Goal: Task Accomplishment & Management: Manage account settings

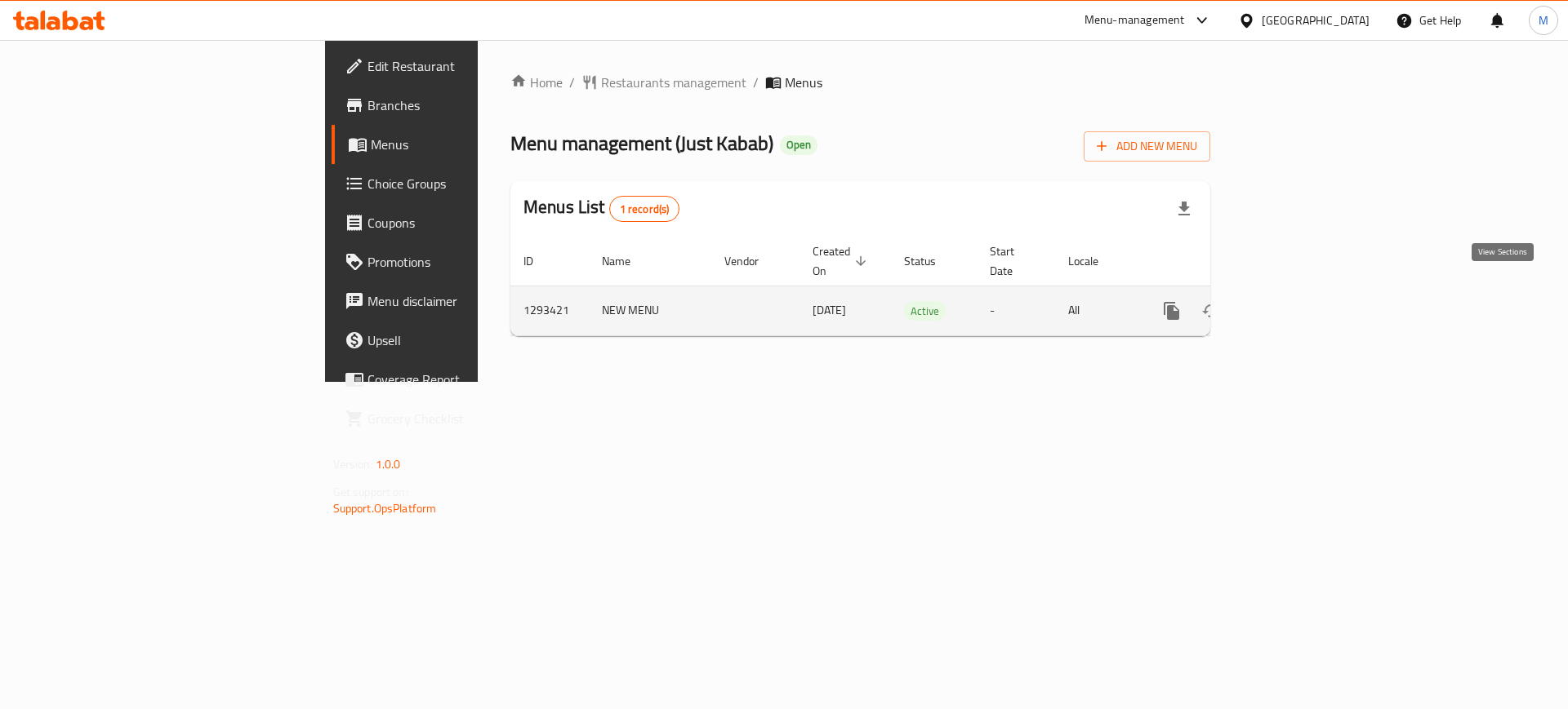
click at [1309, 293] on link "enhanced table" at bounding box center [1290, 311] width 40 height 39
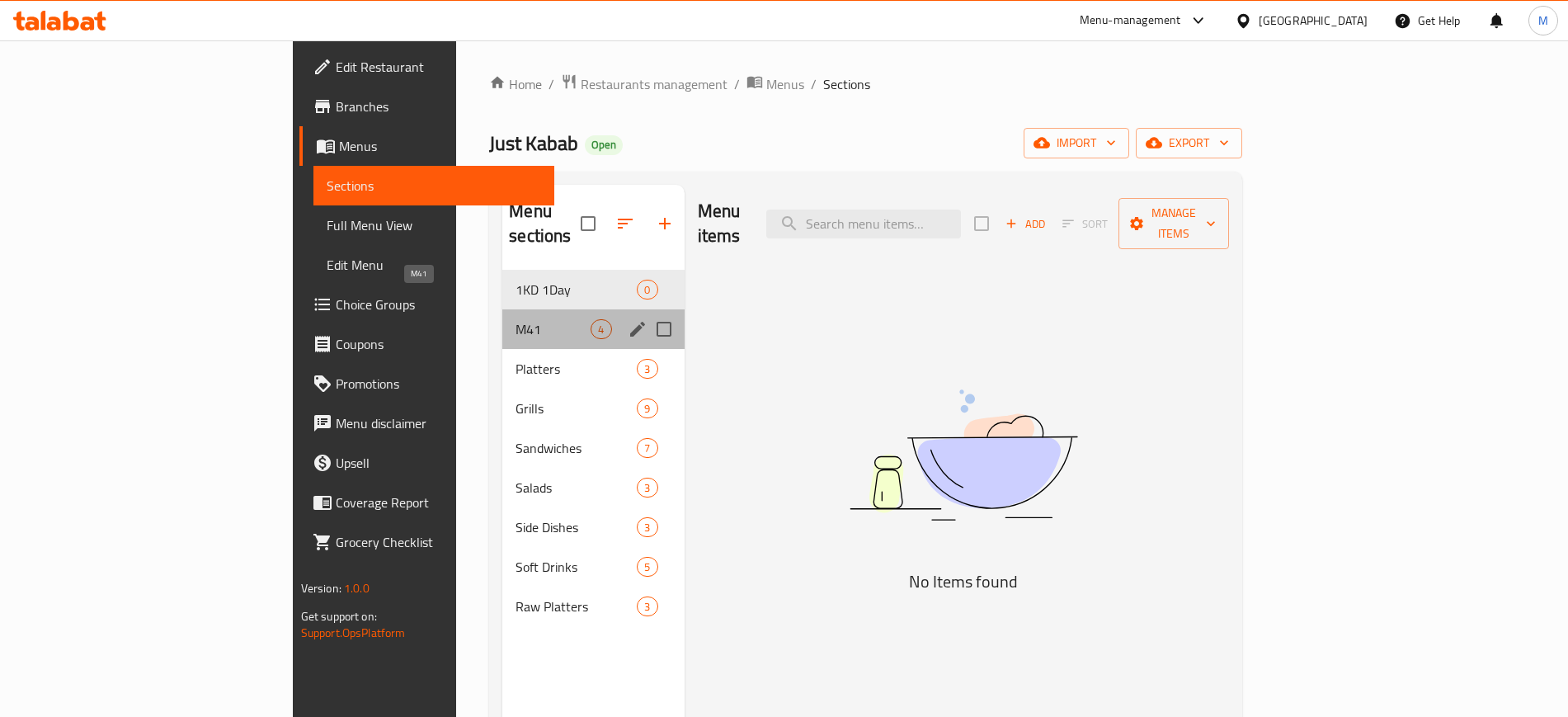
click at [516, 320] on span "M41" at bounding box center [553, 329] width 75 height 20
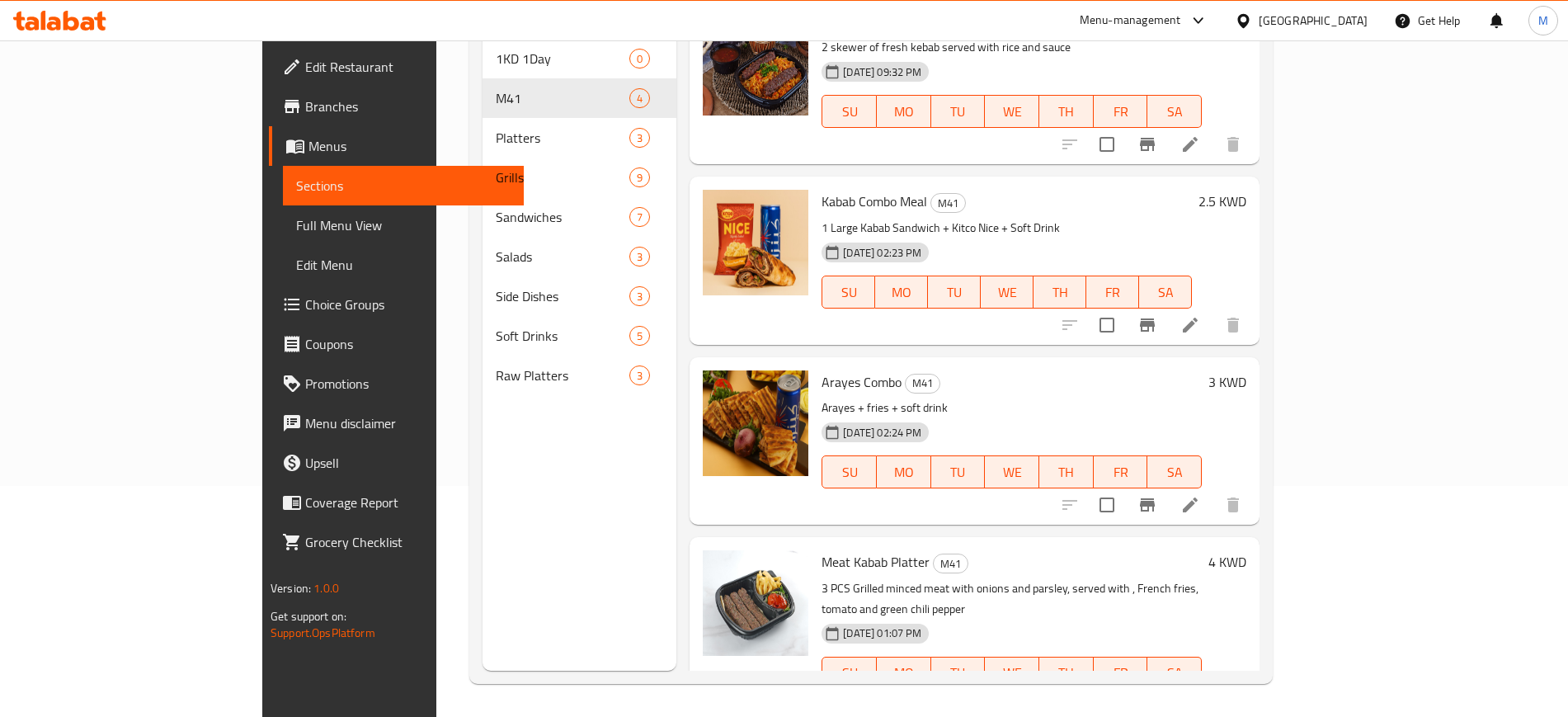
scroll to position [46, 0]
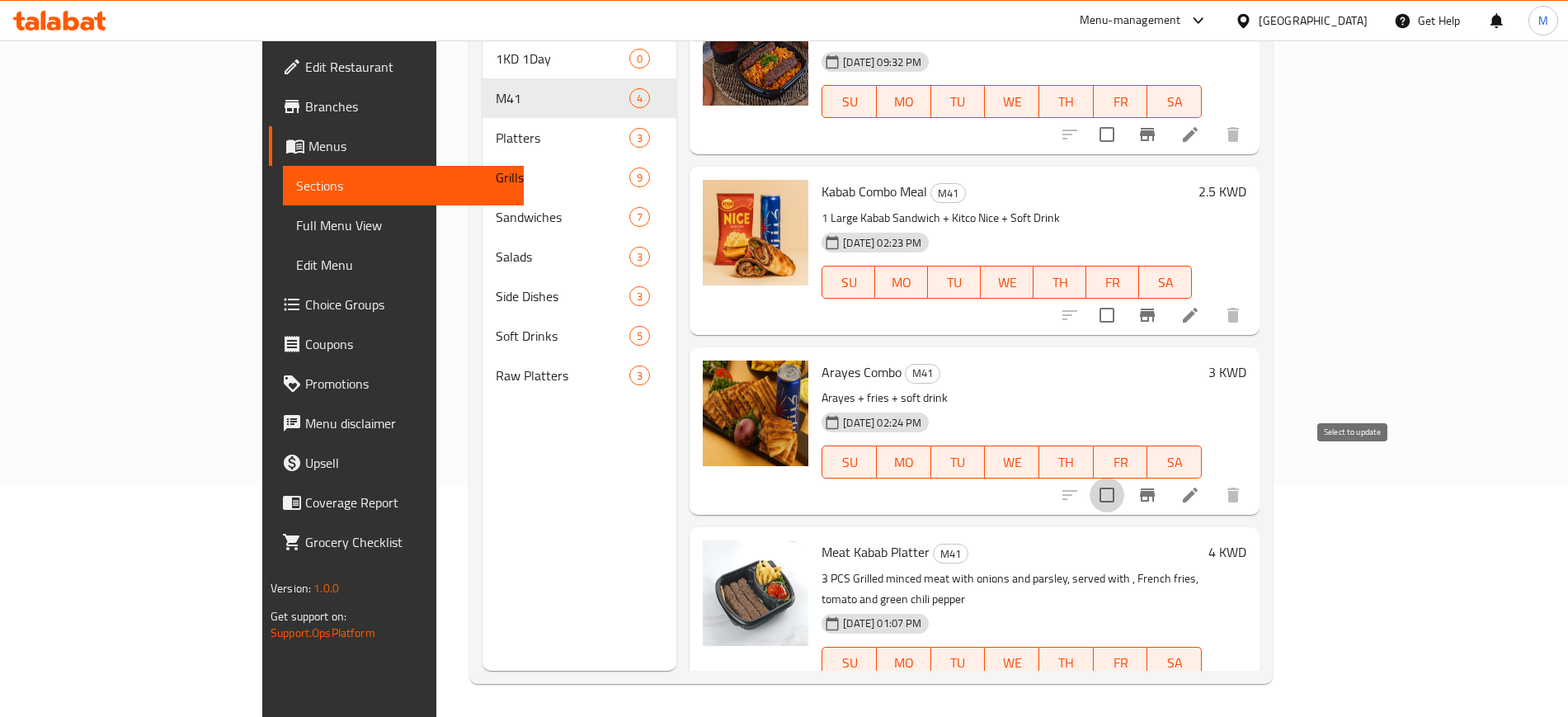
click at [1124, 478] on input "checkbox" at bounding box center [1107, 495] width 34 height 34
checkbox input "true"
click at [1124, 298] on input "checkbox" at bounding box center [1107, 315] width 34 height 34
checkbox input "true"
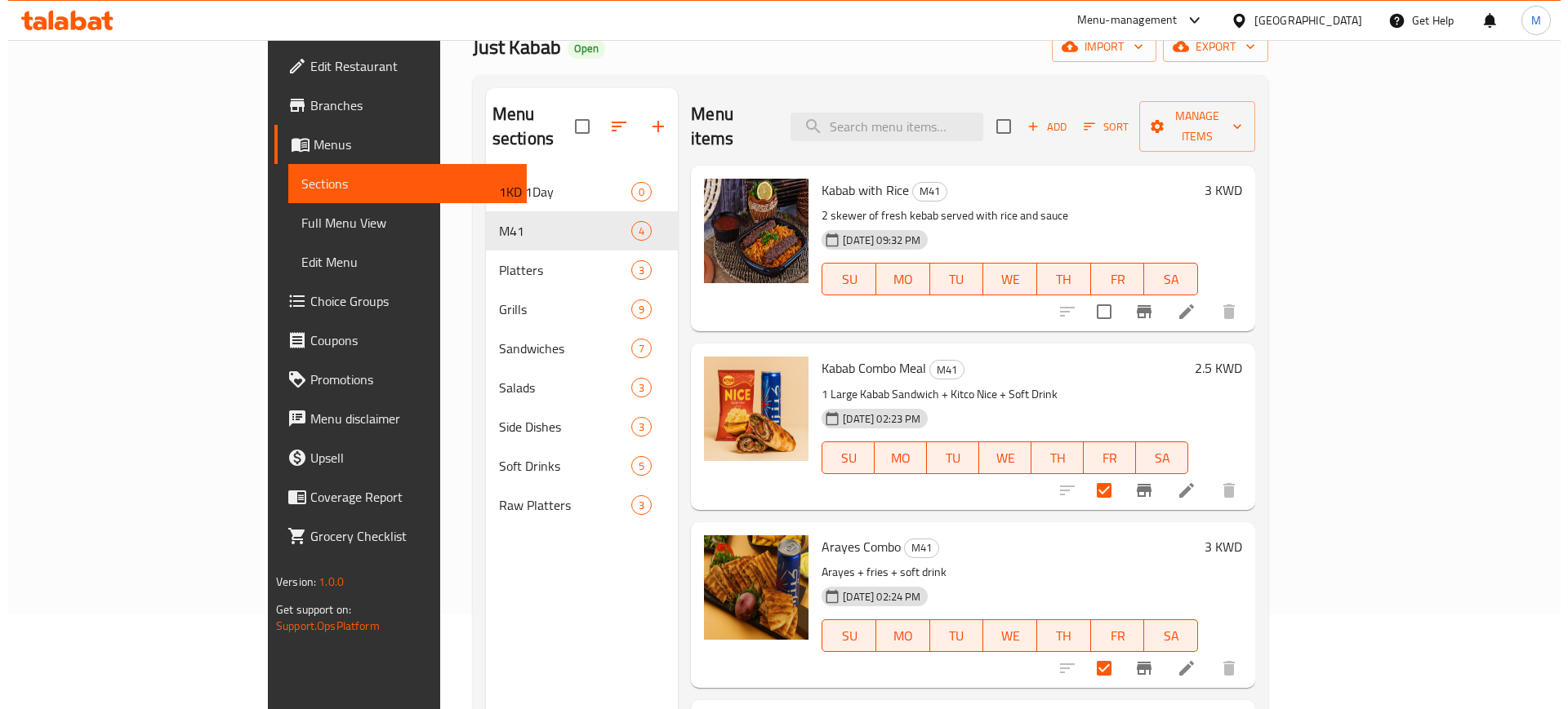
scroll to position [0, 0]
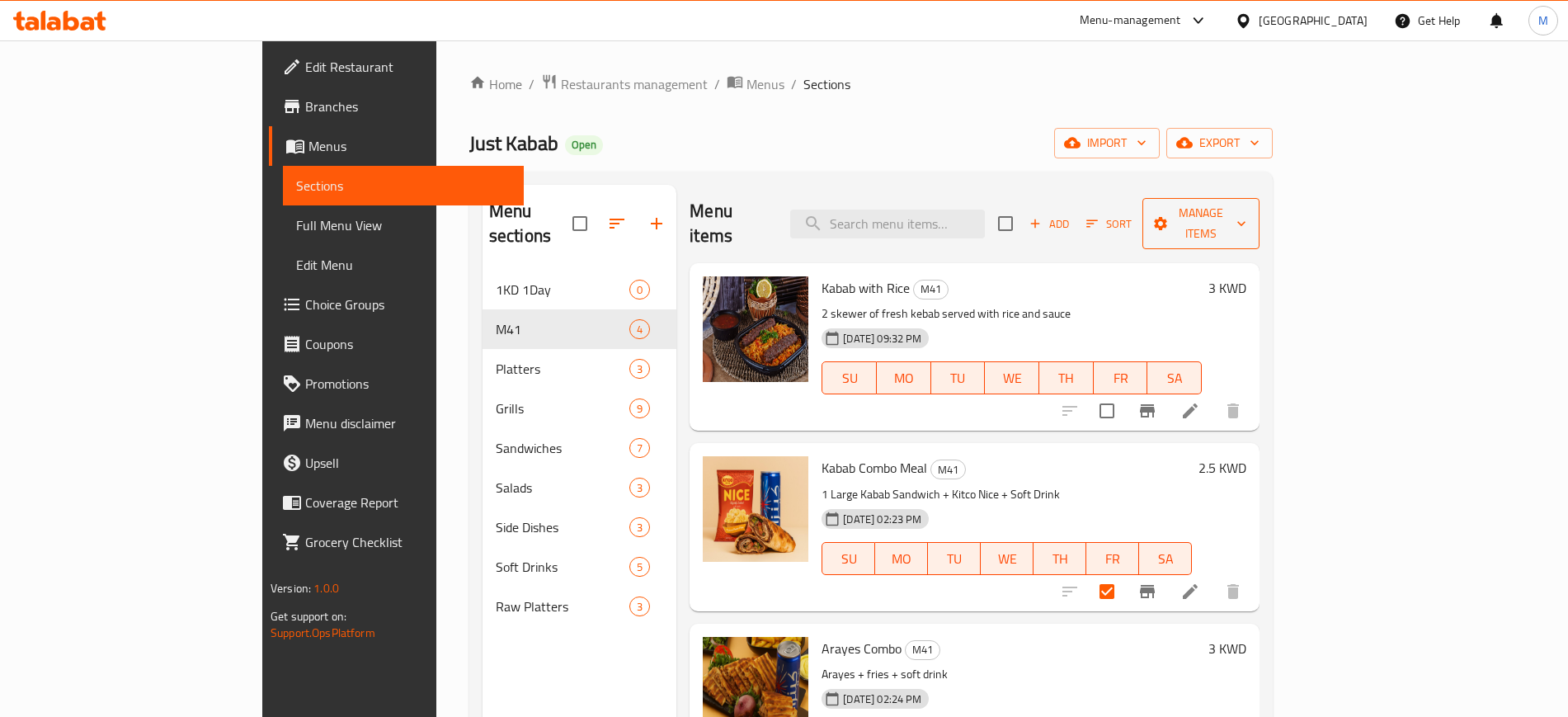
click at [1247, 209] on span "Manage items" at bounding box center [1200, 223] width 90 height 41
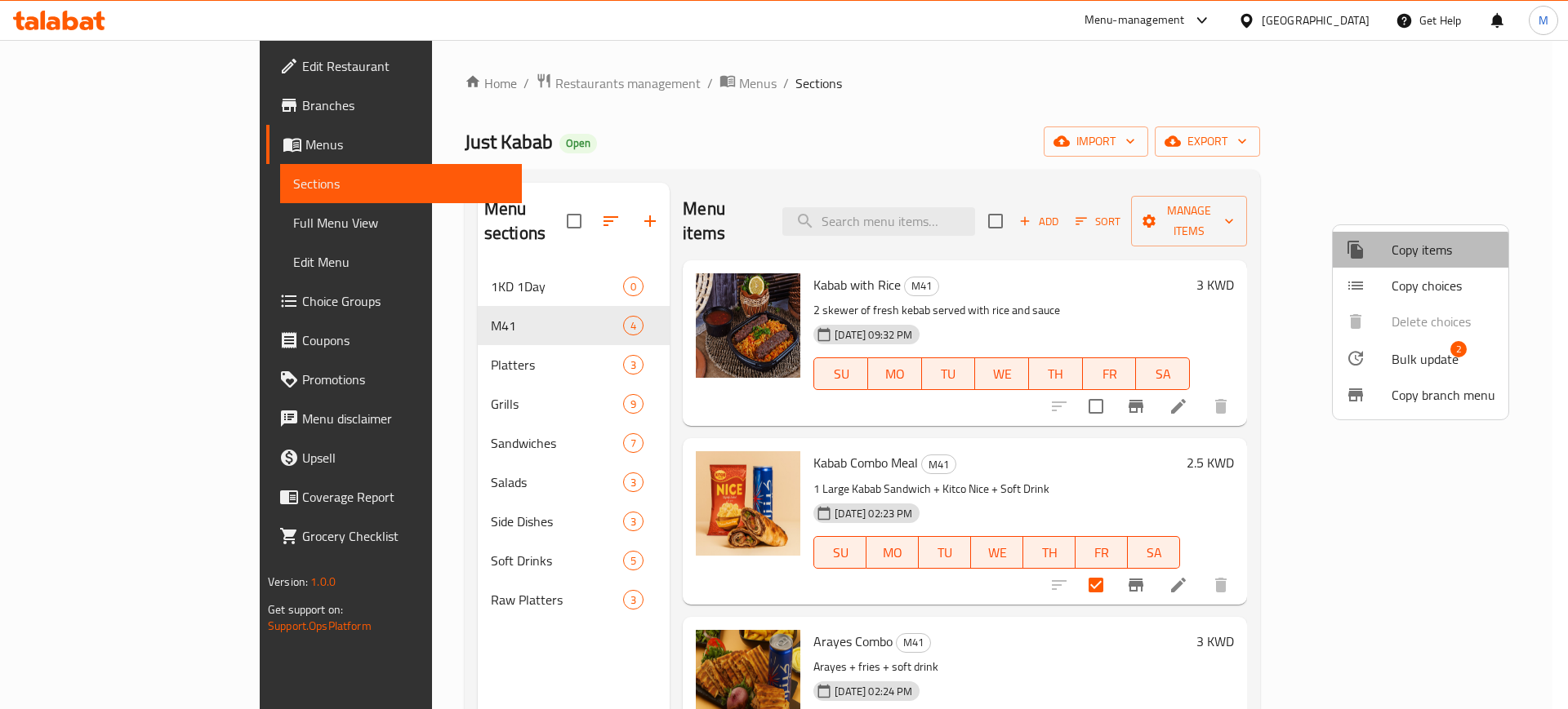
click at [1402, 260] on span "Copy items" at bounding box center [1443, 249] width 103 height 20
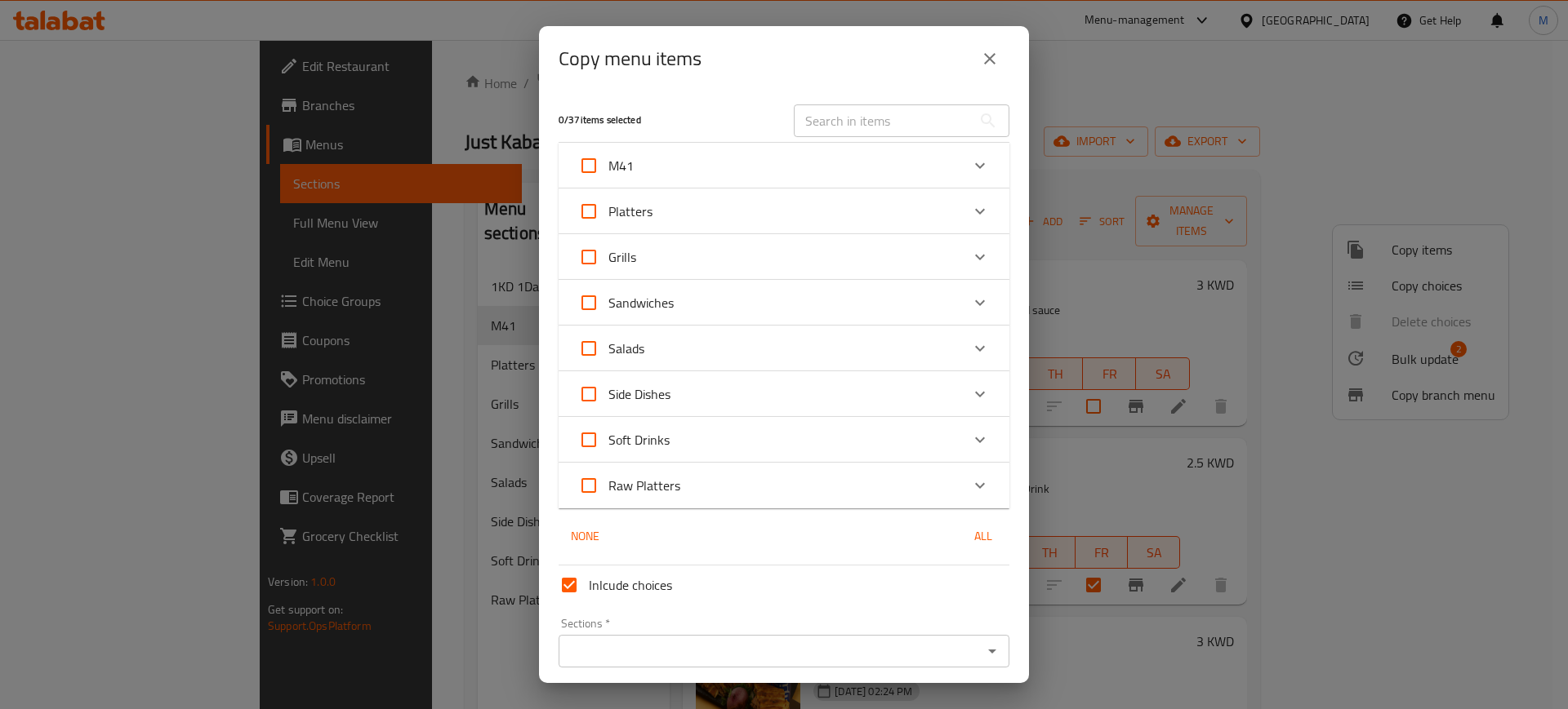
click at [805, 158] on div "M41" at bounding box center [769, 165] width 382 height 39
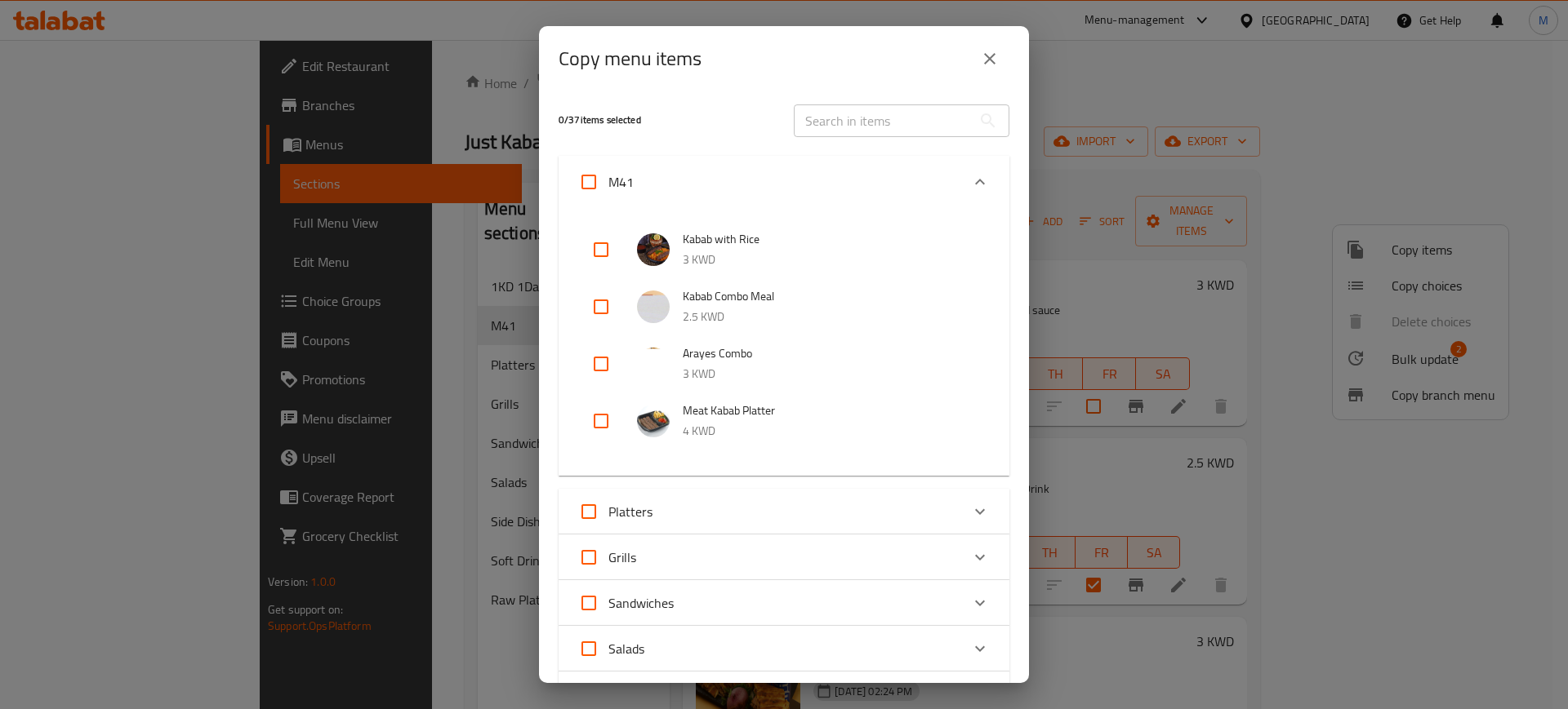
click at [605, 299] on input "checkbox" at bounding box center [601, 307] width 40 height 39
checkbox input "true"
click at [592, 360] on input "checkbox" at bounding box center [601, 364] width 40 height 39
checkbox input "true"
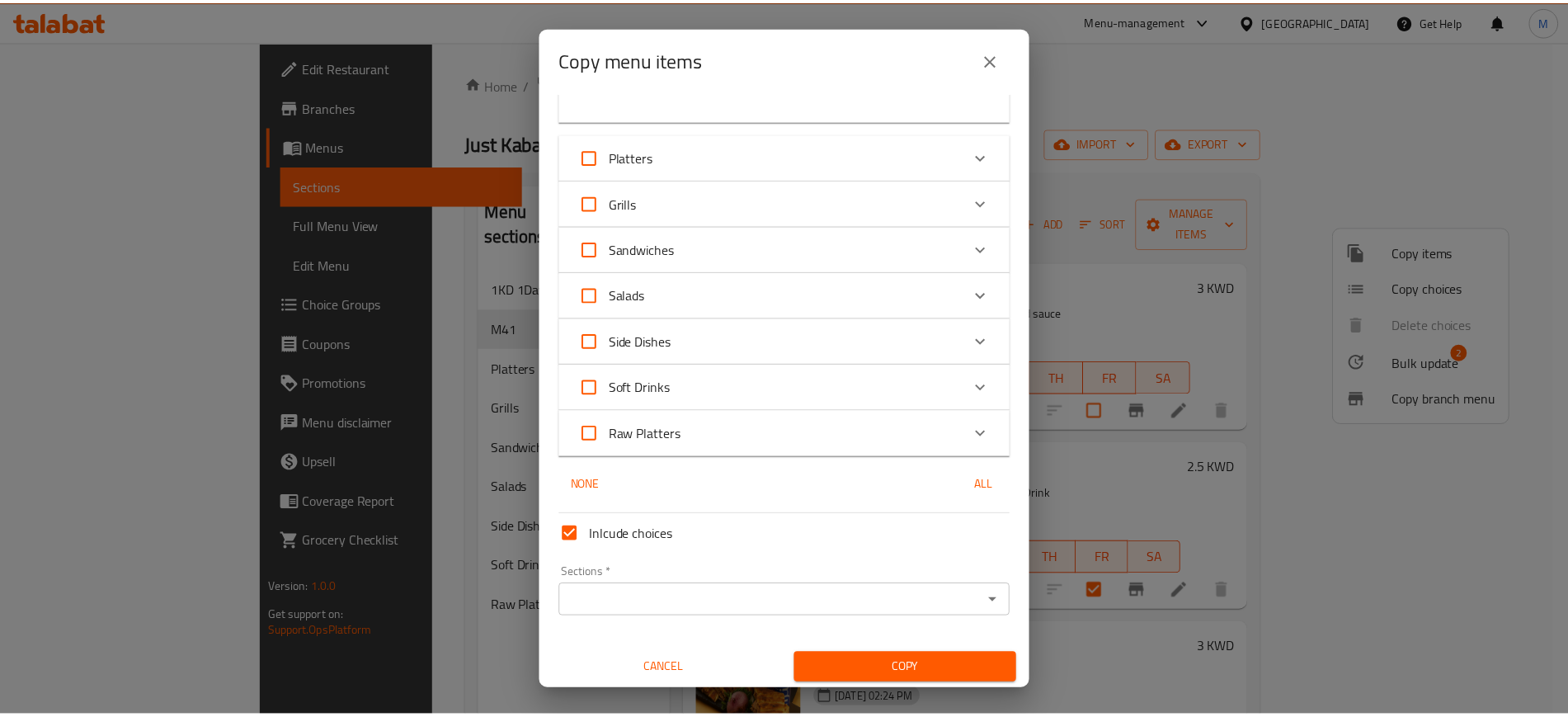
scroll to position [365, 0]
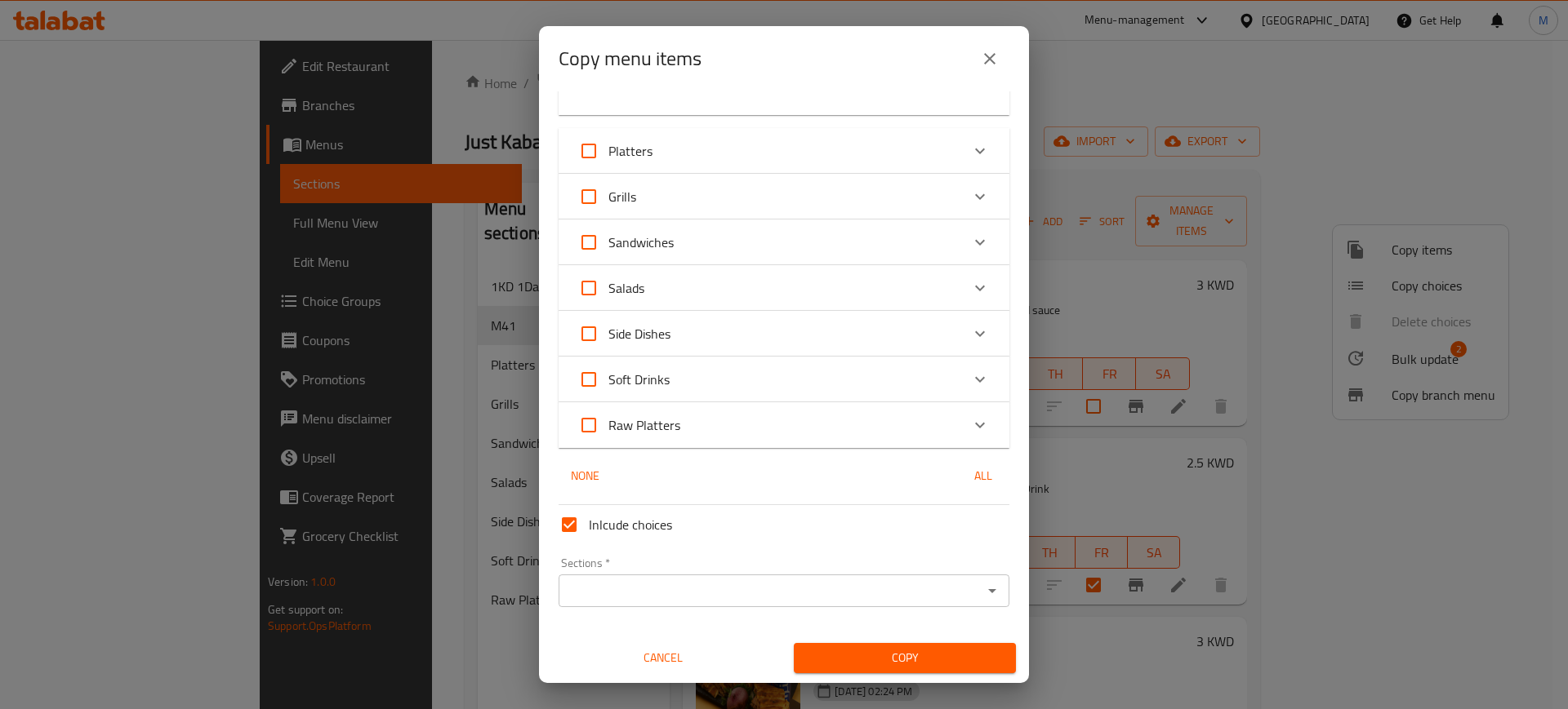
click at [667, 591] on input "Sections   *" at bounding box center [770, 591] width 414 height 23
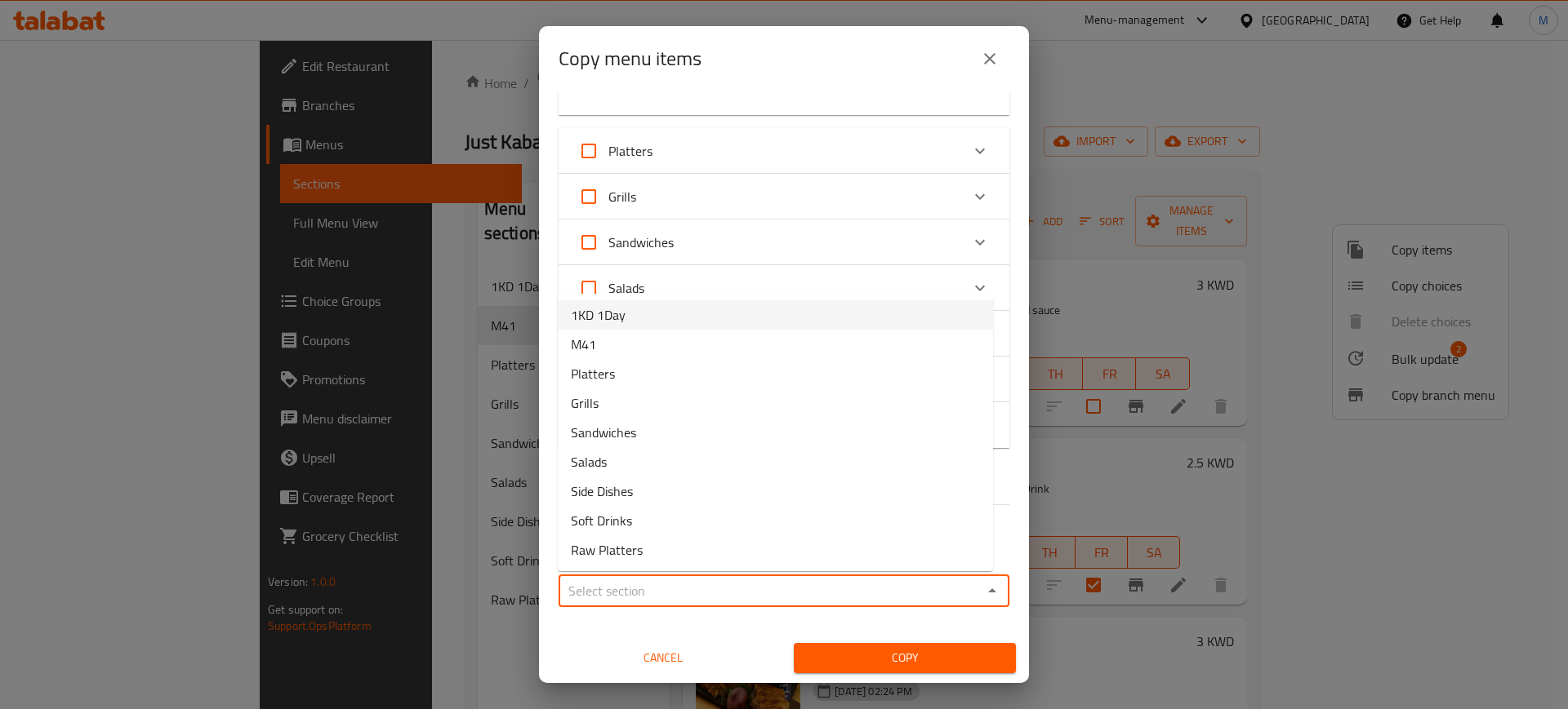
click at [682, 316] on li "1KD 1Day" at bounding box center [775, 314] width 436 height 29
type input "1KD 1Day"
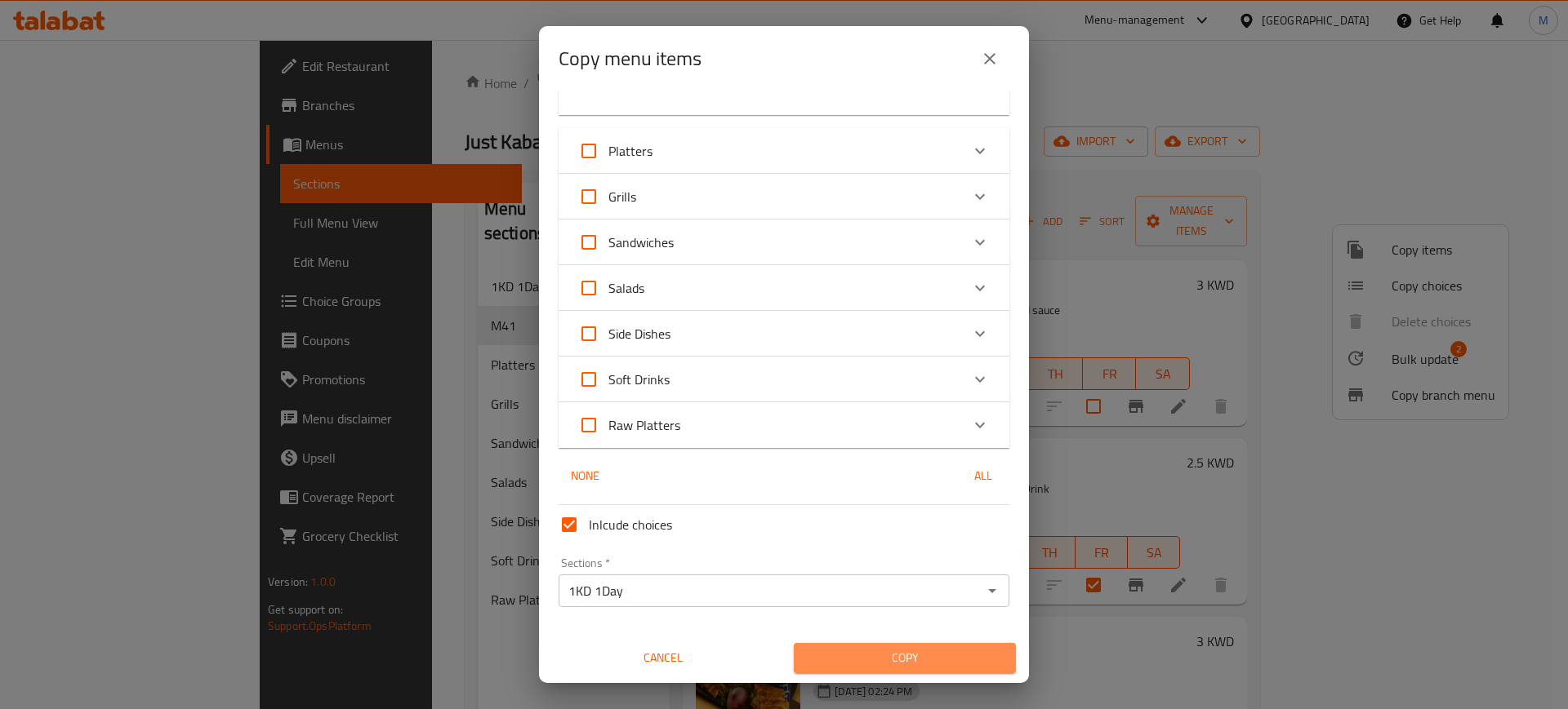
click at [897, 657] on span "Copy" at bounding box center [905, 658] width 196 height 21
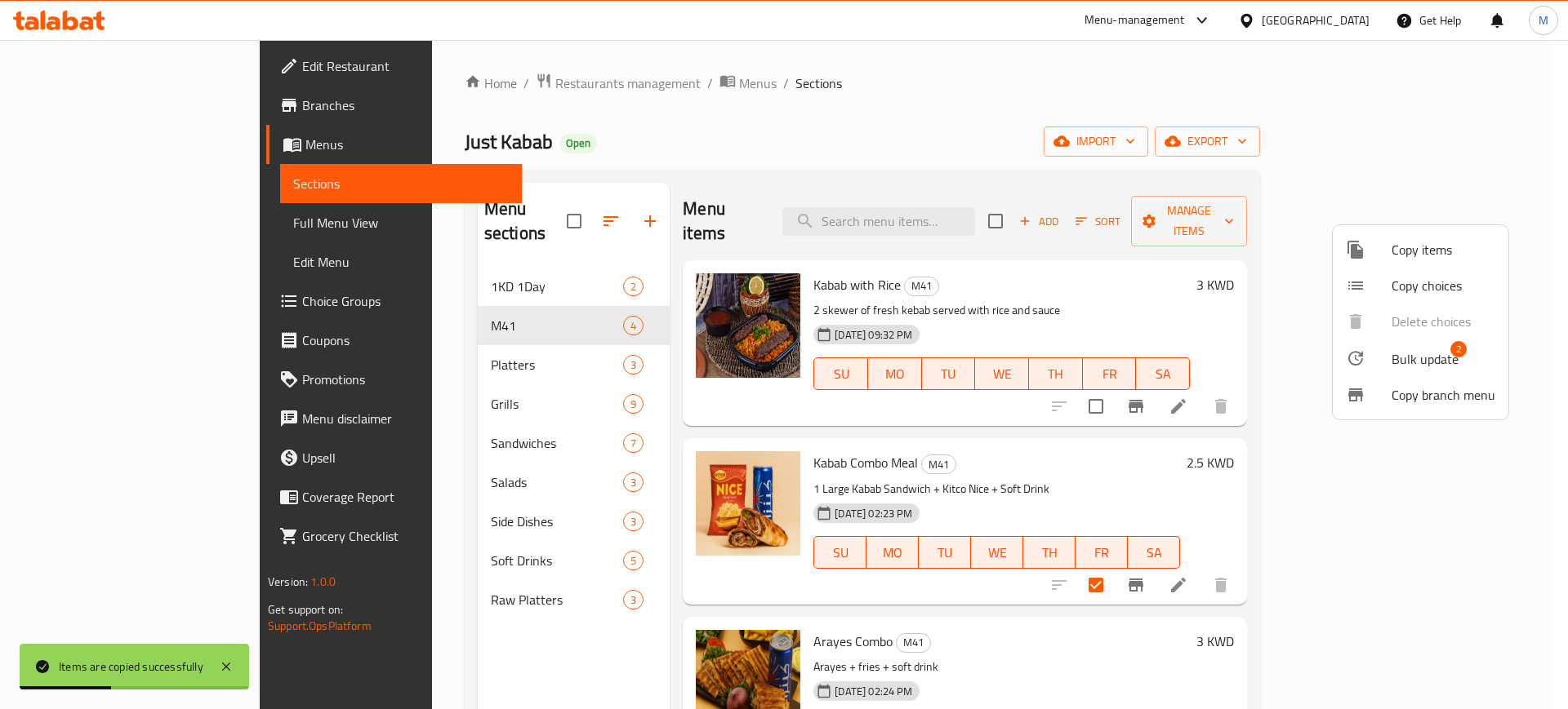
click at [1161, 445] on div at bounding box center [784, 354] width 1568 height 709
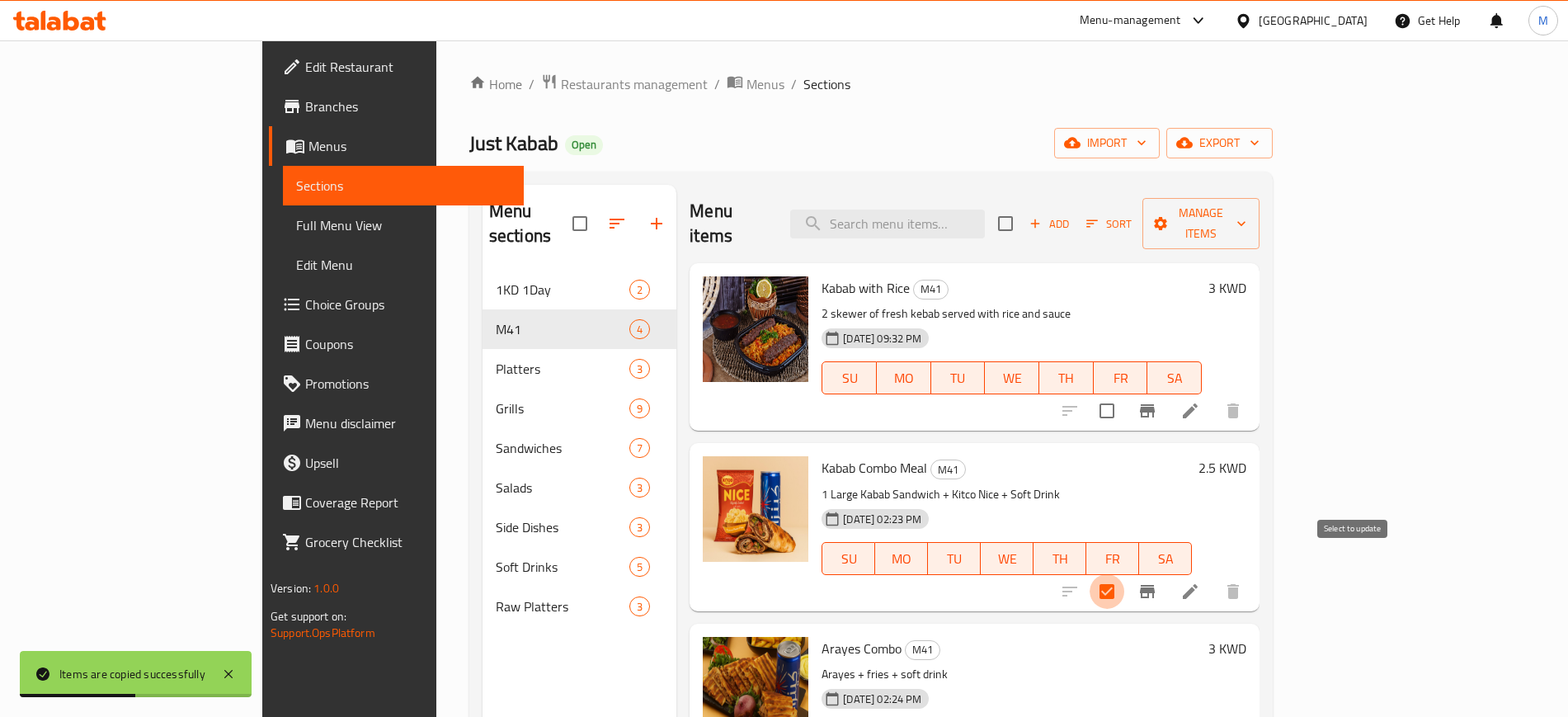
click at [1124, 574] on input "checkbox" at bounding box center [1107, 591] width 34 height 34
checkbox input "false"
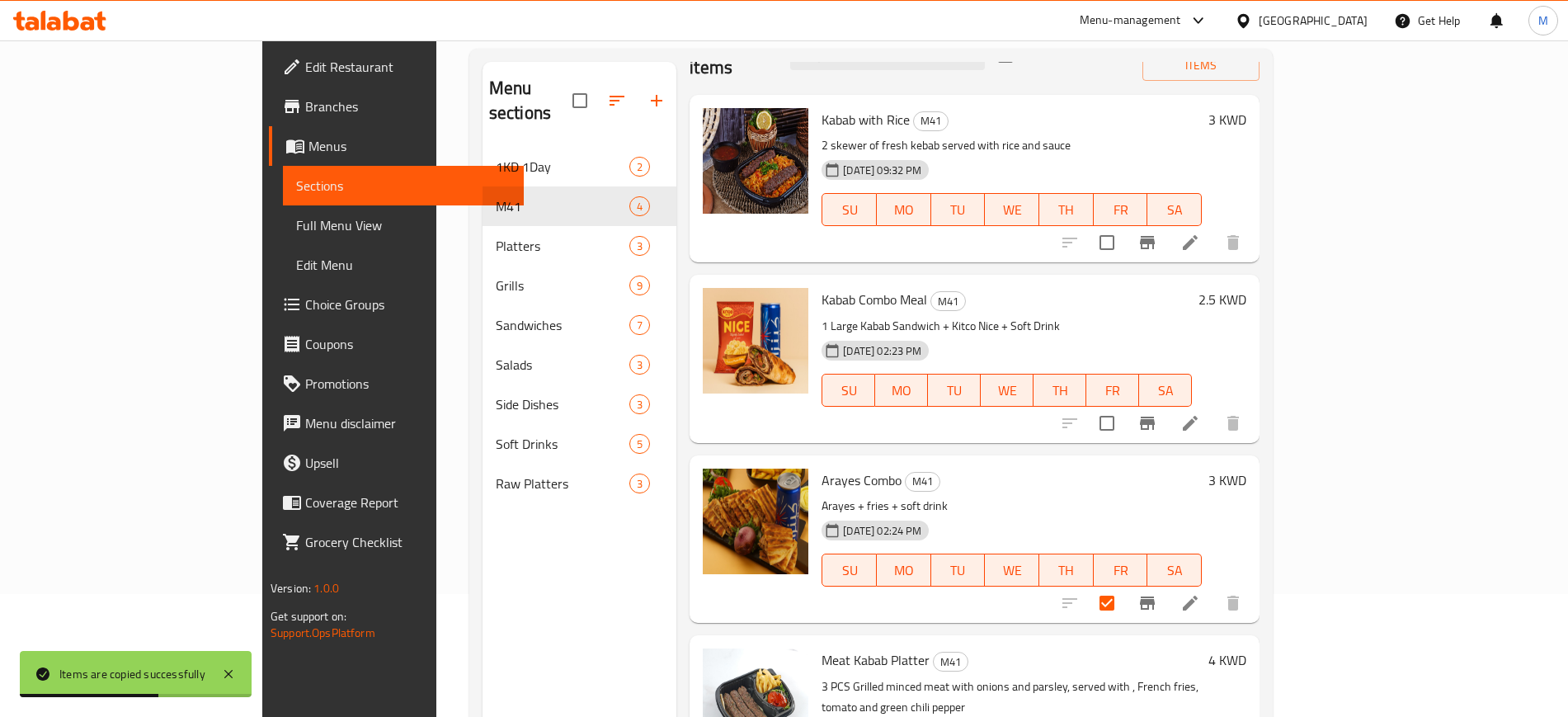
scroll to position [231, 0]
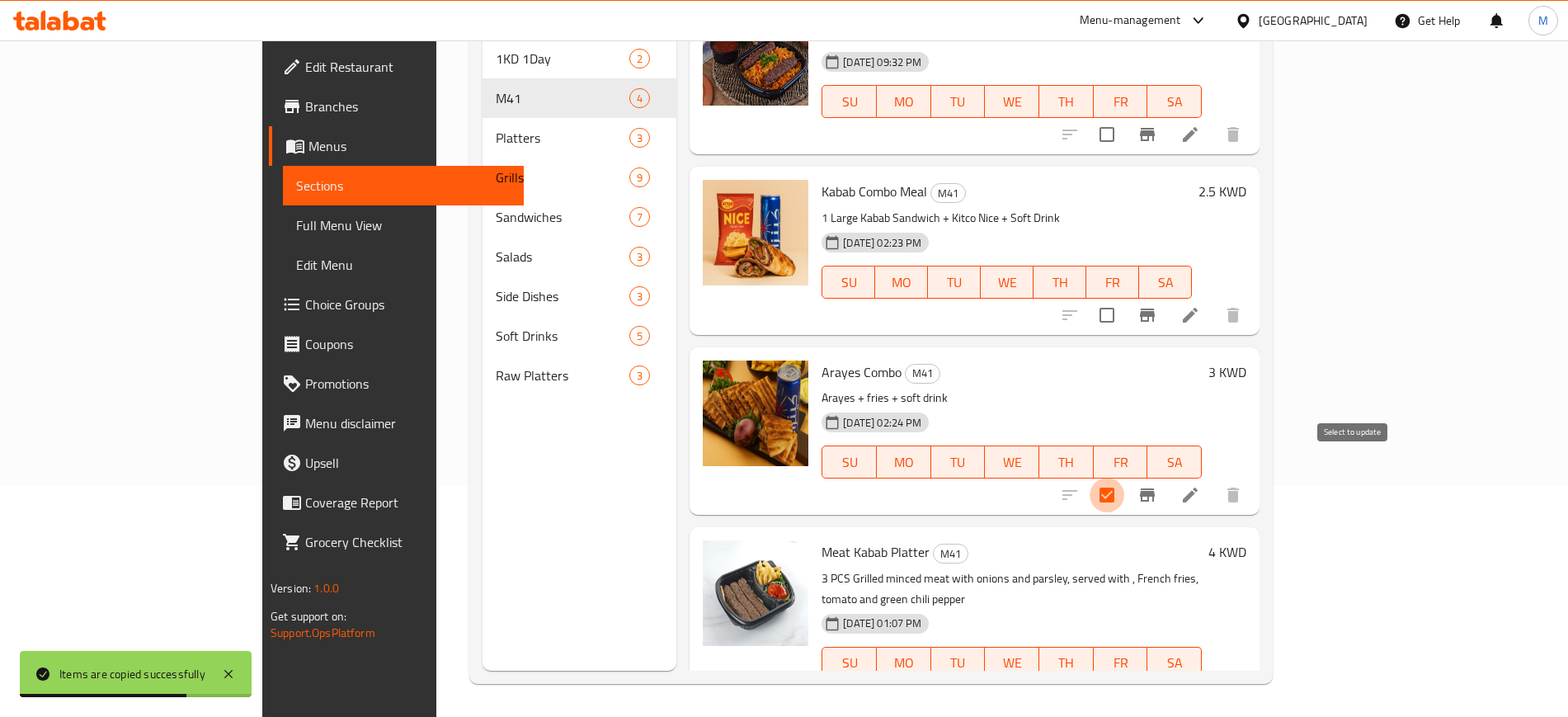
click at [1124, 478] on input "checkbox" at bounding box center [1107, 495] width 34 height 34
checkbox input "false"
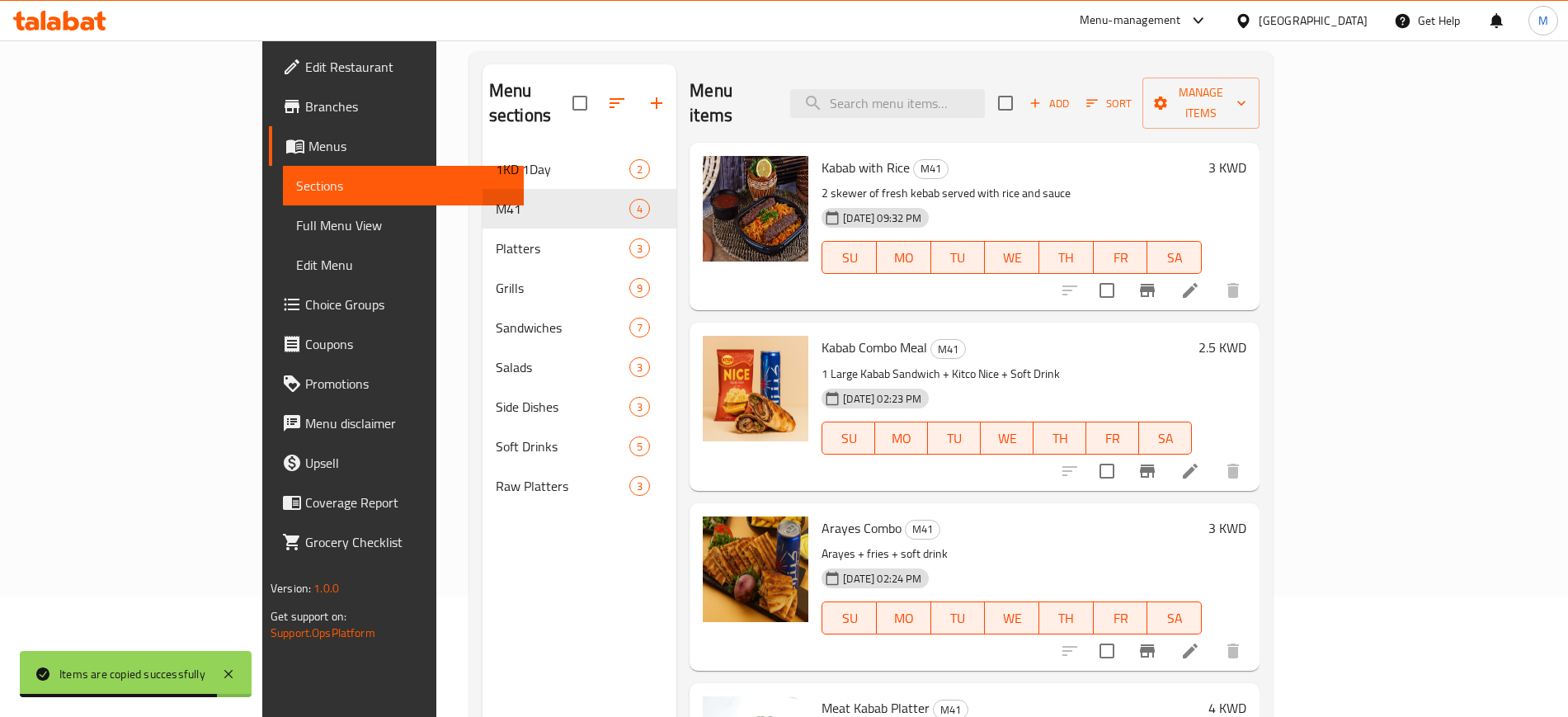
scroll to position [0, 0]
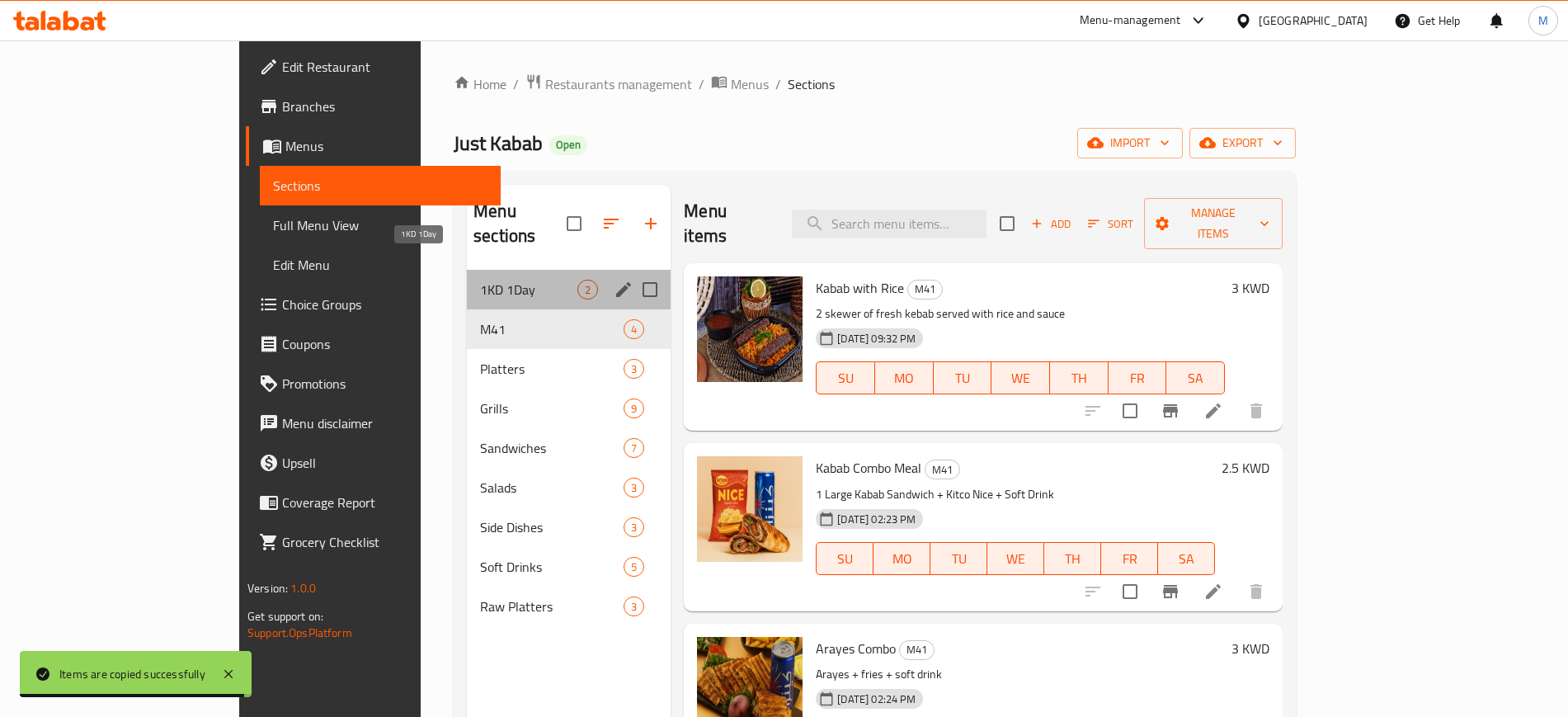
click at [480, 280] on span "1KD 1Day" at bounding box center [528, 289] width 97 height 20
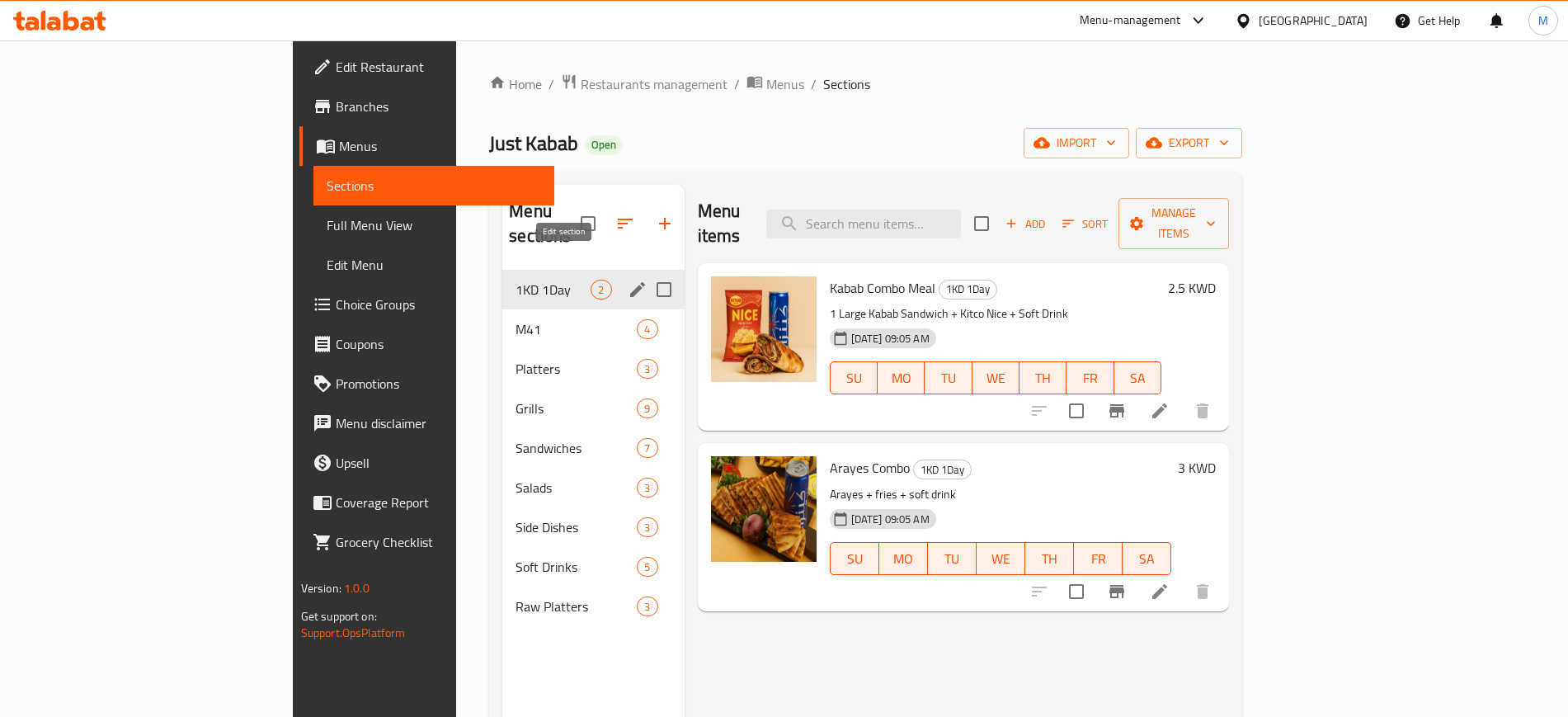
click at [630, 282] on icon "edit" at bounding box center [638, 290] width 15 height 15
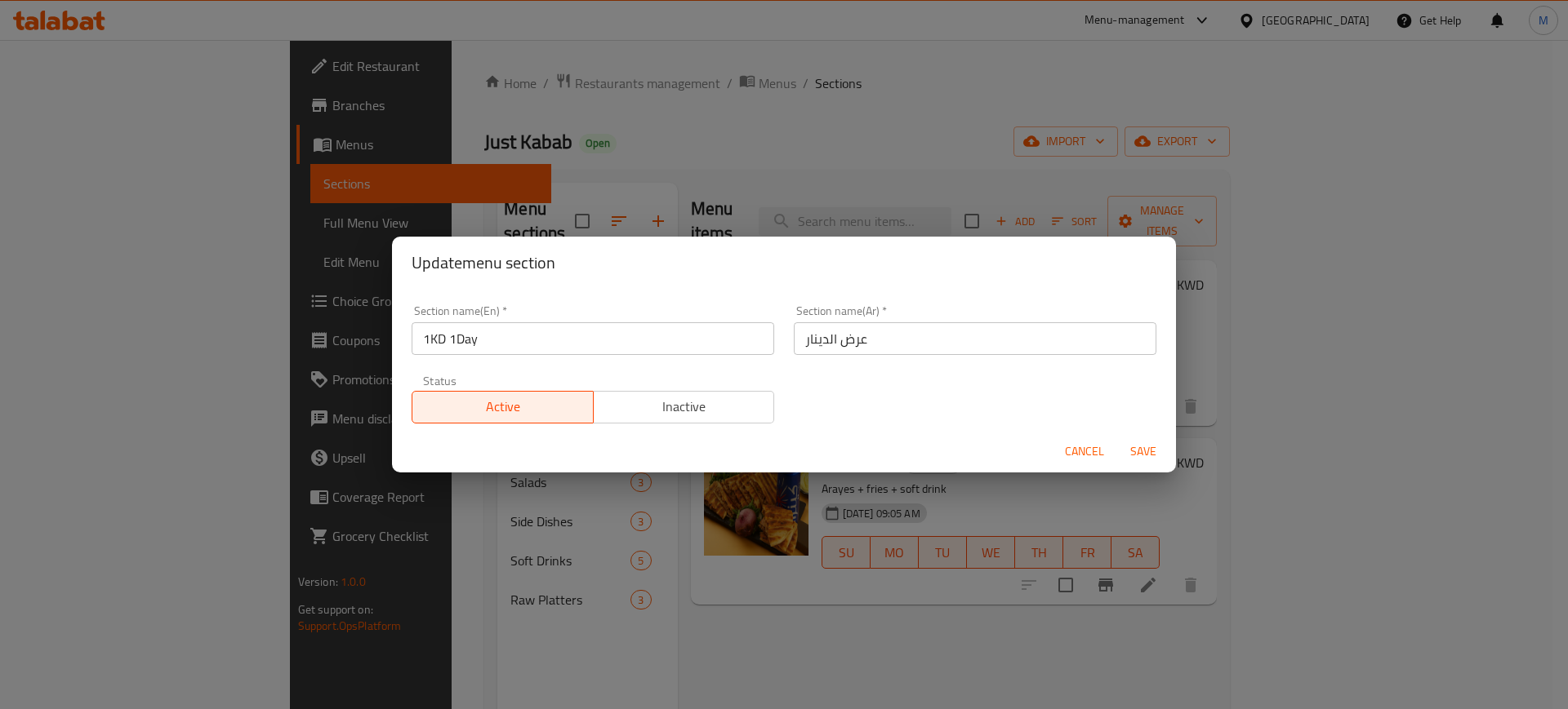
click at [679, 410] on span "Inactive" at bounding box center [684, 406] width 168 height 24
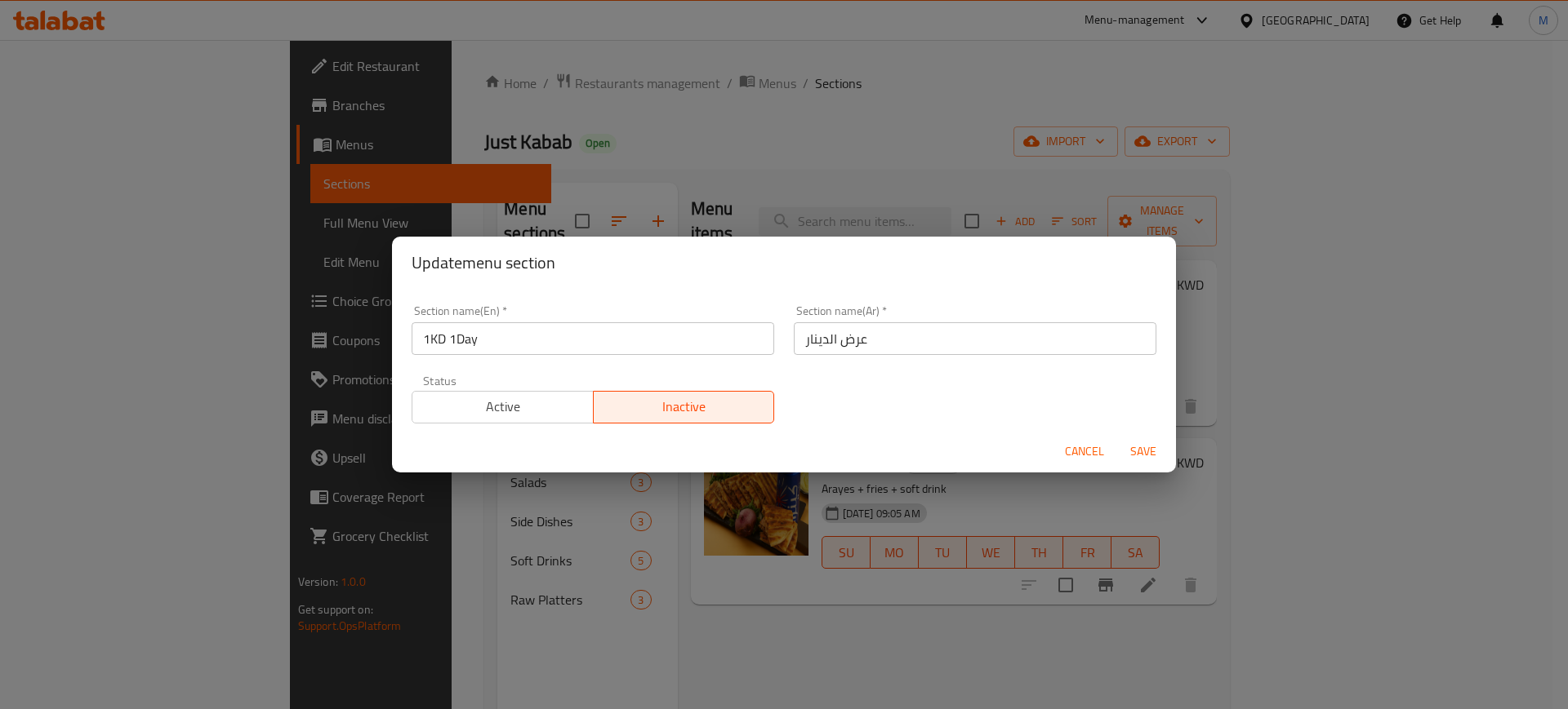
click at [1143, 455] on span "Save" at bounding box center [1143, 452] width 40 height 21
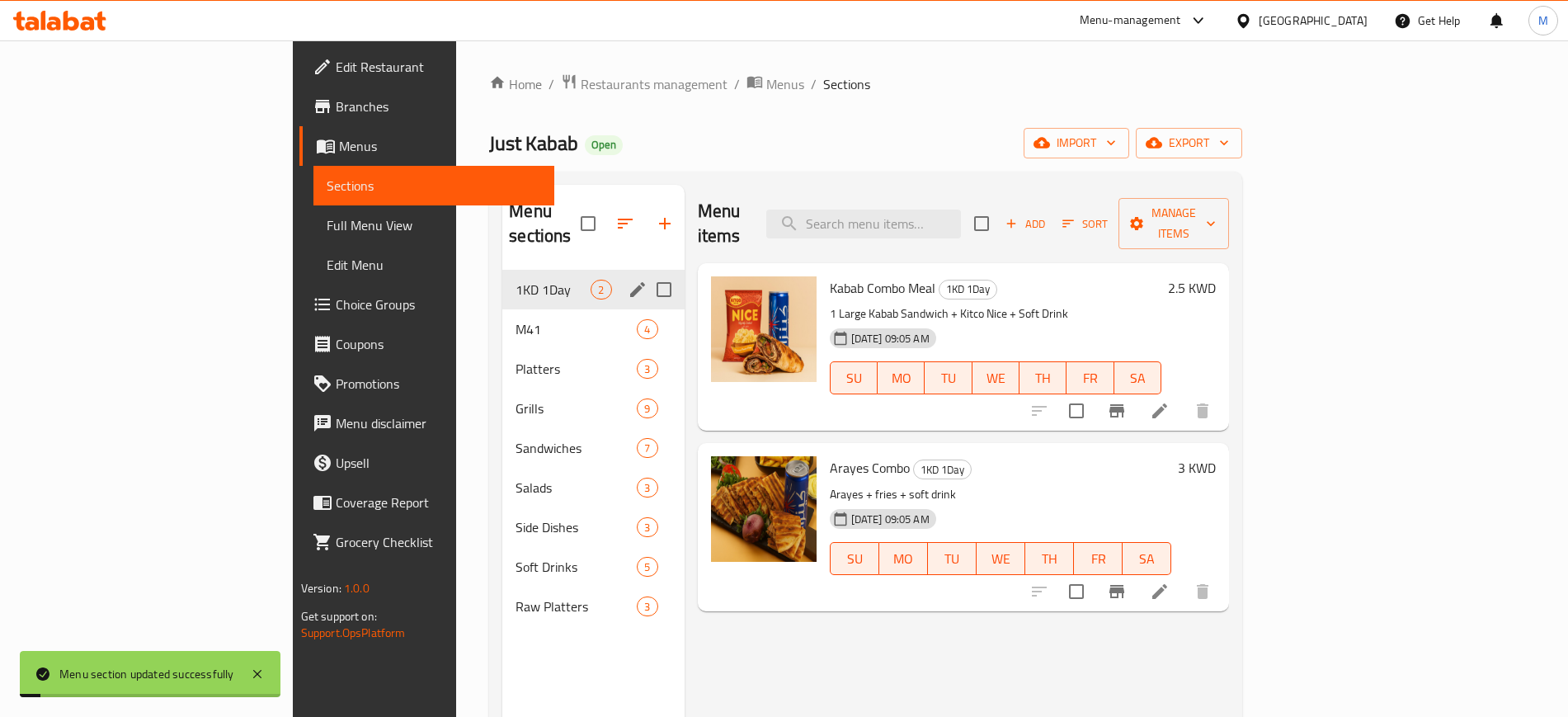
click at [1162, 303] on p "1 Large Kabab Sandwich + Kitco Nice + Soft Drink" at bounding box center [996, 314] width 333 height 21
click at [516, 320] on span "M41" at bounding box center [553, 329] width 75 height 20
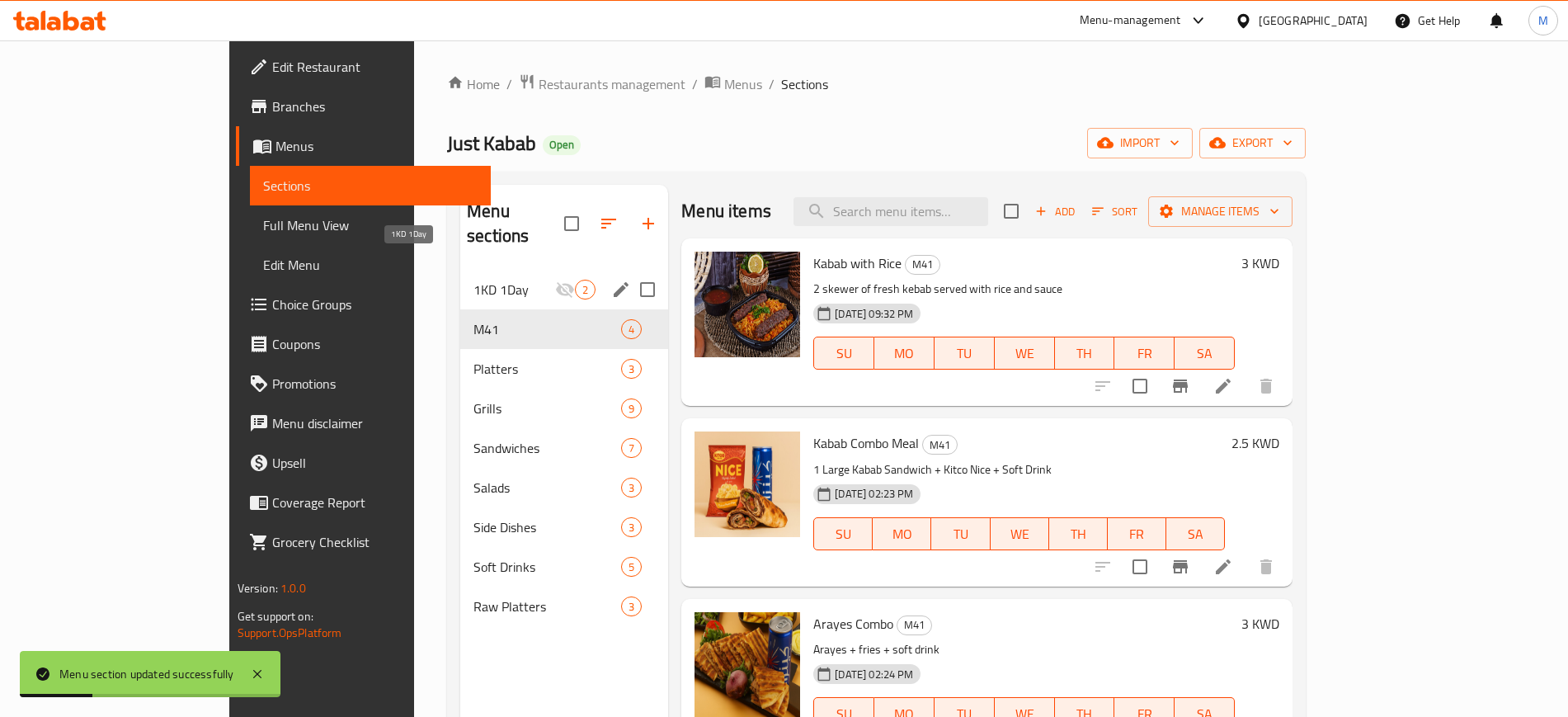
click at [473, 280] on span "1KD 1Day" at bounding box center [514, 289] width 82 height 20
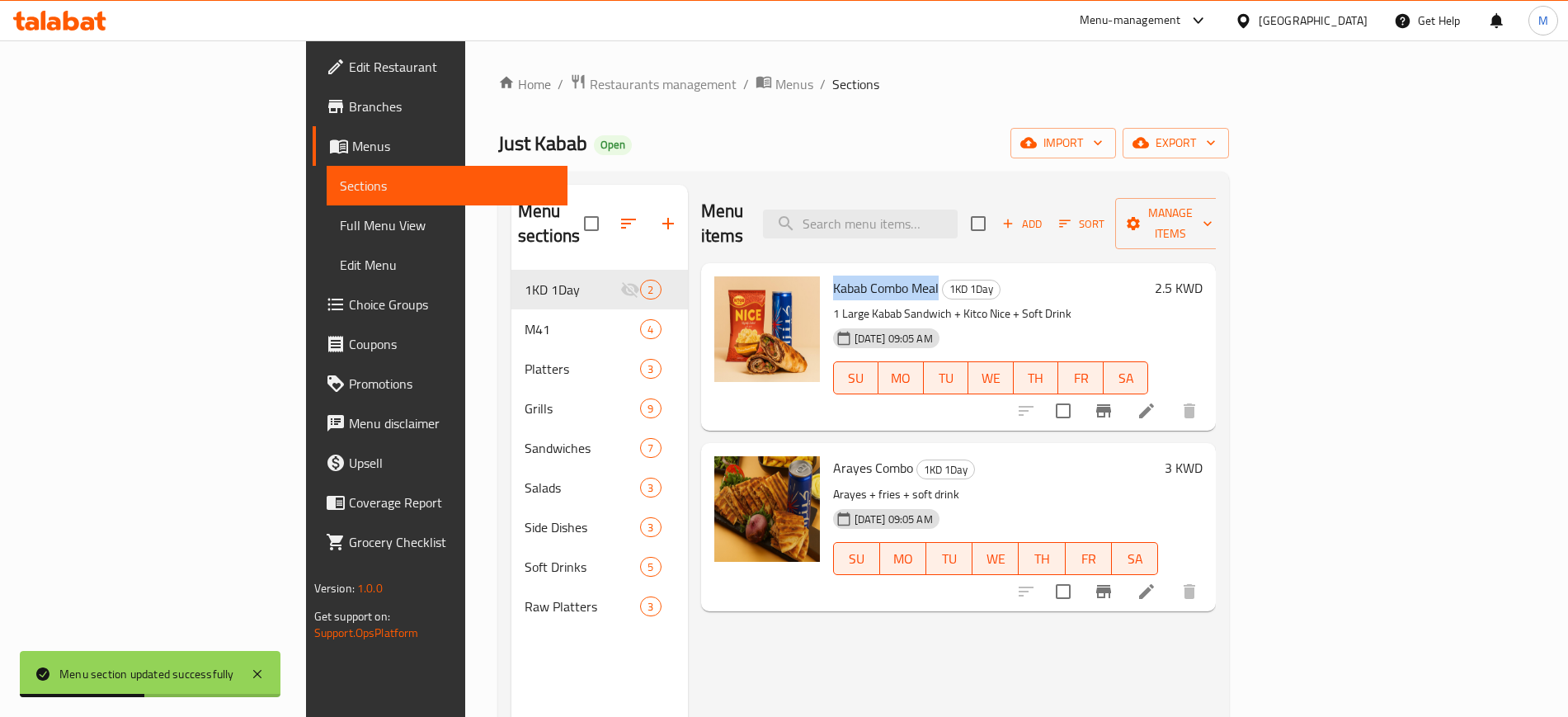
drag, startPoint x: 755, startPoint y: 264, endPoint x: 862, endPoint y: 269, distance: 107.1
click at [862, 276] on span "Kabab Combo Meal" at bounding box center [886, 288] width 105 height 25
copy span "Kabab Combo Meal"
drag, startPoint x: 757, startPoint y: 442, endPoint x: 833, endPoint y: 441, distance: 76.0
click at [833, 455] on span "Arayes Combo" at bounding box center [873, 468] width 80 height 25
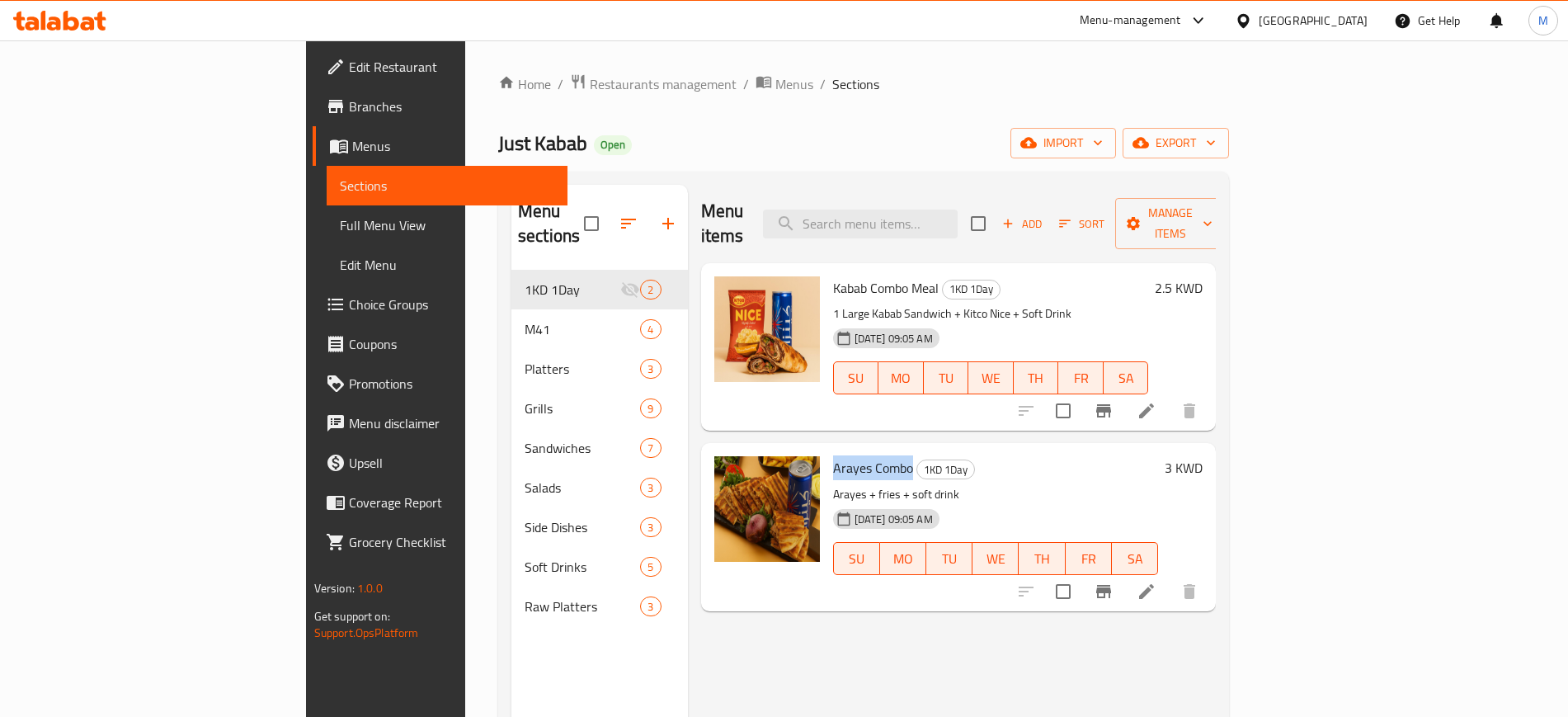
copy span "Arayes Combo"
click at [1166, 456] on div "Arayes Combo 1KD 1Day Arayes + fries + soft drink [DATE] 09:05 AM SU MO TU WE T…" at bounding box center [996, 527] width 339 height 154
drag, startPoint x: 755, startPoint y: 436, endPoint x: 834, endPoint y: 450, distance: 80.2
click at [834, 455] on span "Arayes Combo" at bounding box center [873, 468] width 80 height 25
copy span "Arayes Combo"
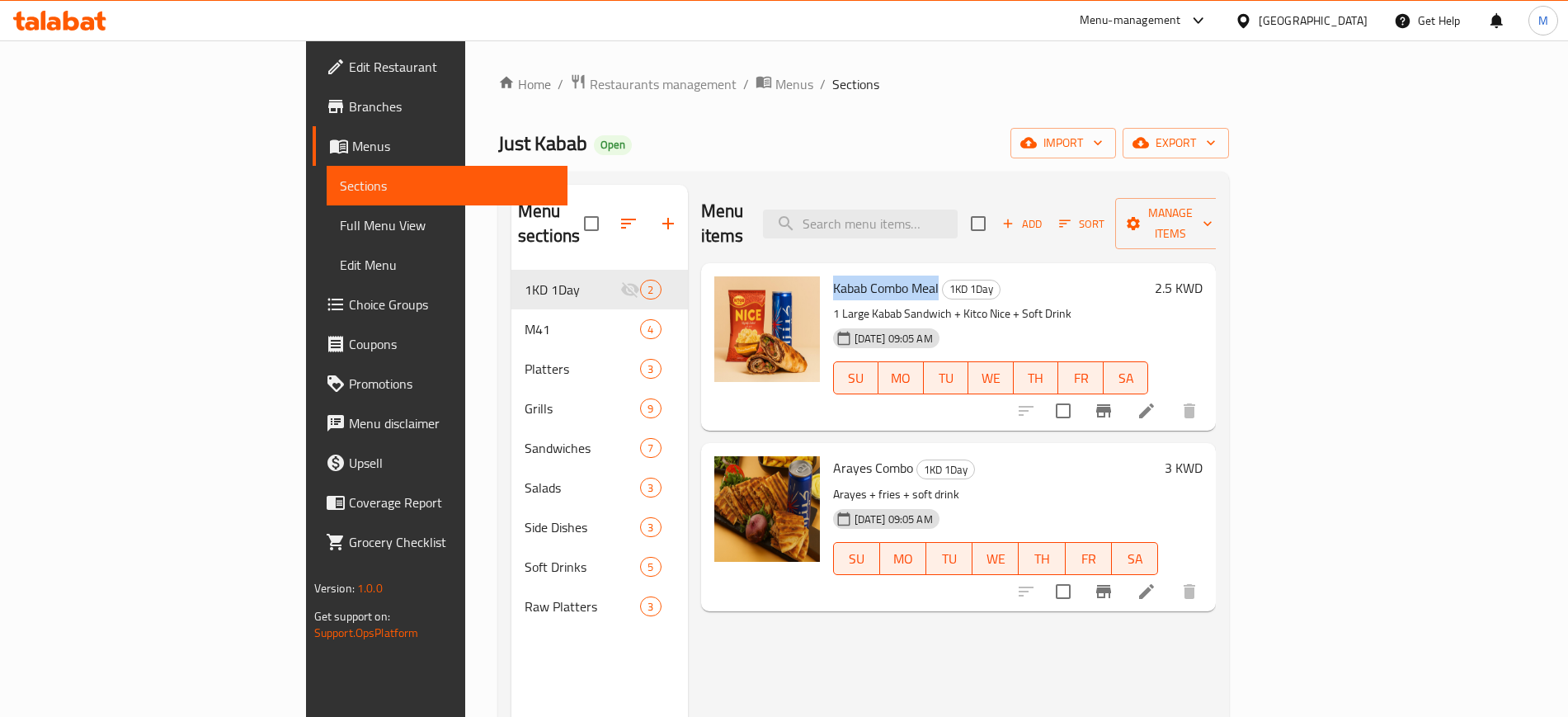
drag, startPoint x: 753, startPoint y: 262, endPoint x: 863, endPoint y: 267, distance: 110.1
click at [863, 270] on div "Kabab Combo Meal 1KD 1Day 1 Large Kabab Sandwich + Kitco Nice + Soft Drink [DAT…" at bounding box center [991, 347] width 329 height 154
copy span "Kabab Combo Meal"
click at [1157, 582] on icon at bounding box center [1146, 591] width 20 height 20
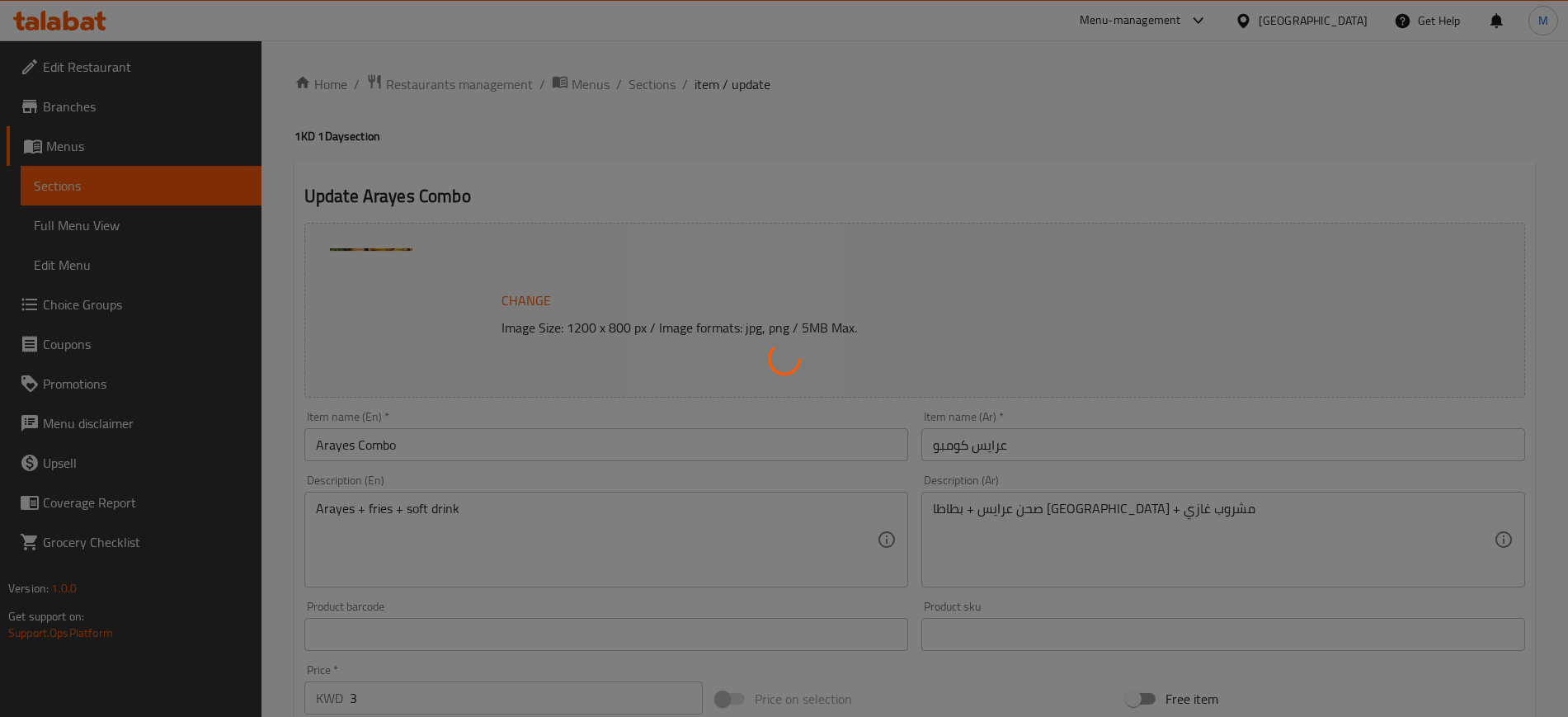
click at [456, 533] on div at bounding box center [784, 358] width 1568 height 717
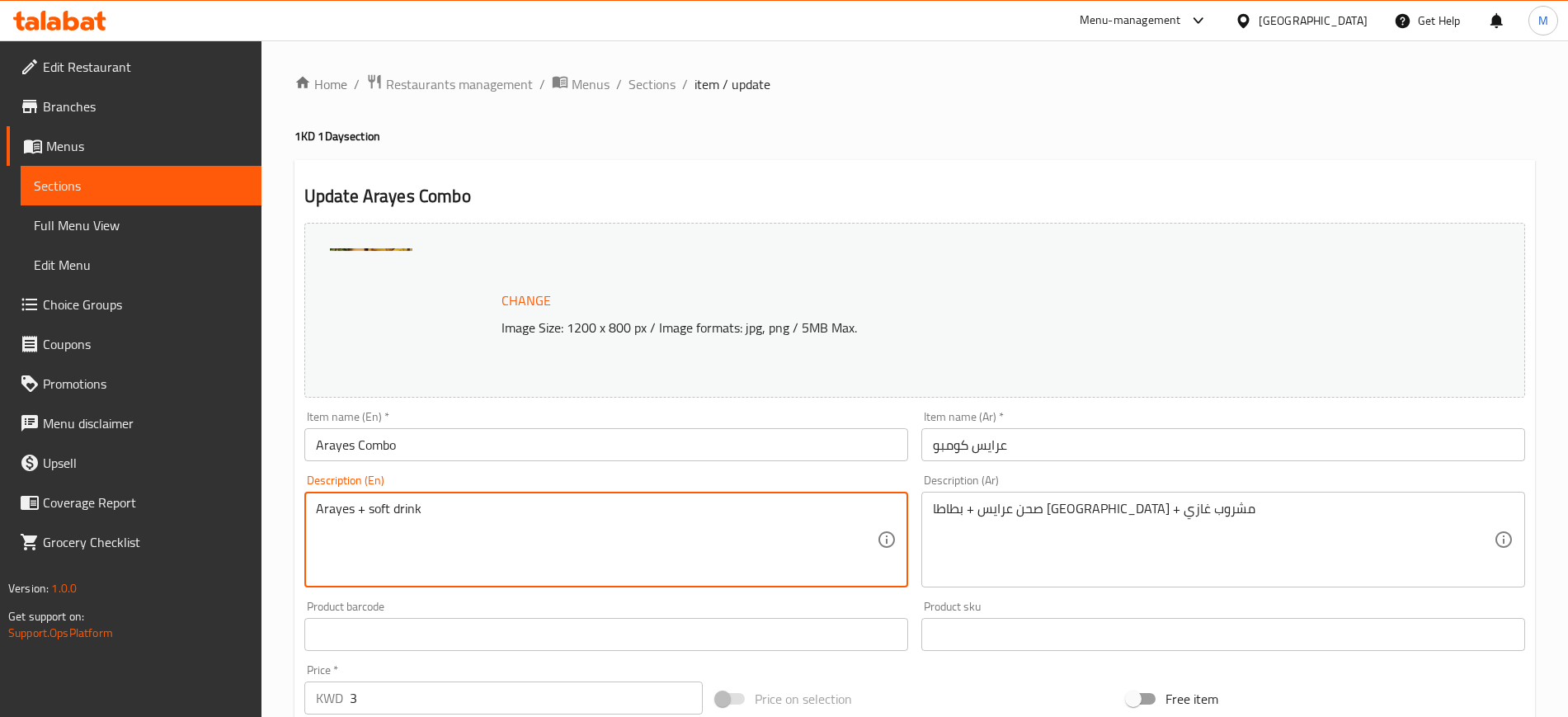
click at [504, 504] on textarea "Arayes + soft drink" at bounding box center [596, 540] width 561 height 78
type textarea "Arayes + soft drink"
click at [490, 466] on div "Item name (En)   * [PERSON_NAME] Item name (En) *" at bounding box center [605, 436] width 617 height 64
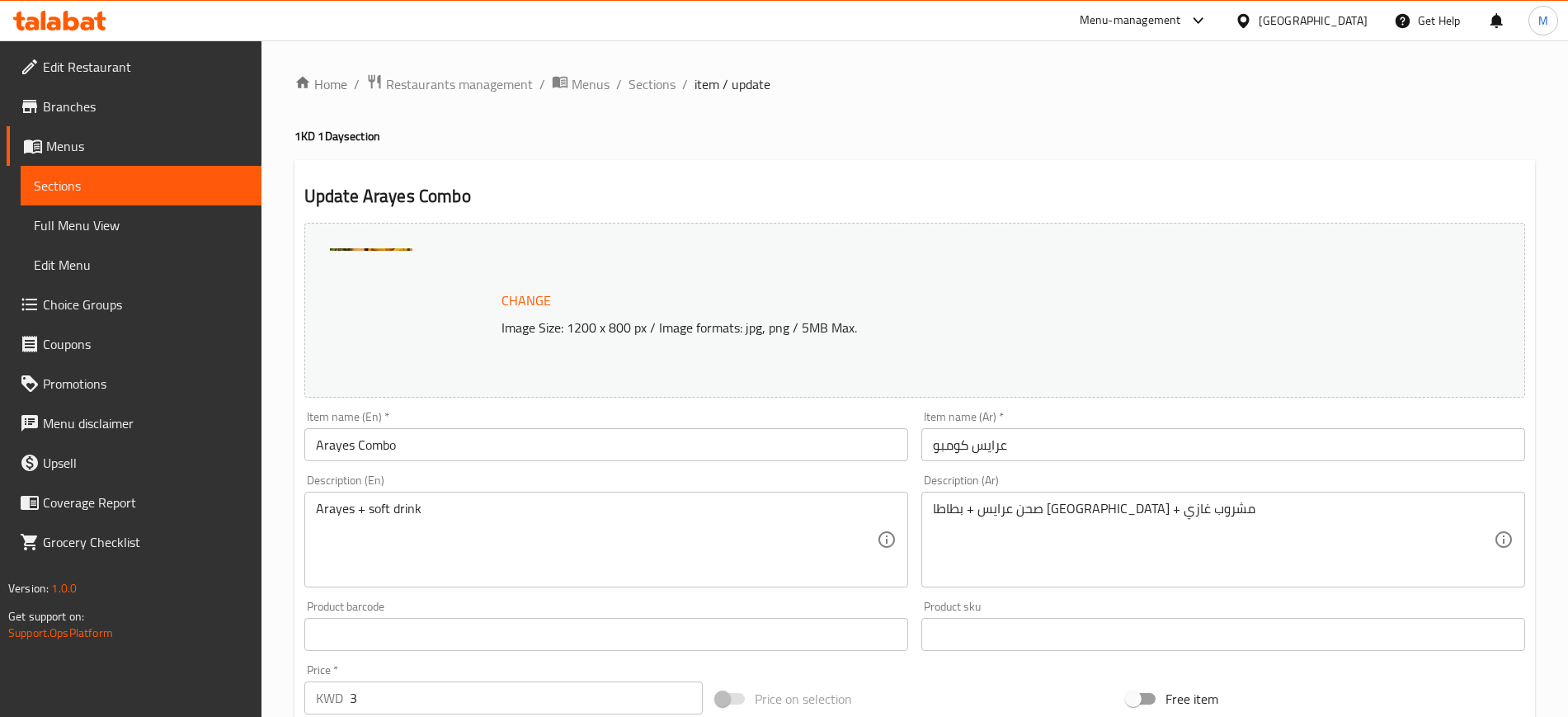
click at [490, 466] on div "Item name (En)   * [PERSON_NAME] Item name (En) *" at bounding box center [605, 436] width 617 height 64
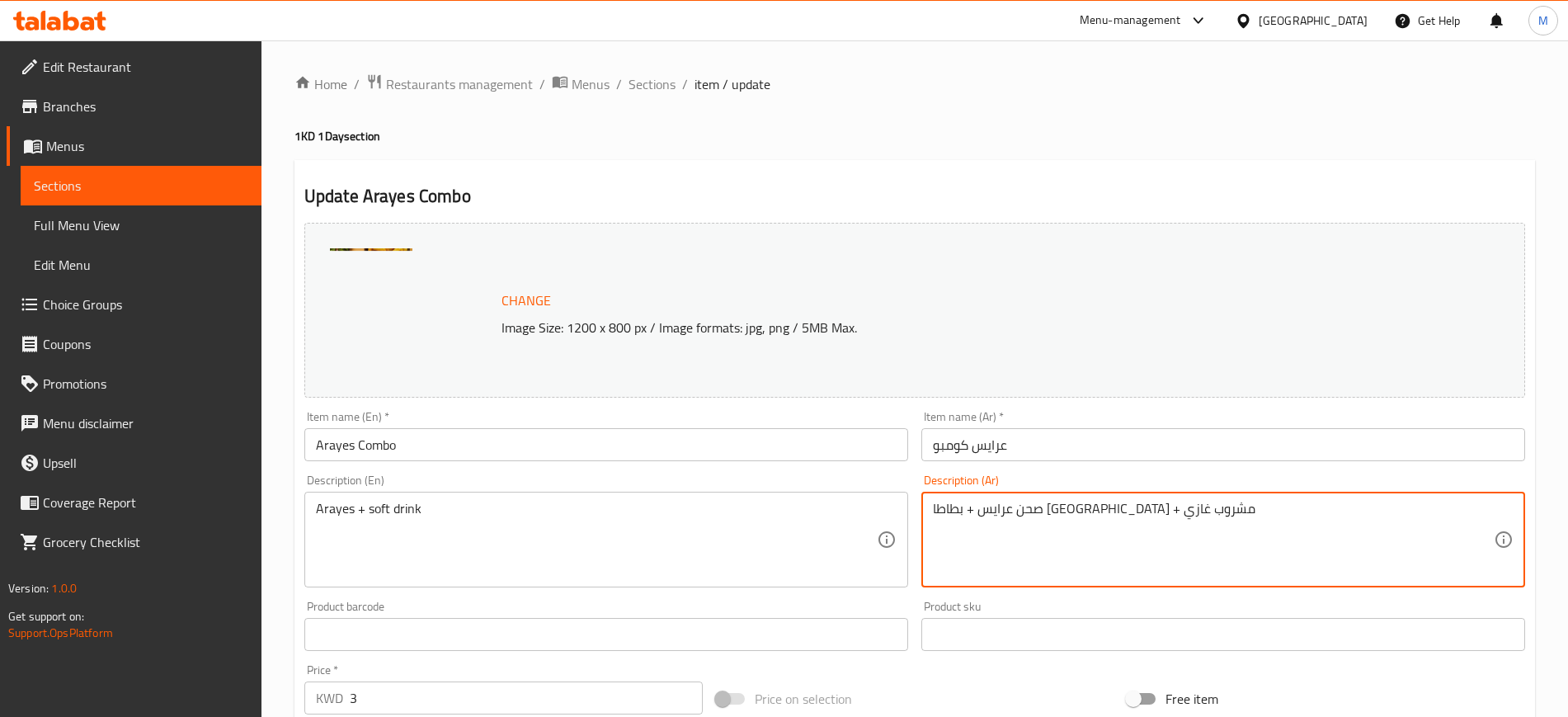
drag, startPoint x: 1098, startPoint y: 513, endPoint x: 1023, endPoint y: 514, distance: 75.0
click at [1022, 514] on textarea "صحن عرايس + بطاطا [GEOGRAPHIC_DATA] + مشروب غازي" at bounding box center [1214, 540] width 561 height 78
click at [1019, 512] on textarea "صحن عرايس + بطاطا [GEOGRAPHIC_DATA] + مشروب غازي" at bounding box center [1214, 540] width 561 height 78
drag, startPoint x: 1019, startPoint y: 512, endPoint x: 1098, endPoint y: 510, distance: 79.0
click at [1098, 510] on textarea "صحن عرايس + بطاطا [GEOGRAPHIC_DATA] + مشروب غازي" at bounding box center [1214, 540] width 561 height 78
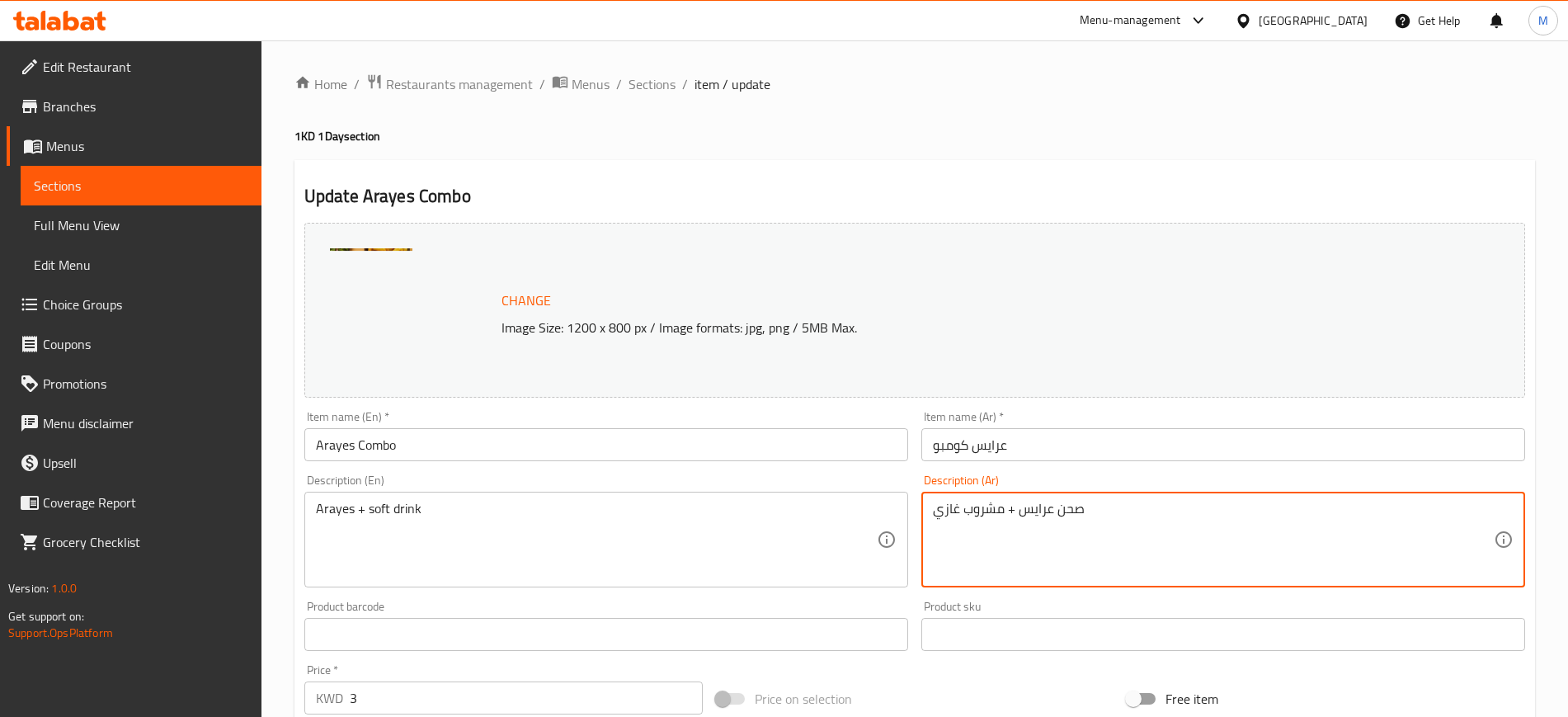
type textarea "صحن عرايس + مشروب غازي"
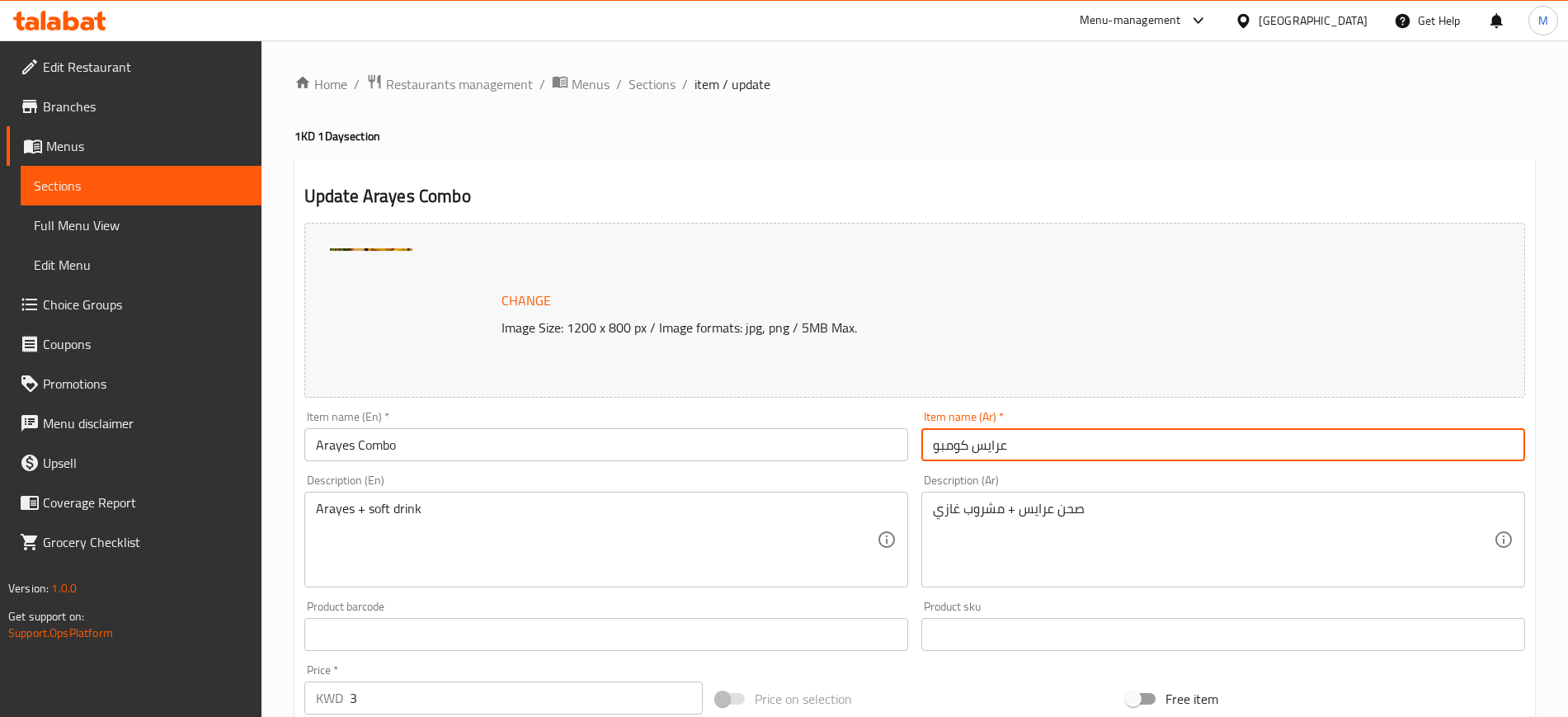
click at [1079, 455] on input "عرايس كومبو" at bounding box center [1223, 445] width 603 height 33
click at [668, 87] on span "Sections" at bounding box center [651, 84] width 47 height 20
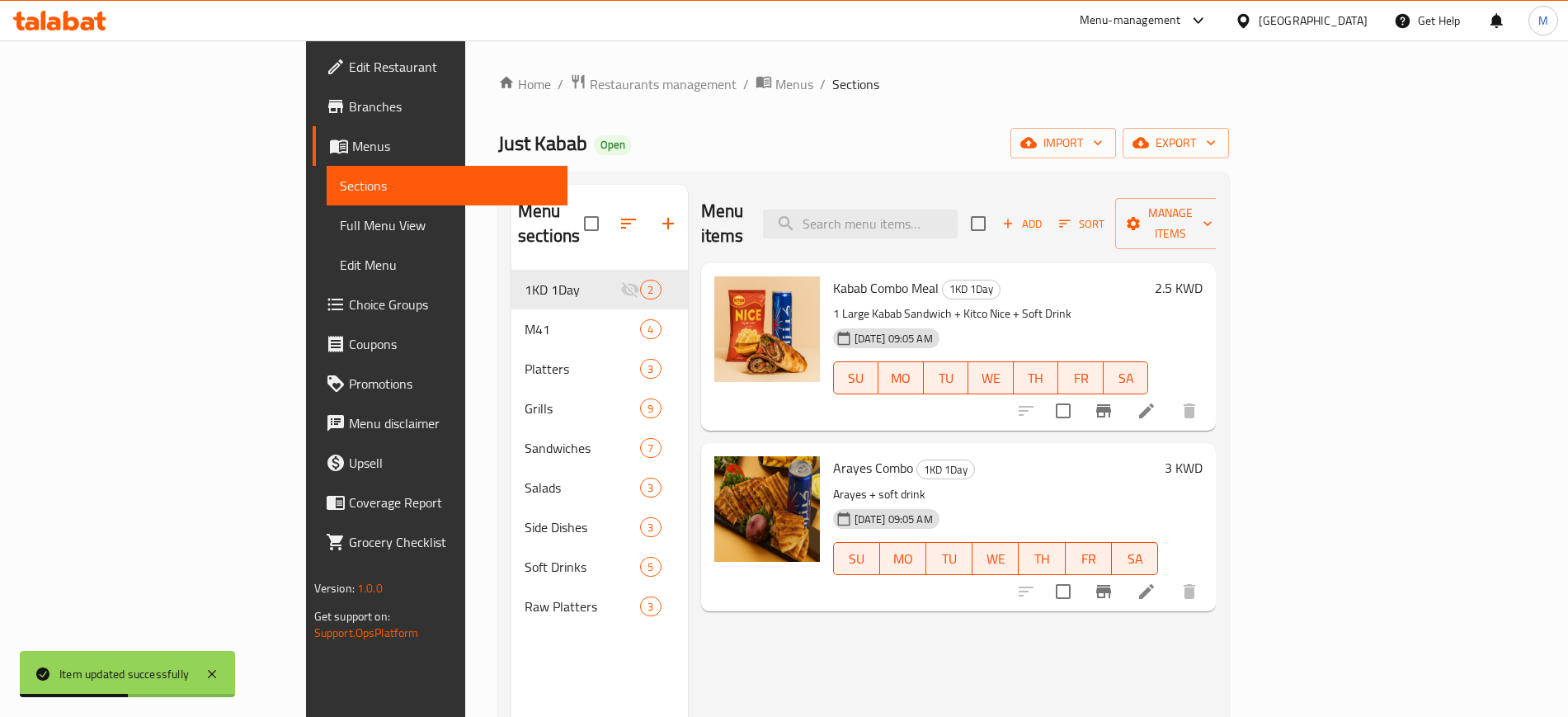
click at [1149, 303] on p "1 Large Kabab Sandwich + Kitco Nice + Soft Drink" at bounding box center [991, 314] width 316 height 21
click at [1157, 401] on icon at bounding box center [1146, 411] width 20 height 20
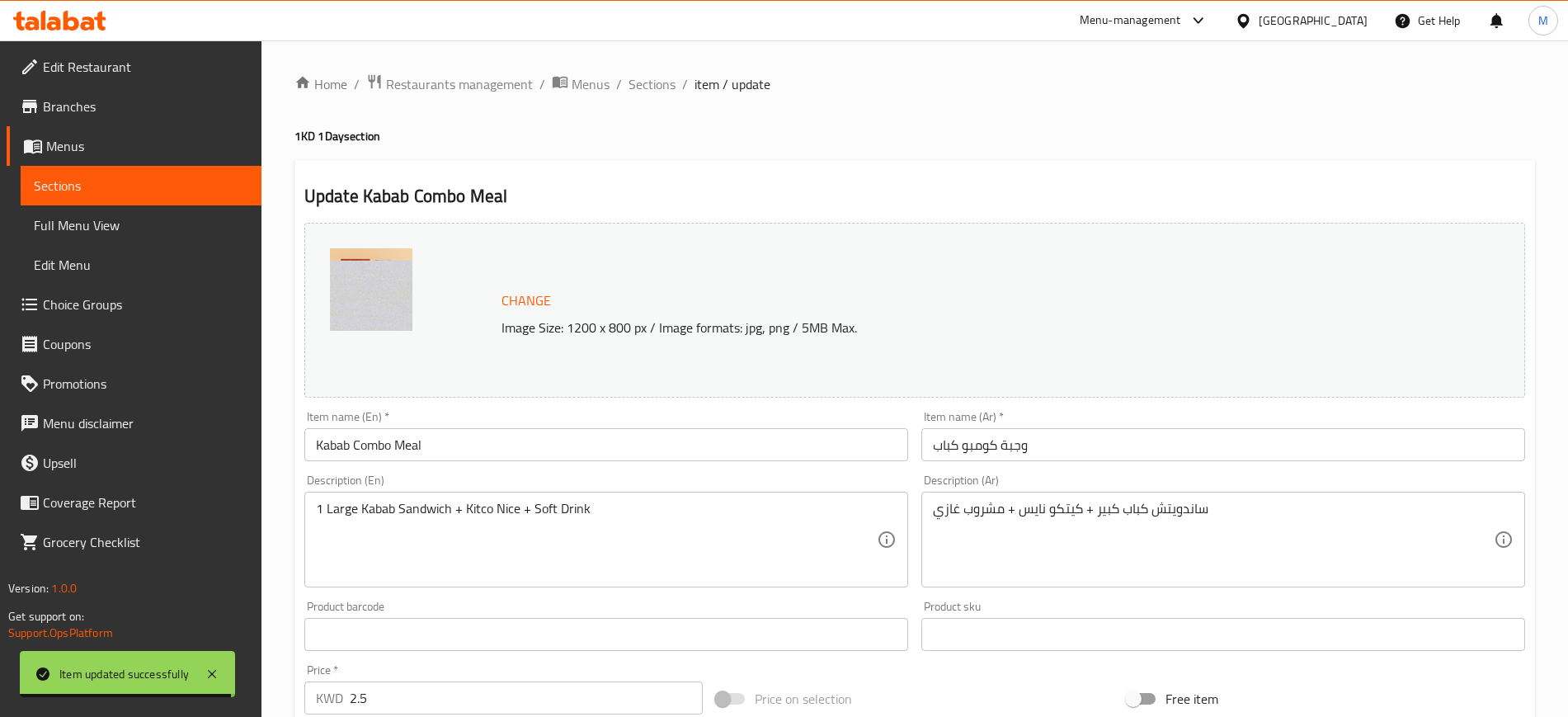
click at [519, 407] on div "Item name (En)   * Kabab Combo Meal Item name (En) *" at bounding box center [605, 436] width 617 height 64
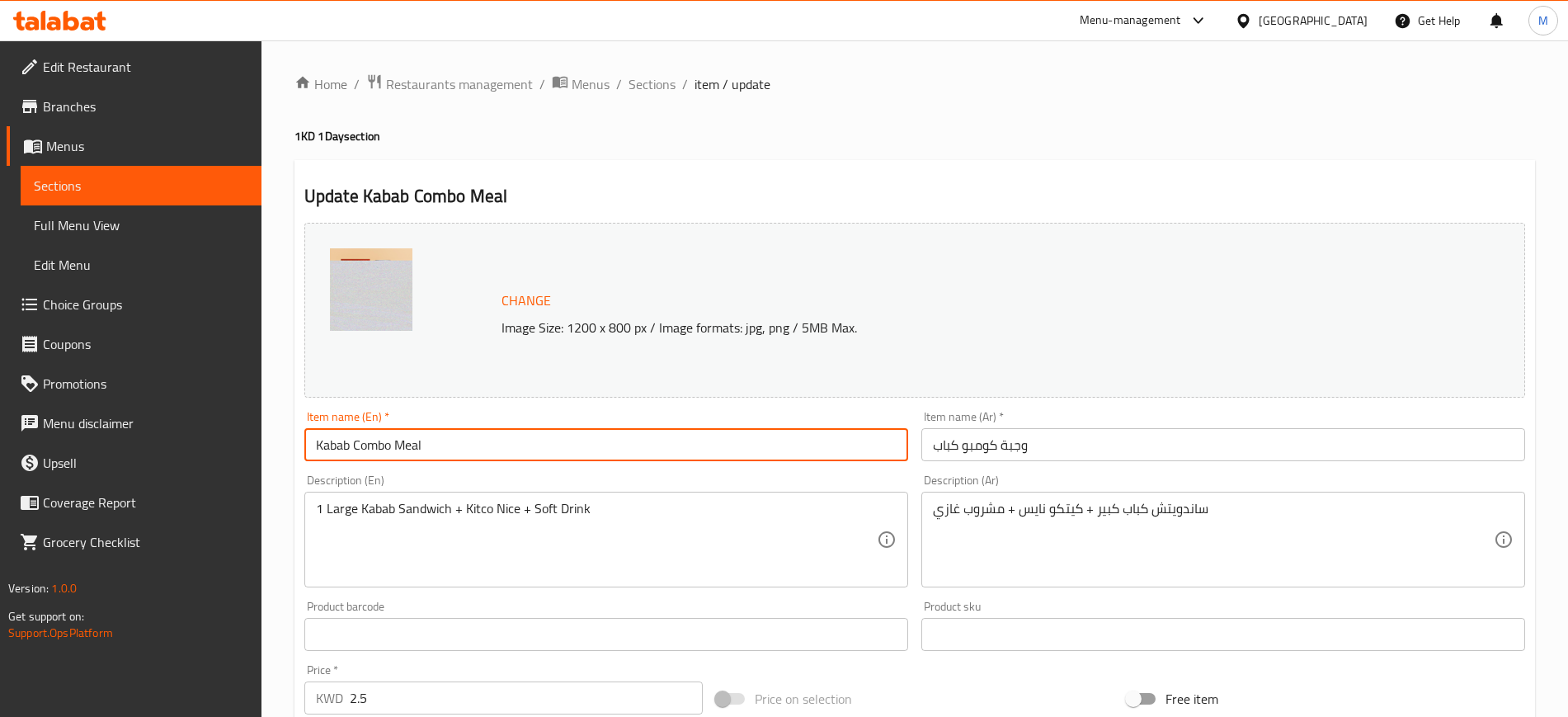
drag, startPoint x: 316, startPoint y: 442, endPoint x: 442, endPoint y: 445, distance: 126.0
click at [442, 445] on input "Kabab Combo Meal" at bounding box center [605, 445] width 603 height 33
click at [456, 443] on input "Kabab Combo Meal" at bounding box center [605, 445] width 603 height 33
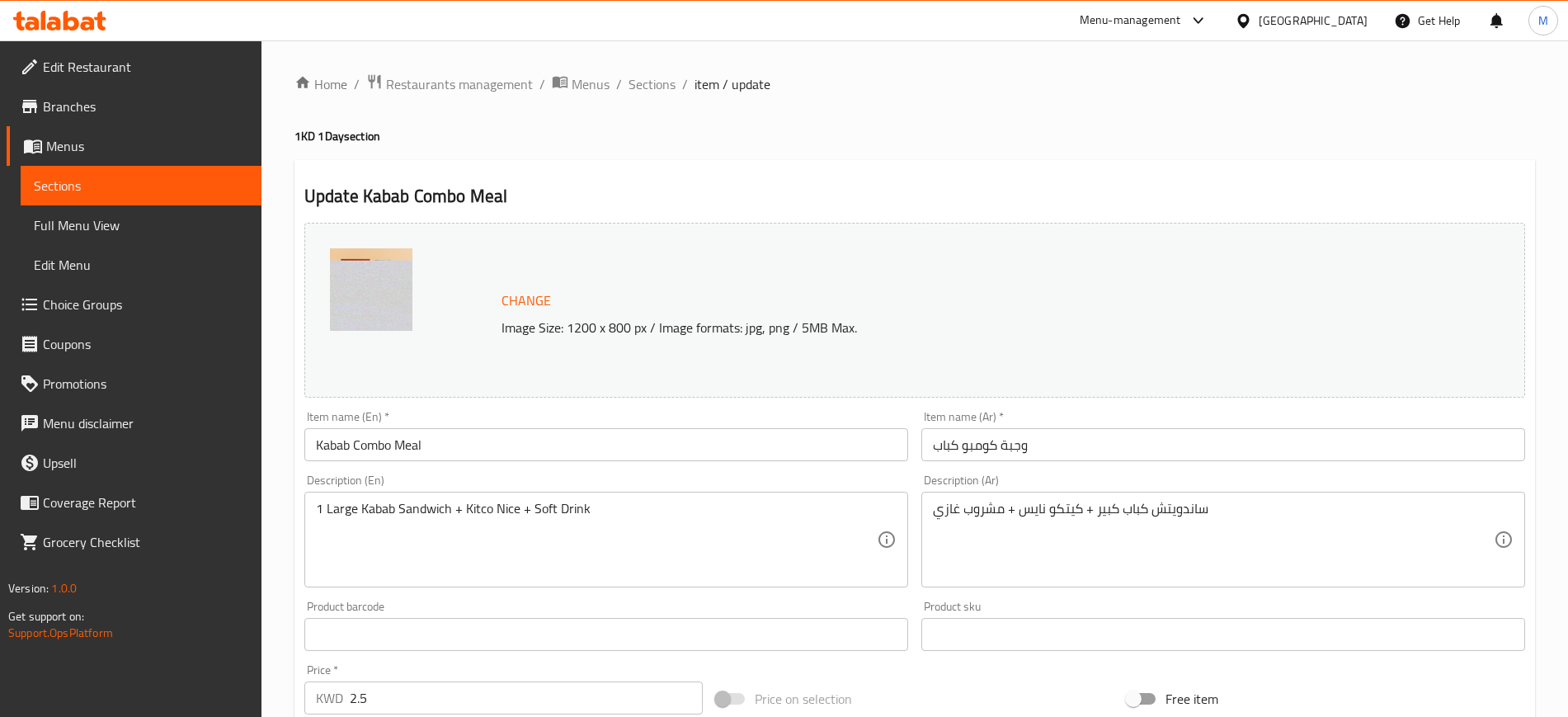
click at [460, 473] on div "Description (En) 1 Large Kabab Sandwich + Kitco Nice + Soft Drink Description (…" at bounding box center [605, 531] width 617 height 126
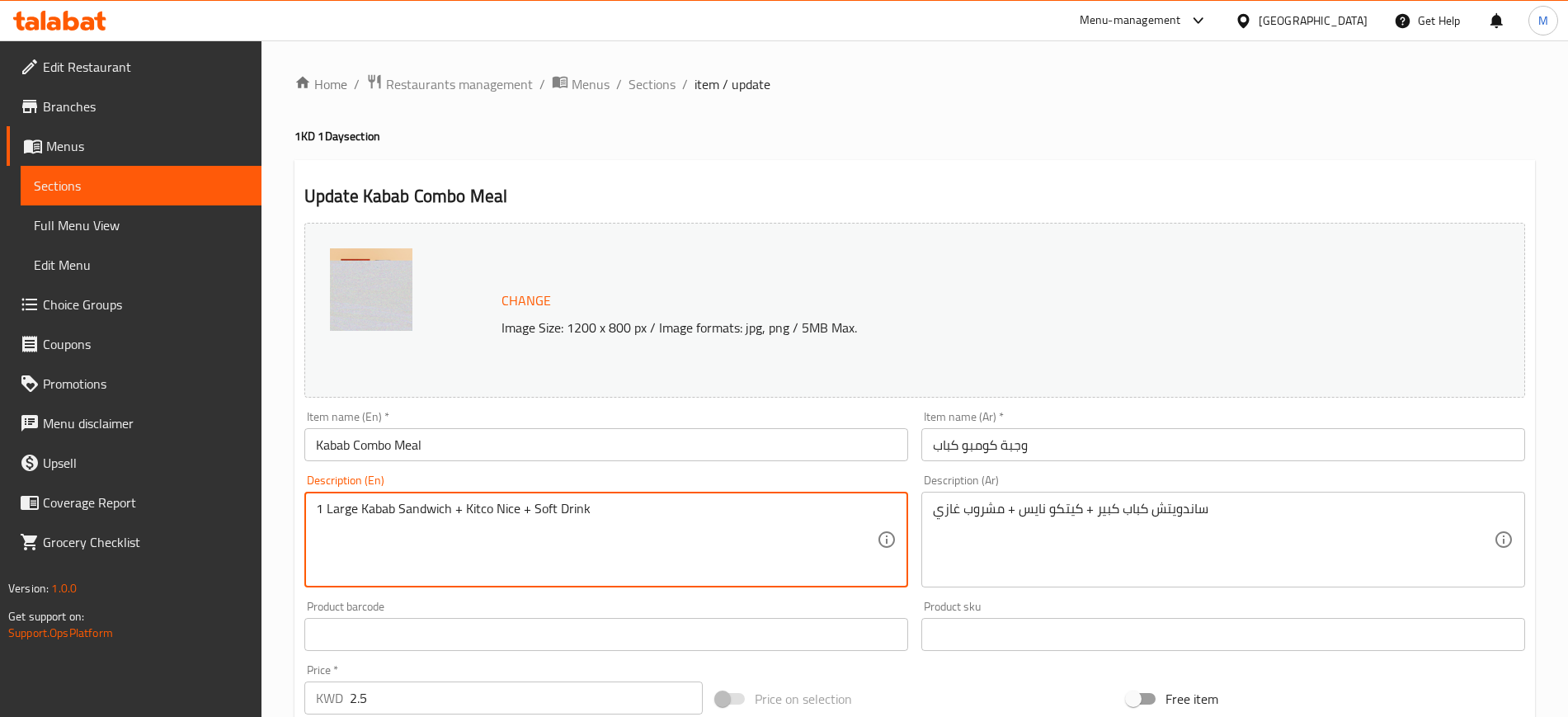
drag, startPoint x: 375, startPoint y: 510, endPoint x: 605, endPoint y: 497, distance: 230.4
click at [632, 501] on textarea "1 Large Kabab Sandwich + Kitco Nice + Soft Drink" at bounding box center [596, 540] width 561 height 78
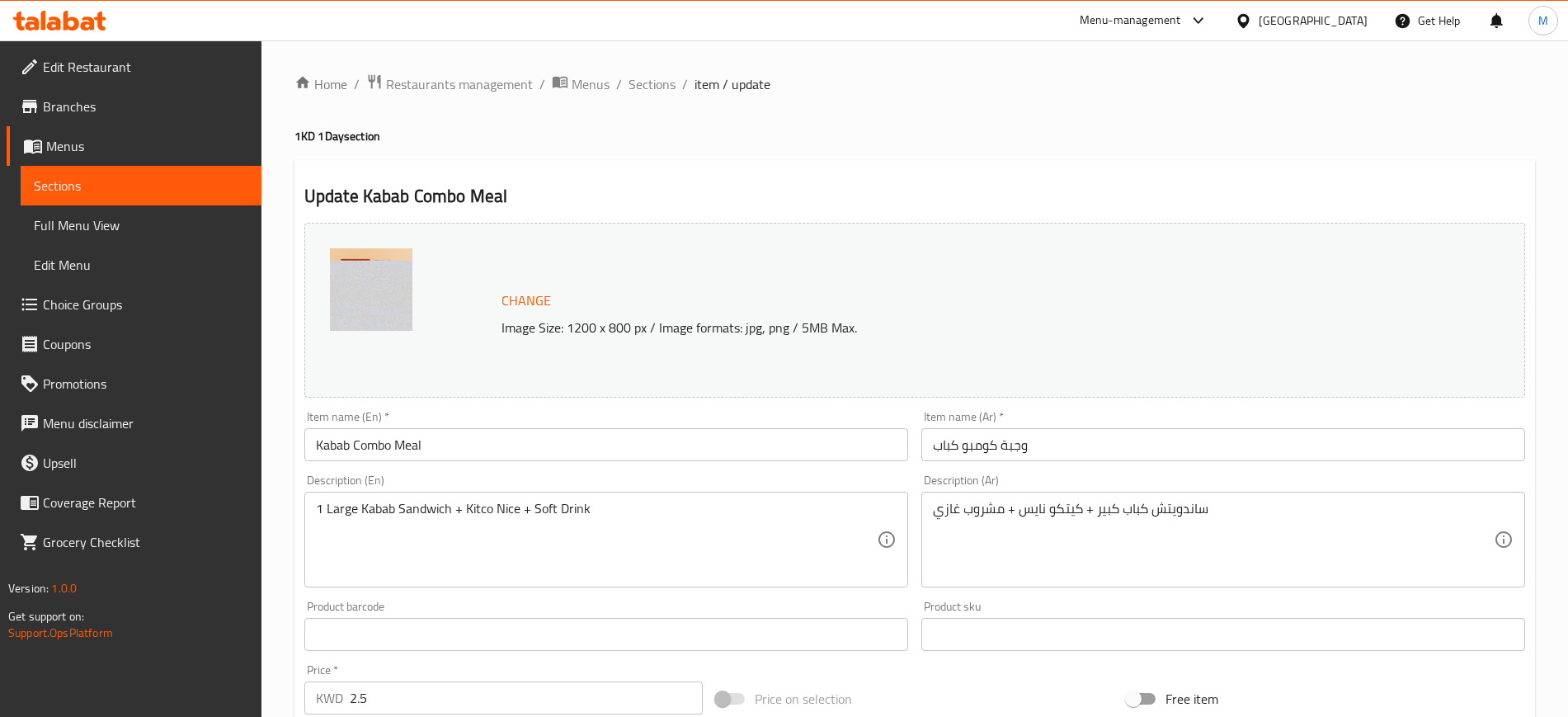
click at [522, 466] on div "Item name (En)   * Kabab Combo Meal Item name (En) *" at bounding box center [605, 436] width 617 height 64
click at [524, 458] on input "Kabab Combo Meal" at bounding box center [605, 445] width 603 height 33
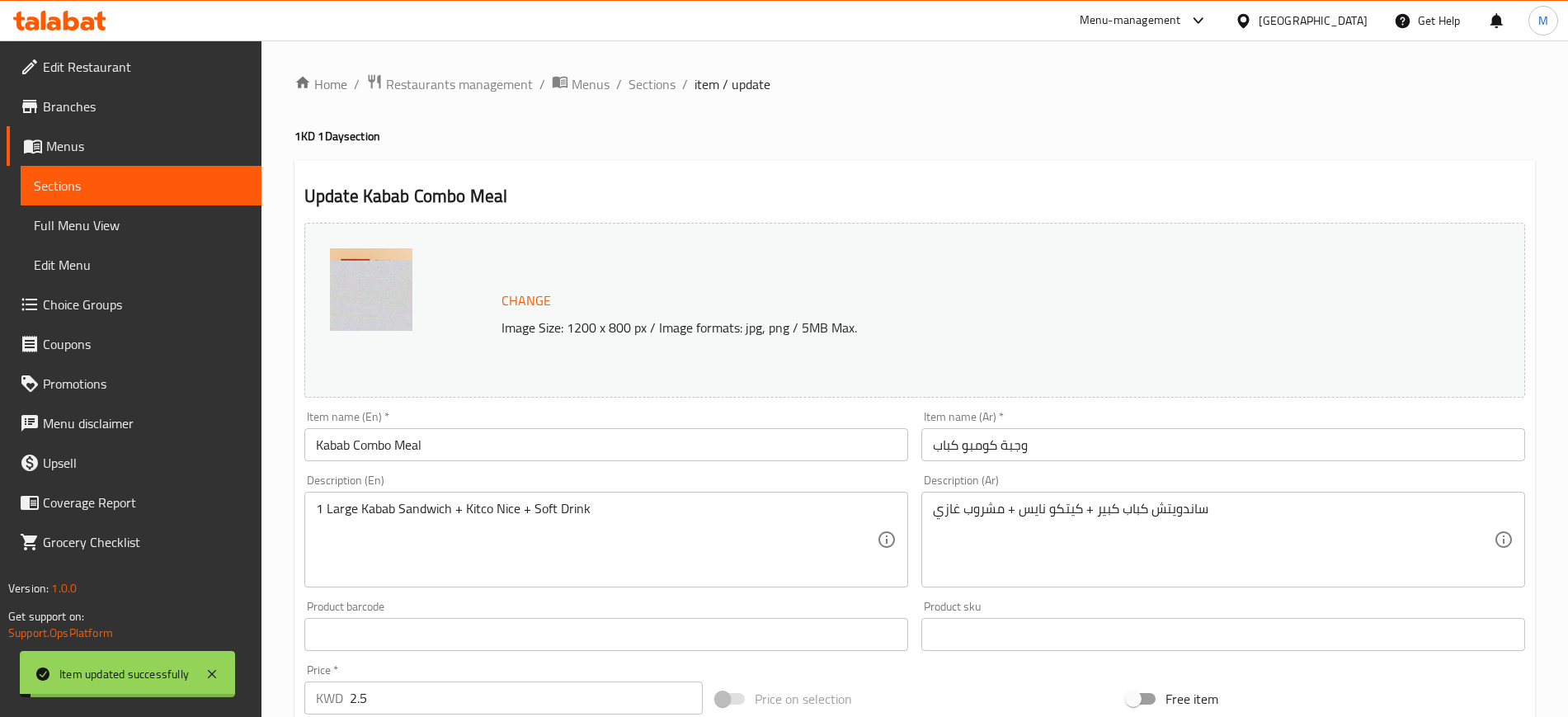
click at [647, 85] on span "Sections" at bounding box center [651, 84] width 47 height 20
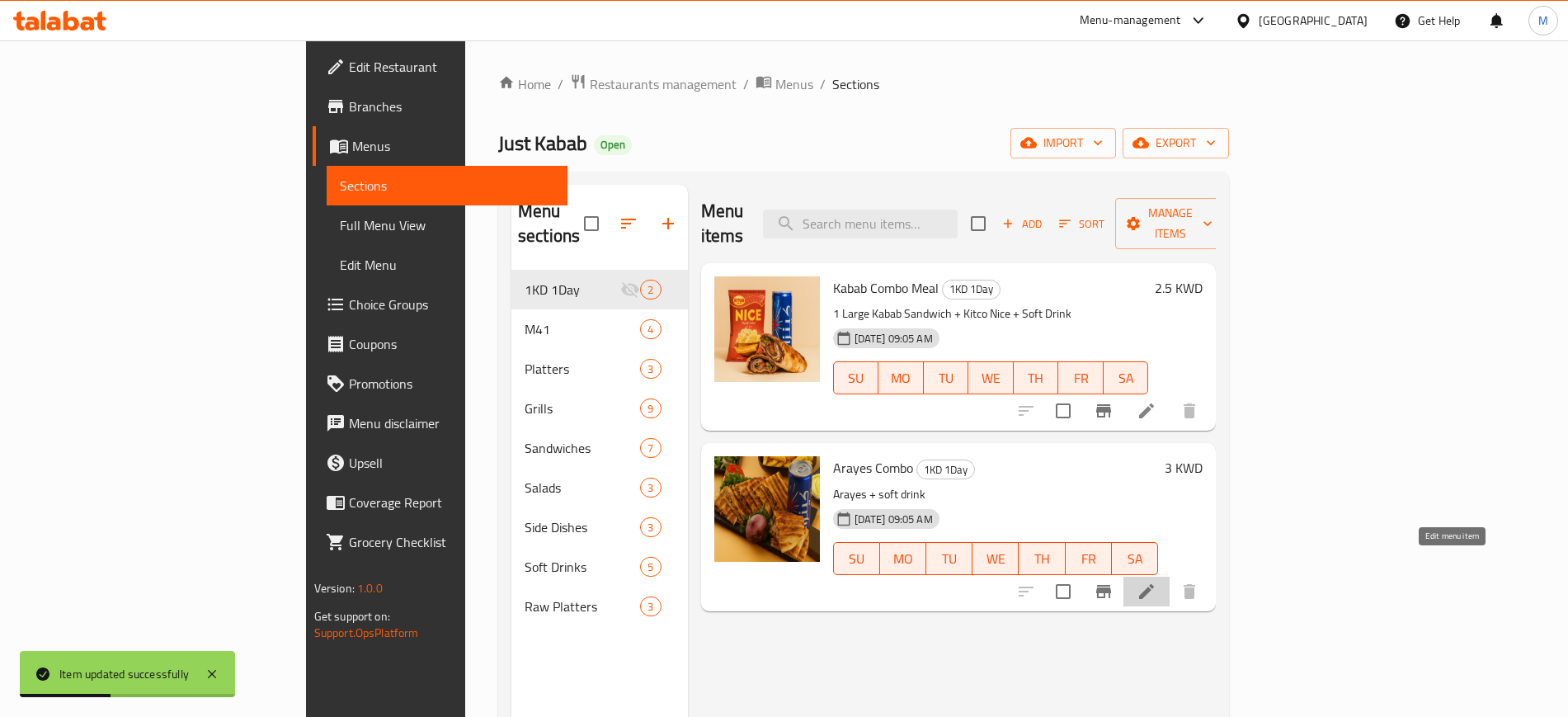
click at [1157, 582] on icon at bounding box center [1146, 591] width 20 height 20
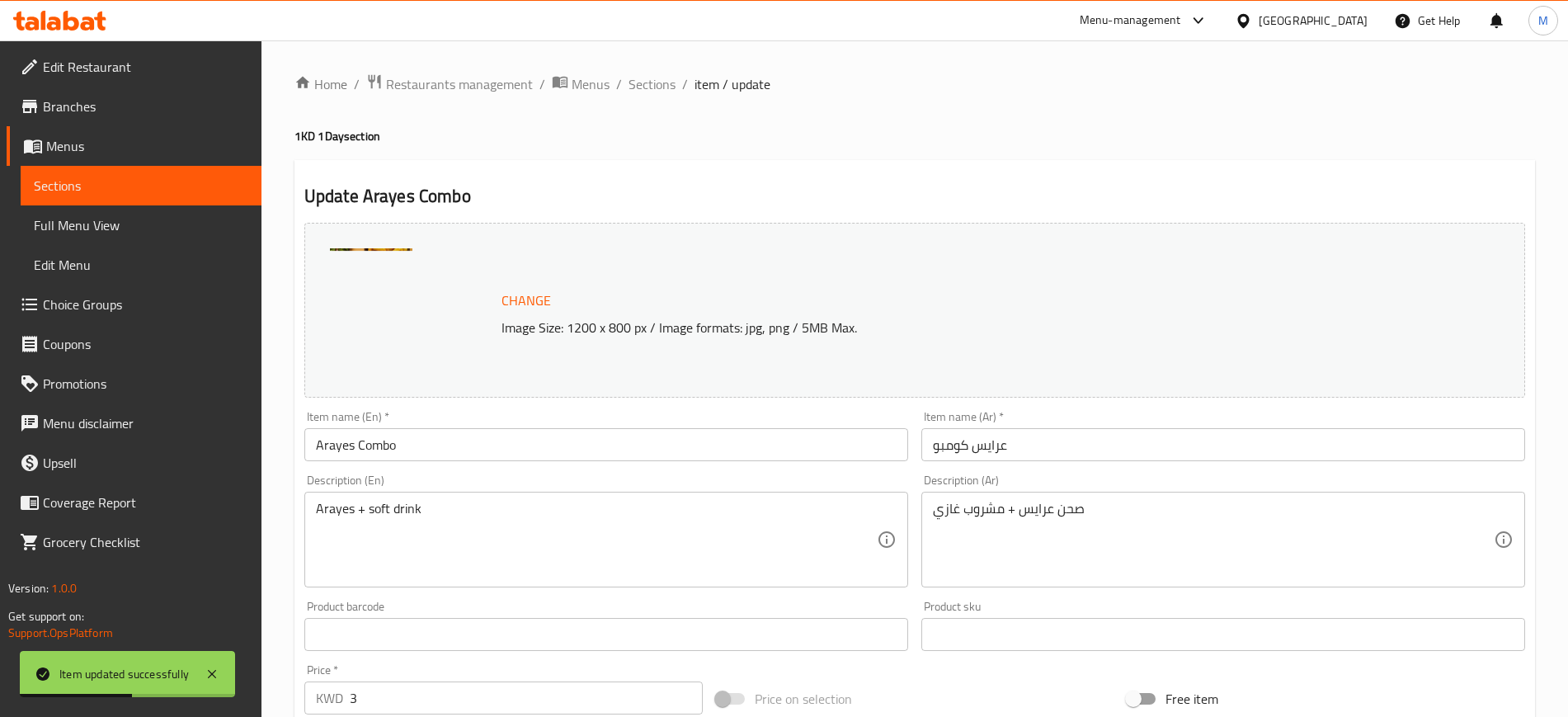
click at [430, 434] on input "Arayes Combo" at bounding box center [605, 445] width 603 height 33
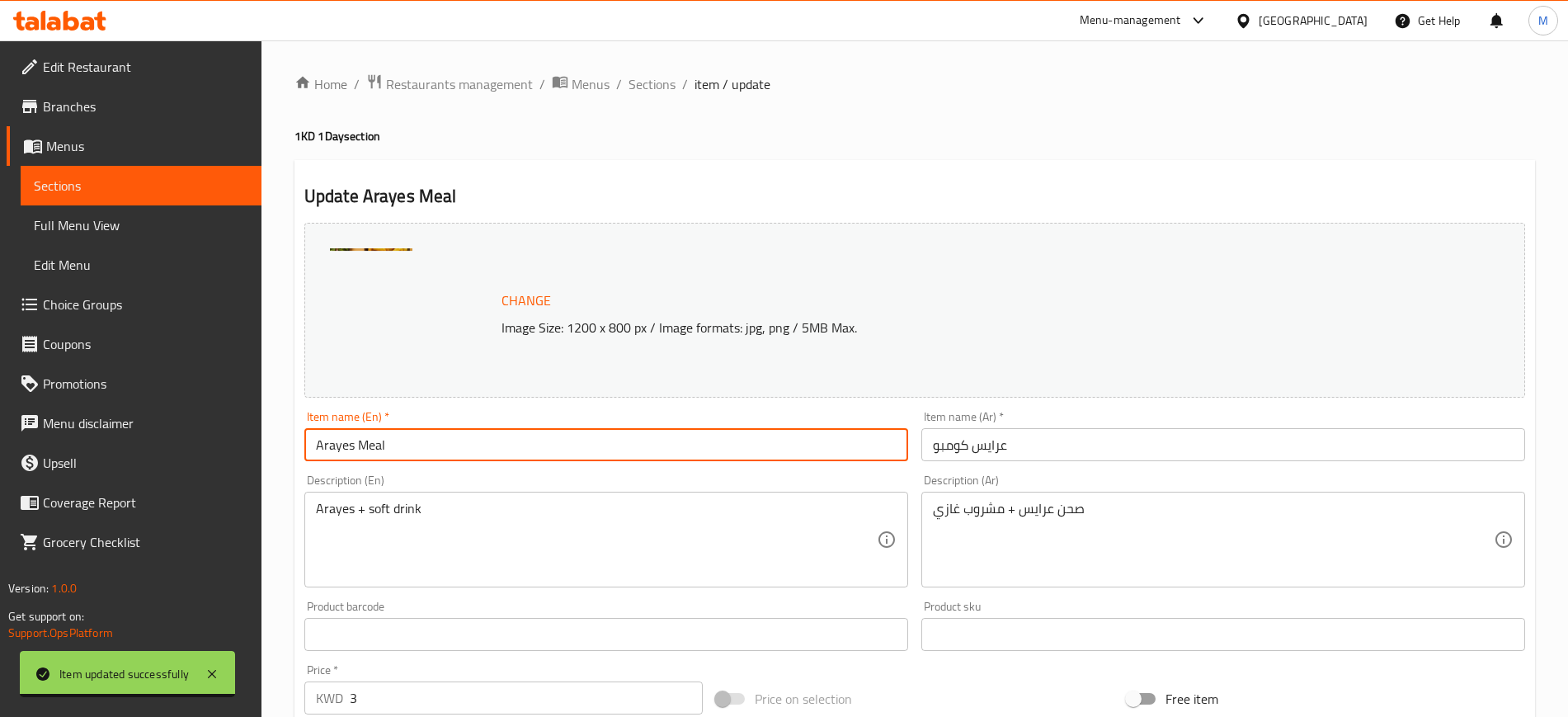
type input "Arayes Meal"
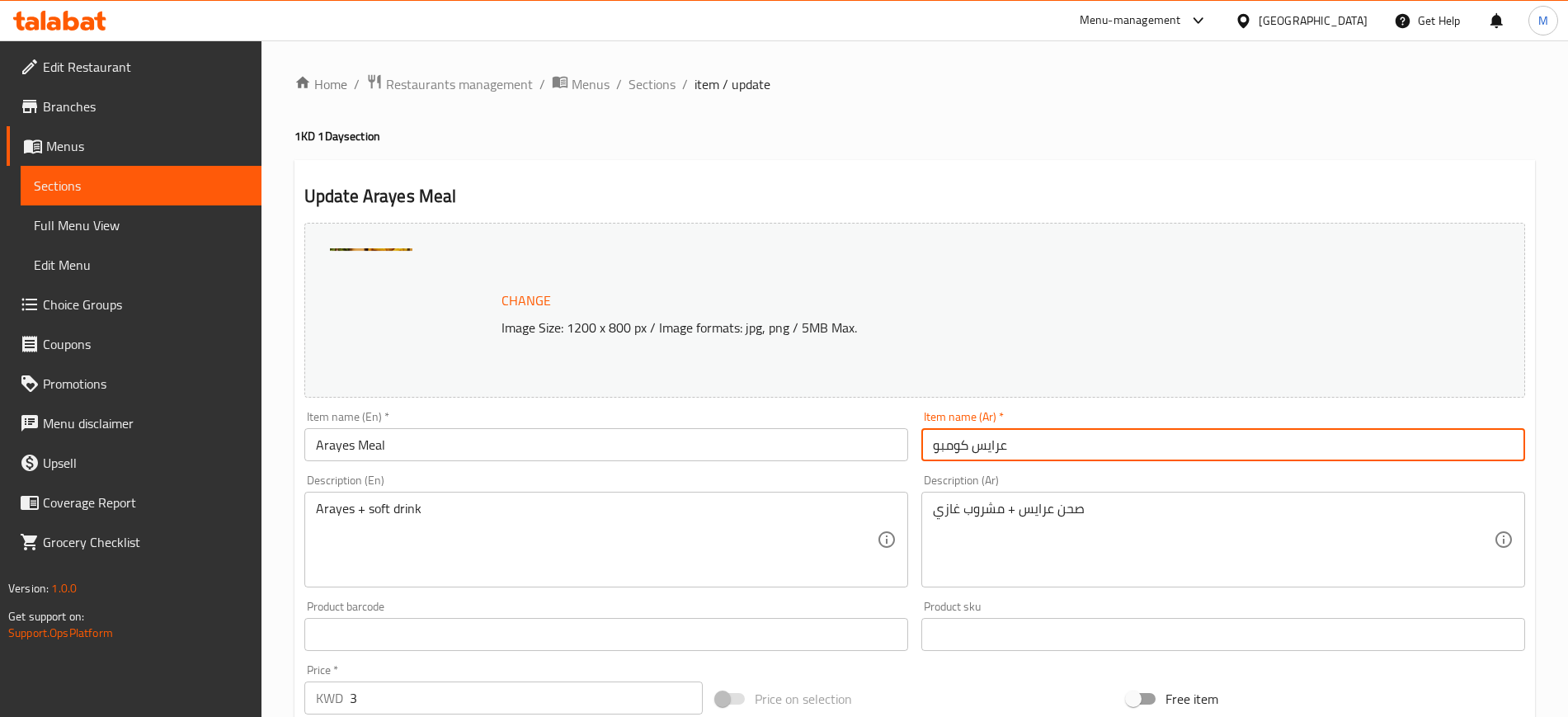
drag, startPoint x: 967, startPoint y: 441, endPoint x: 927, endPoint y: 442, distance: 40.0
click at [927, 442] on input "عرايس كومبو" at bounding box center [1223, 445] width 603 height 33
type input "ع"
type input "وجبة عرايس"
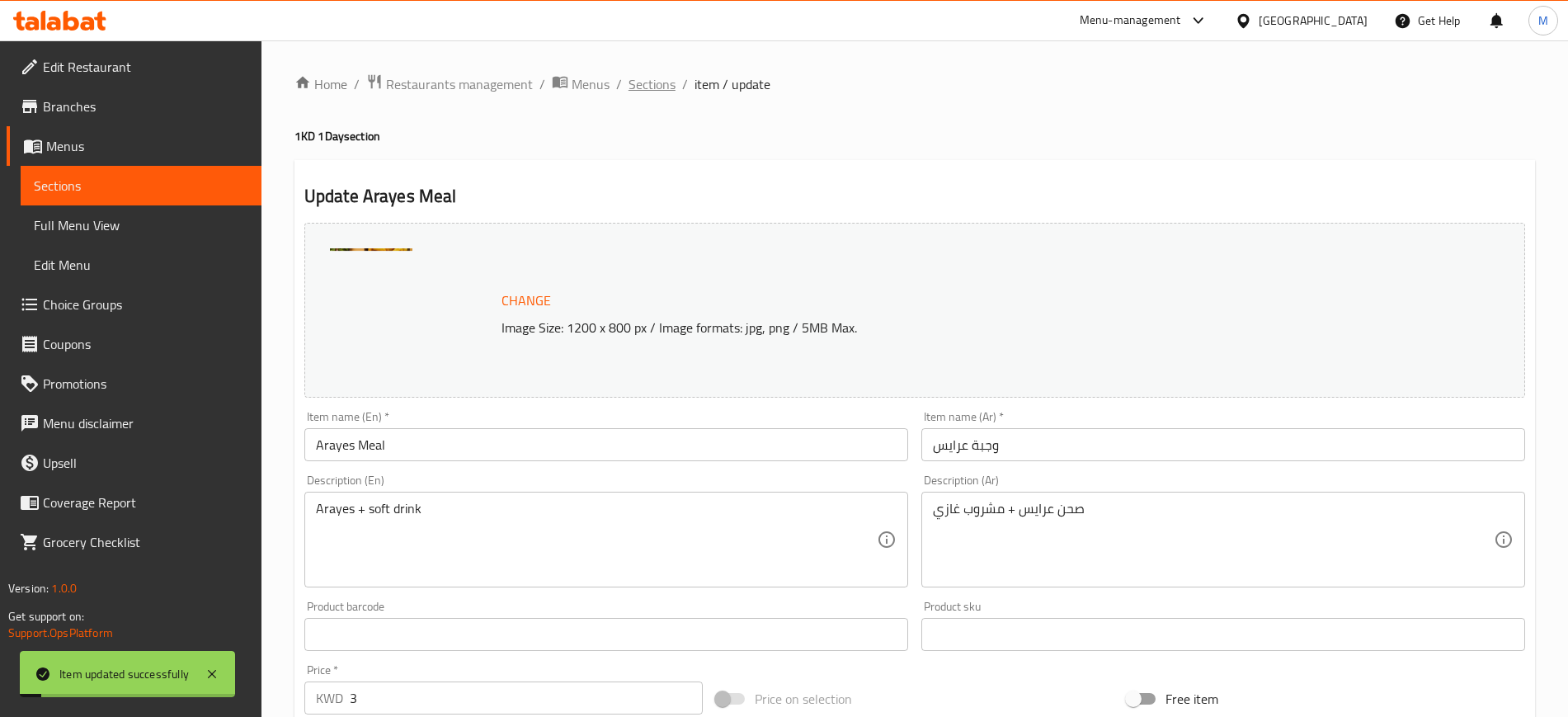
click at [649, 87] on span "Sections" at bounding box center [651, 84] width 47 height 20
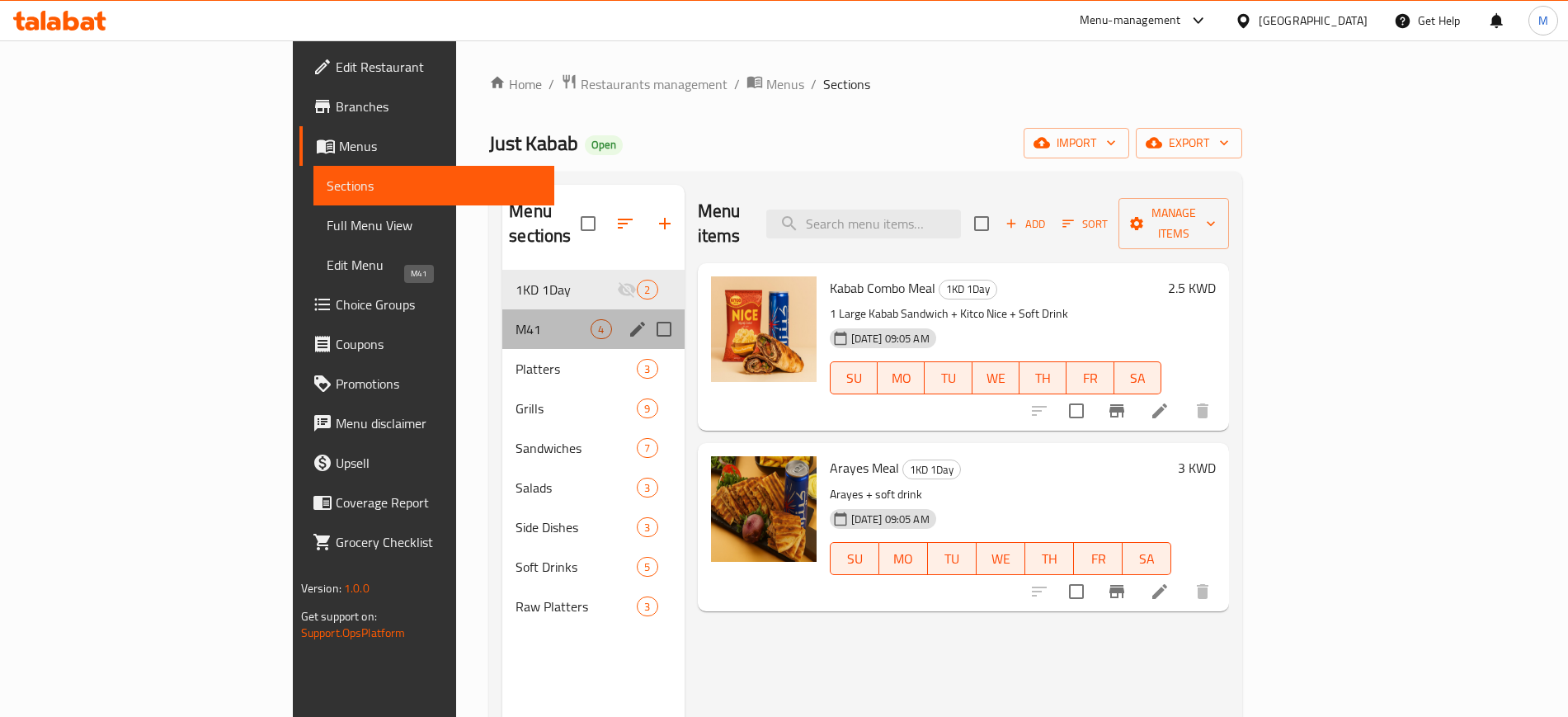
click at [516, 320] on span "M41" at bounding box center [553, 329] width 75 height 20
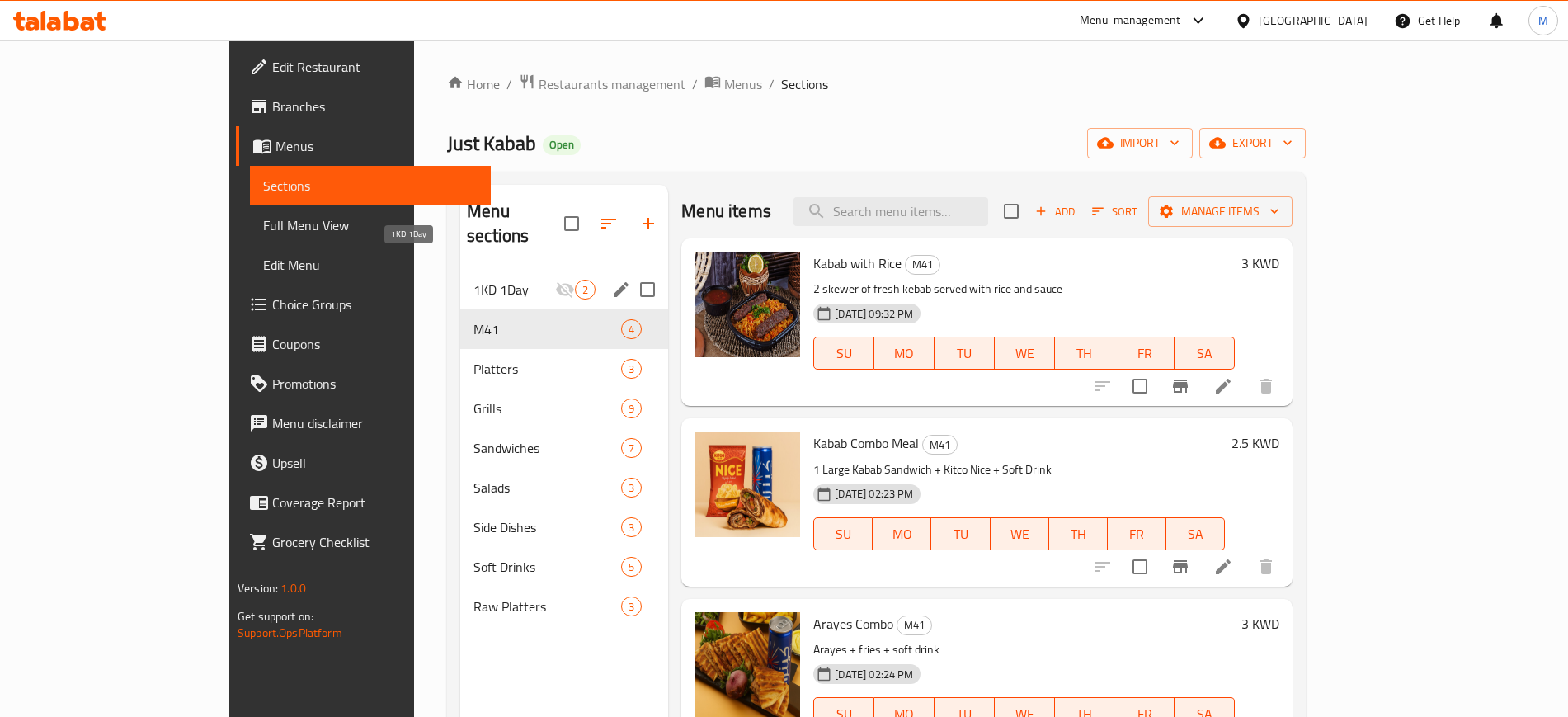
click at [478, 280] on span "1KD 1Day" at bounding box center [514, 289] width 82 height 20
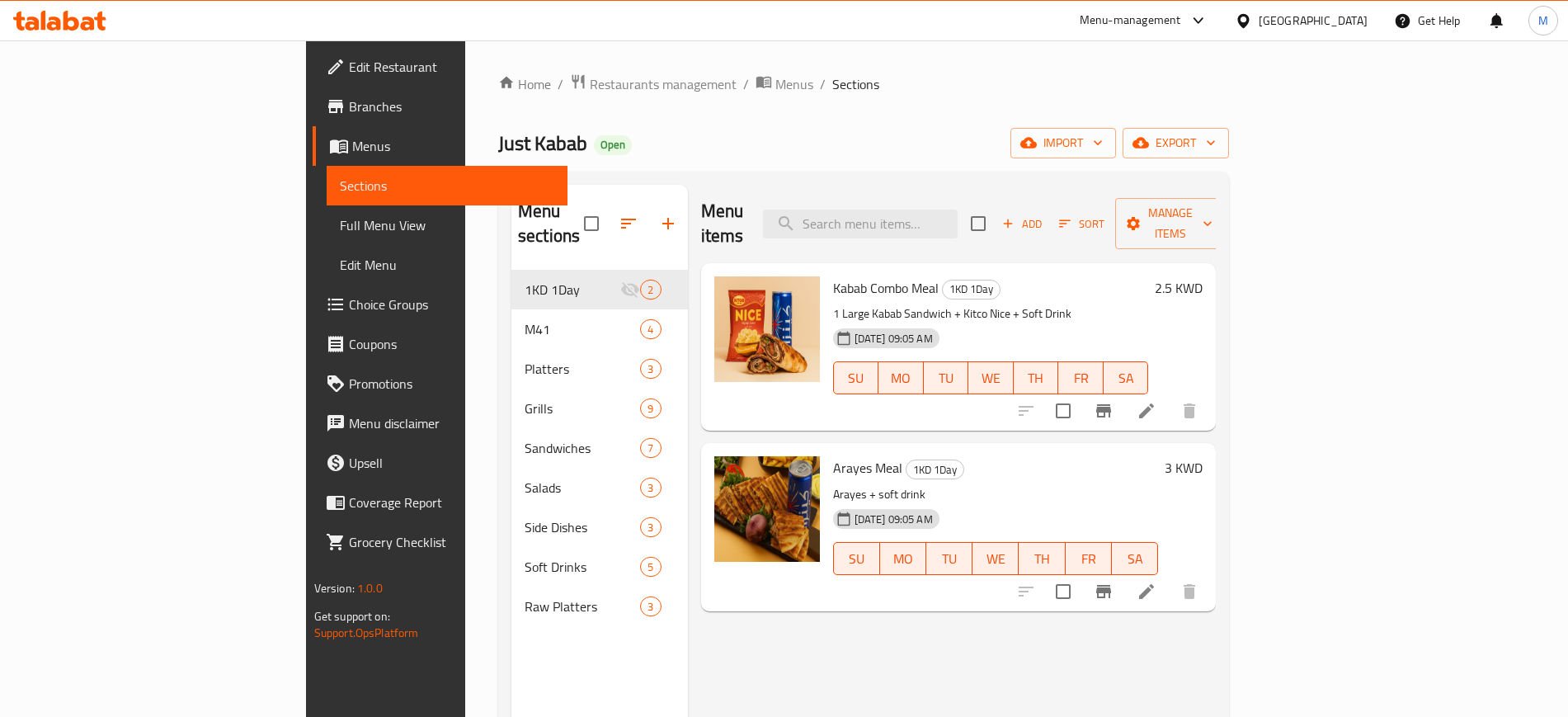
click at [1056, 322] on div "[DATE] 09:05 AM SU MO TU WE TH FR SA" at bounding box center [991, 367] width 329 height 89
click at [1157, 401] on icon at bounding box center [1146, 411] width 20 height 20
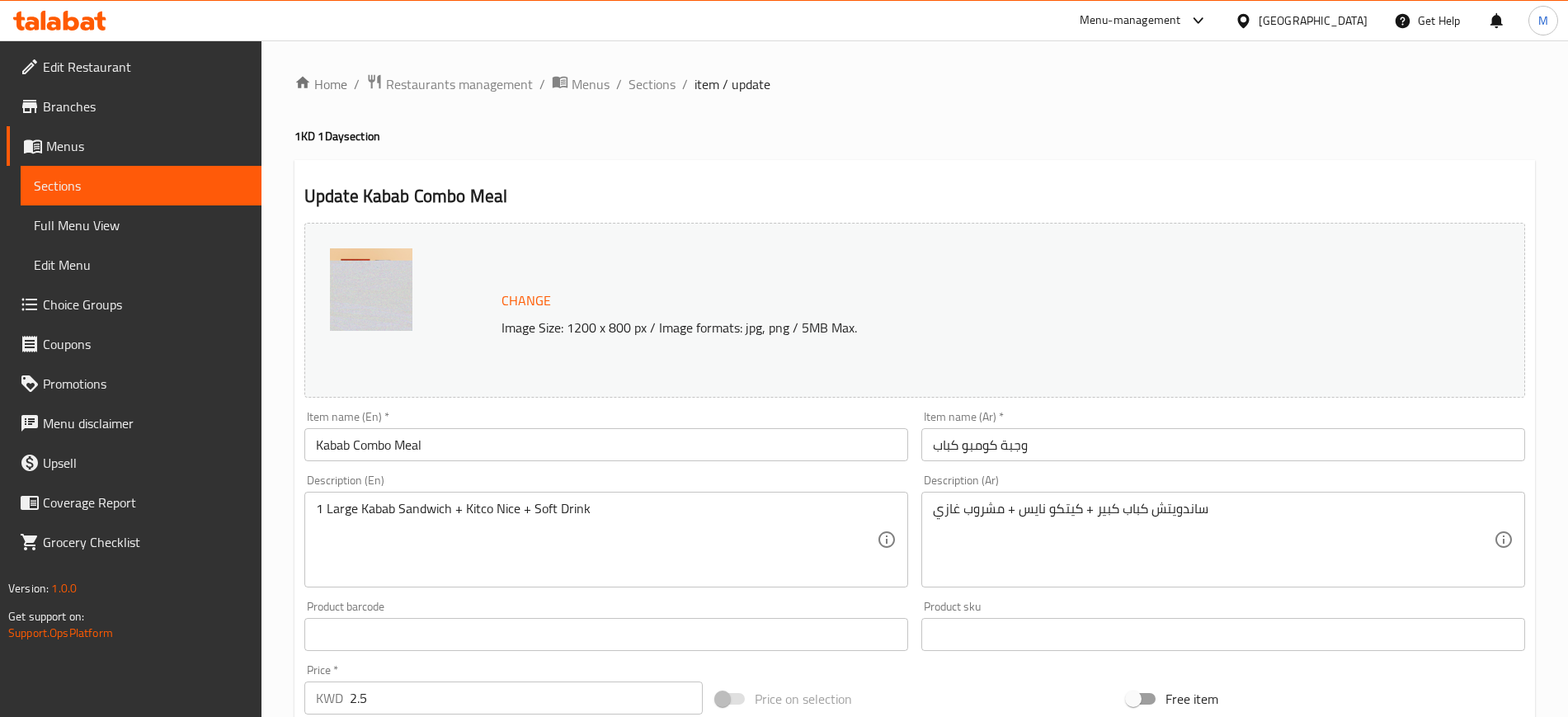
click at [542, 470] on div "Description (En) 1 Large Kabab Sandwich + Kitco Nice + Soft Drink Description (…" at bounding box center [605, 531] width 617 height 126
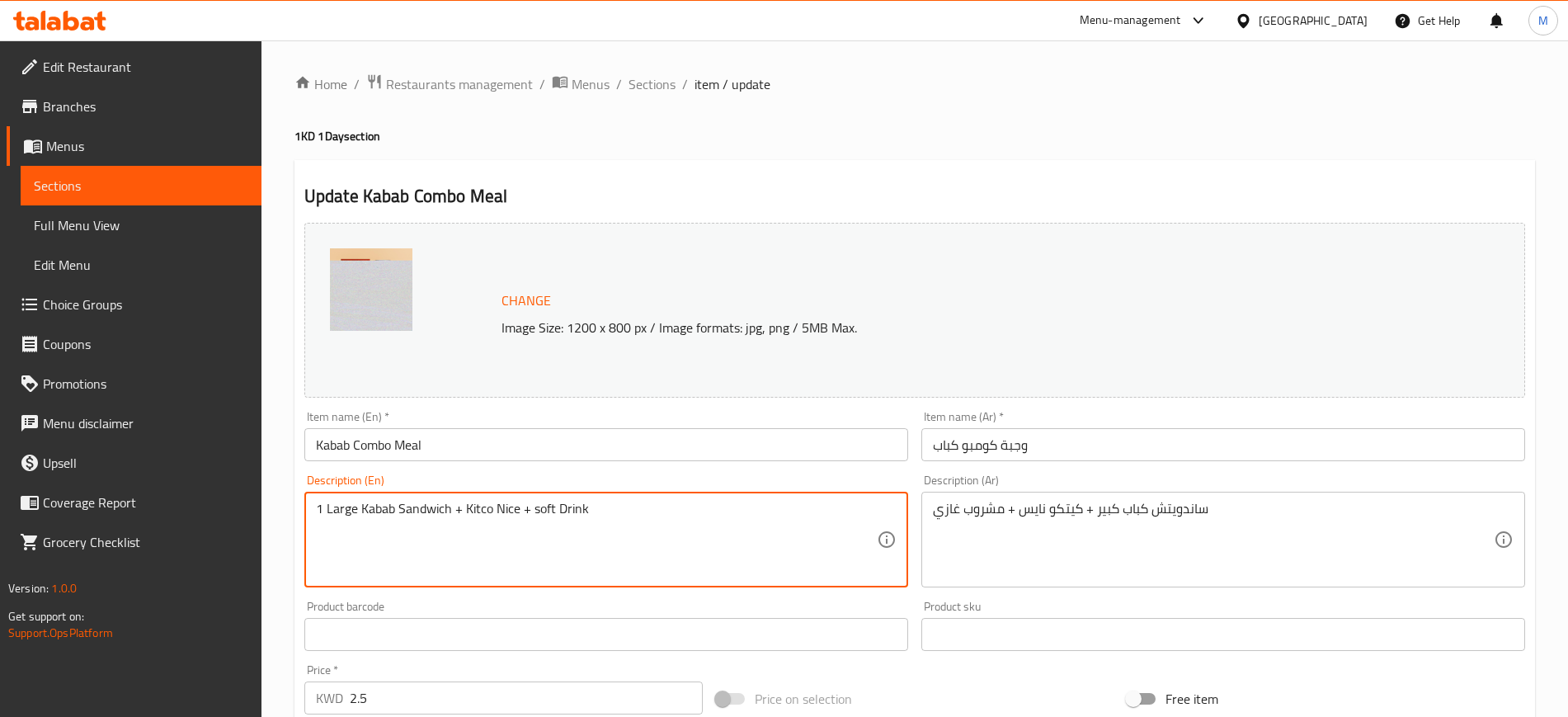
click at [559, 507] on textarea "1 Large Kabab Sandwich + Kitco Nice + soft Drink" at bounding box center [596, 540] width 561 height 78
click at [497, 507] on textarea "1 Large Kabab Sandwich + Kitco Nice + soft drink" at bounding box center [596, 540] width 561 height 78
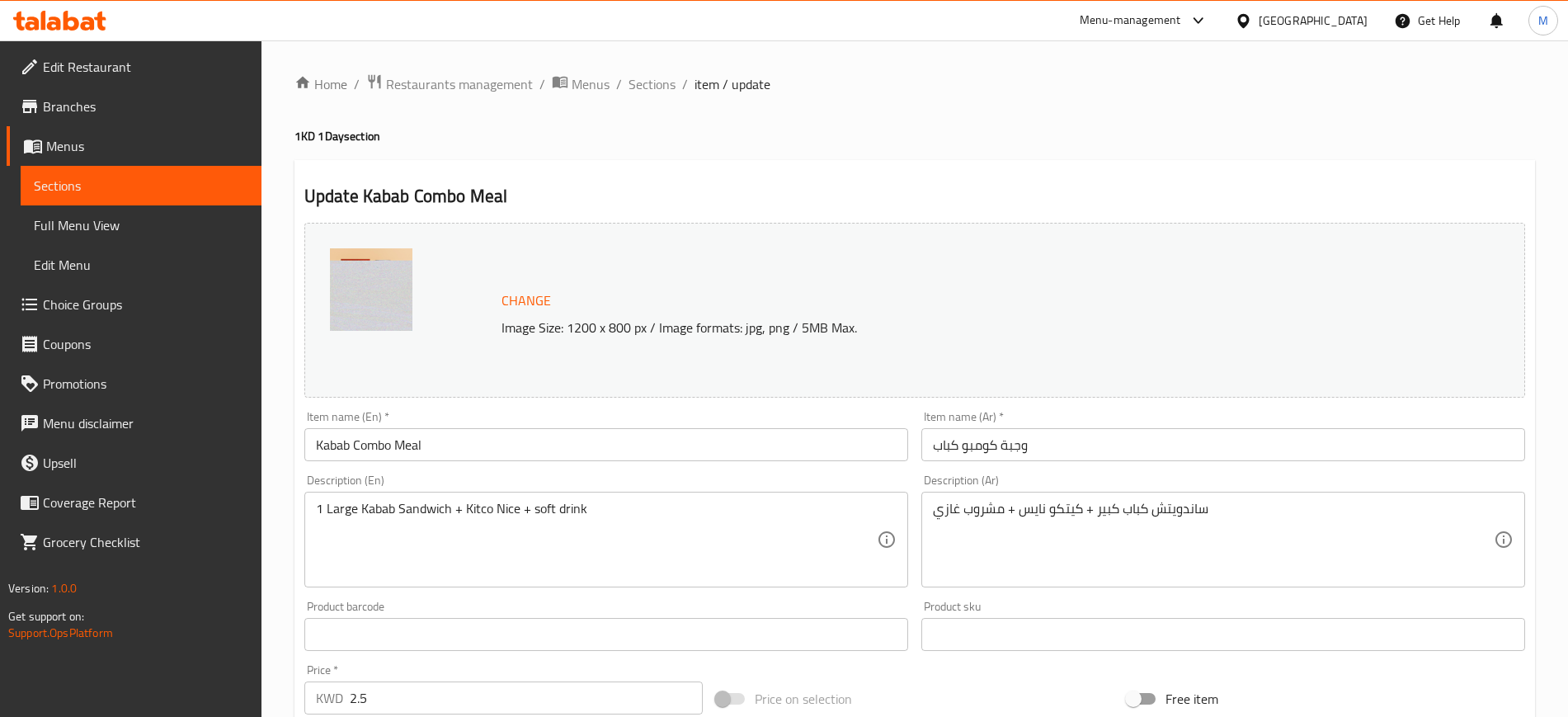
click at [530, 472] on div "Description (En) 1 Large Kabab Sandwich + Kitco Nice + soft drink Description (…" at bounding box center [605, 531] width 617 height 126
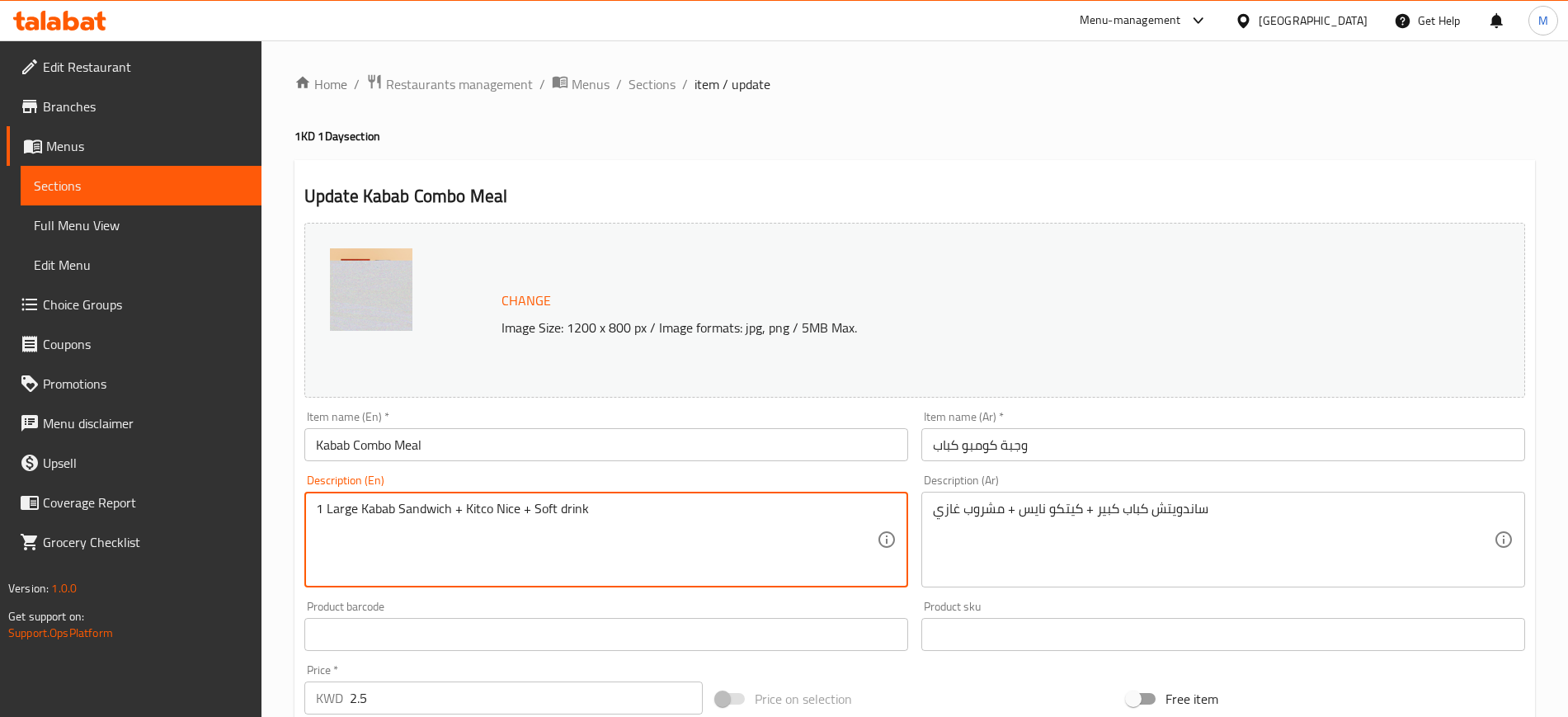
click at [560, 506] on textarea "1 Large Kabab Sandwich + Kitco Nice + Soft drink" at bounding box center [596, 540] width 561 height 78
type textarea "1 Large Kabab Sandwich + Kitco Nice + Soft Drink"
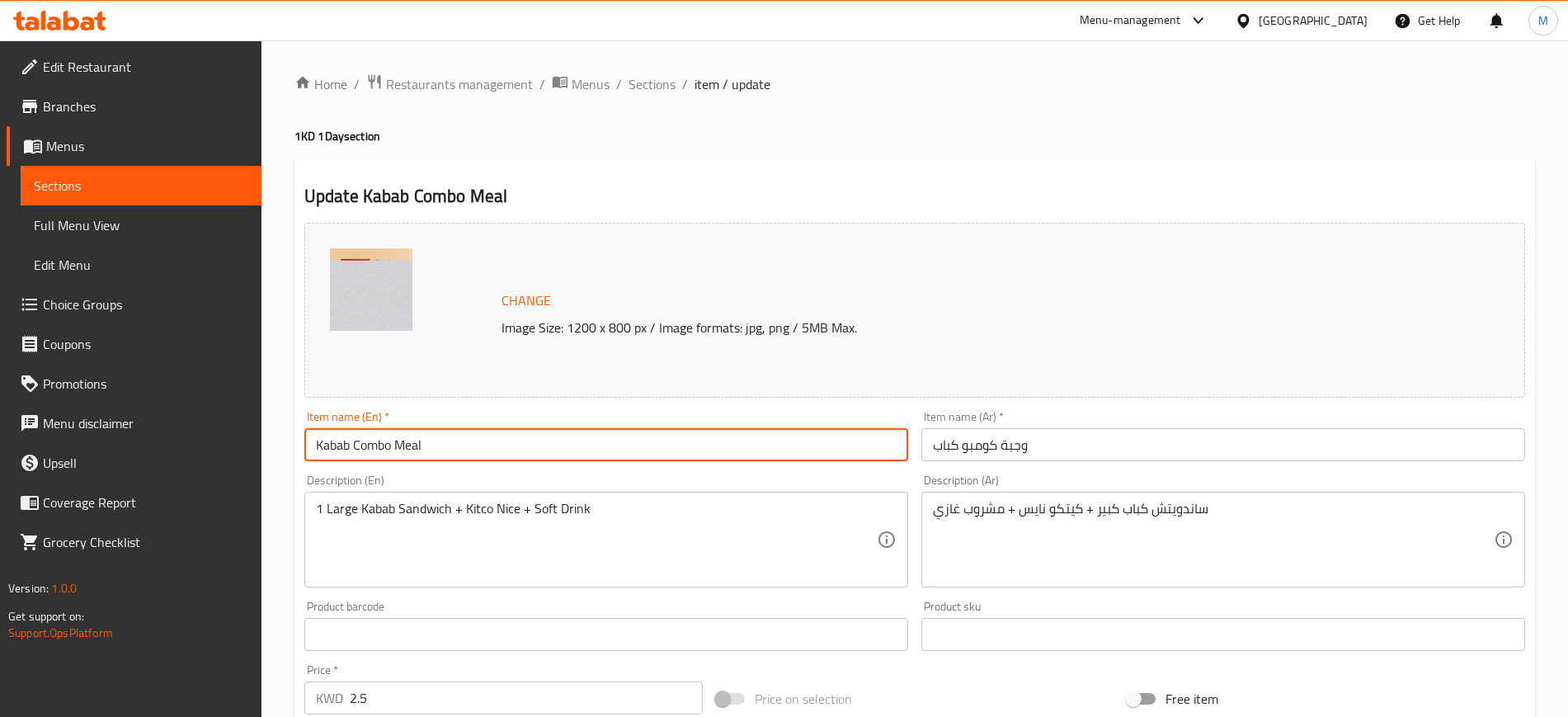
click at [603, 435] on input "Kabab Combo Meal" at bounding box center [605, 445] width 603 height 33
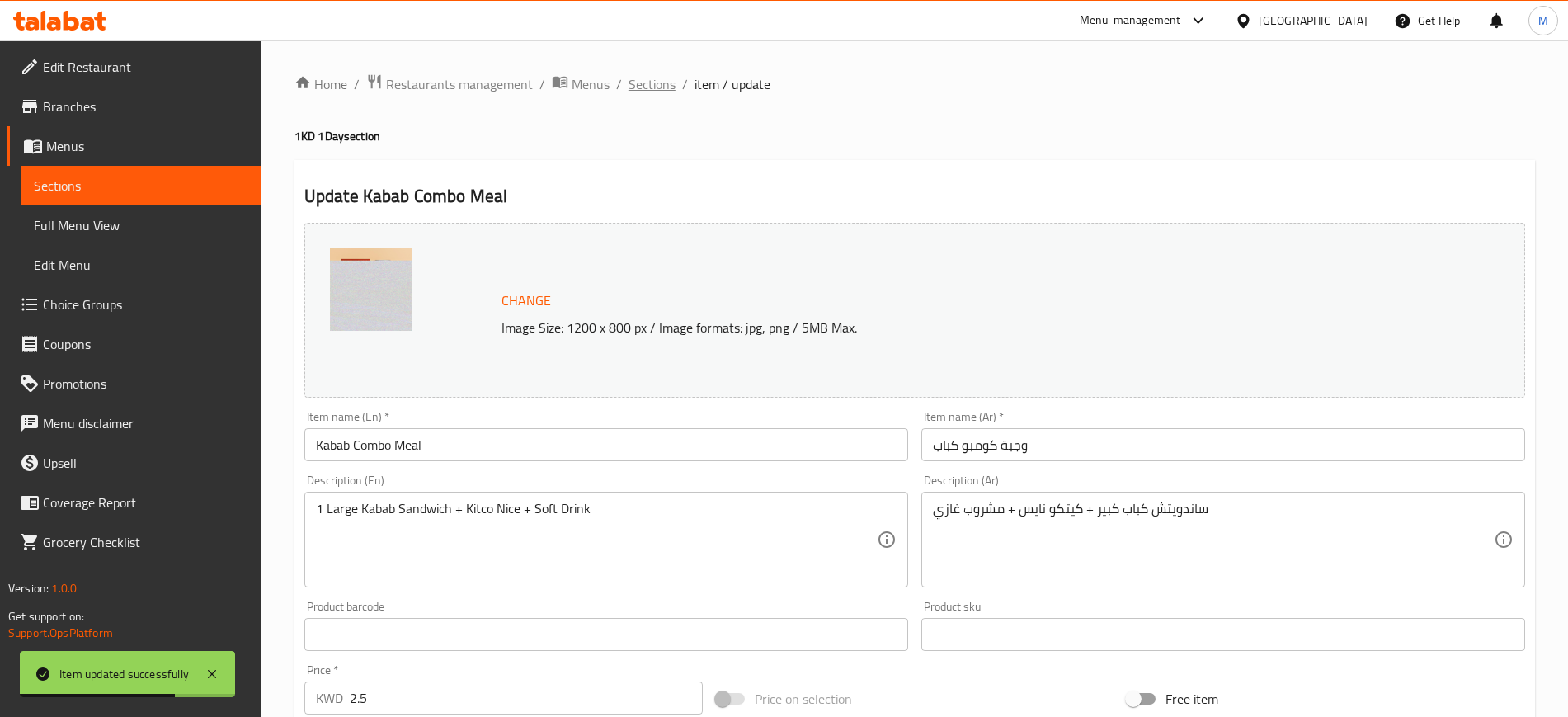
click at [643, 78] on span "Sections" at bounding box center [651, 84] width 47 height 20
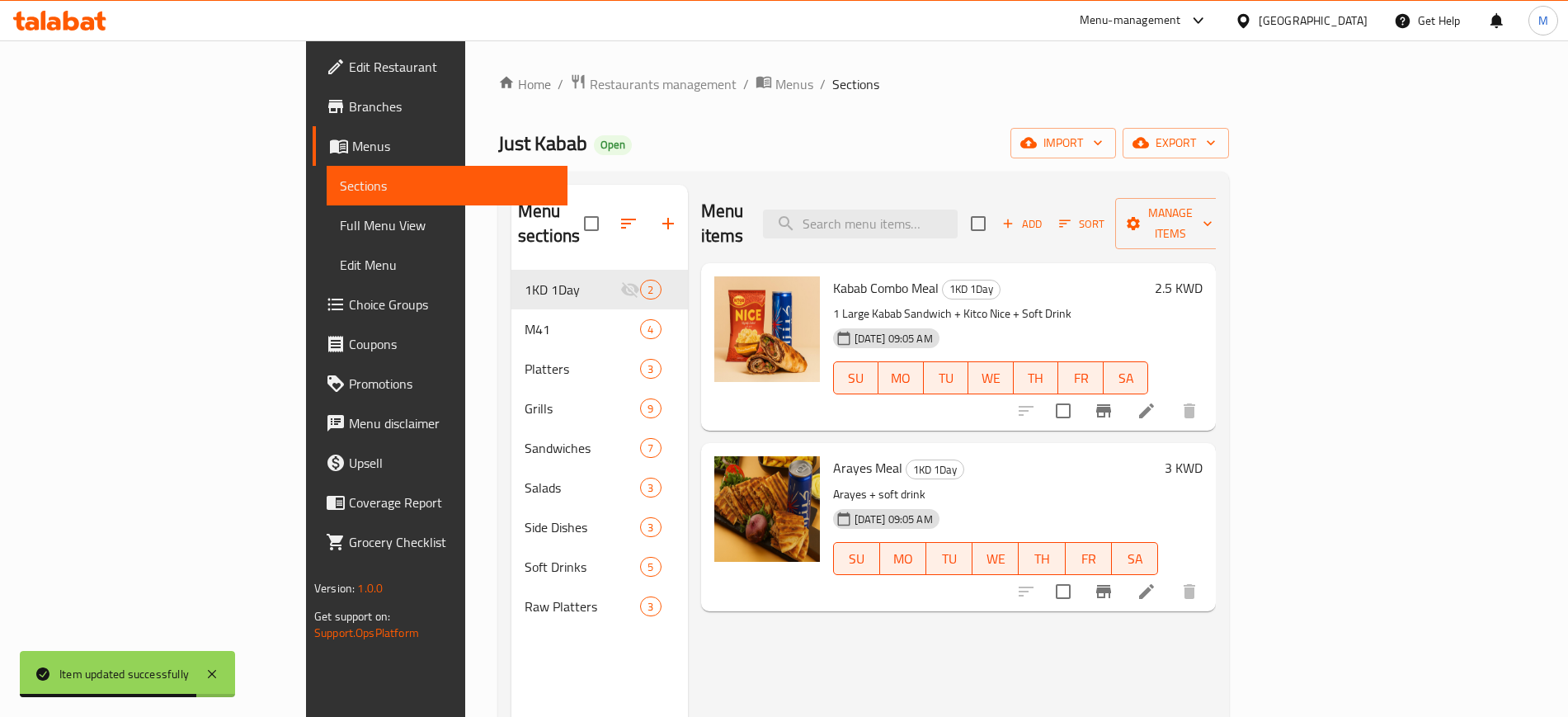
click at [991, 303] on p "1 Large Kabab Sandwich + Kitco Nice + Soft Drink" at bounding box center [991, 314] width 316 height 21
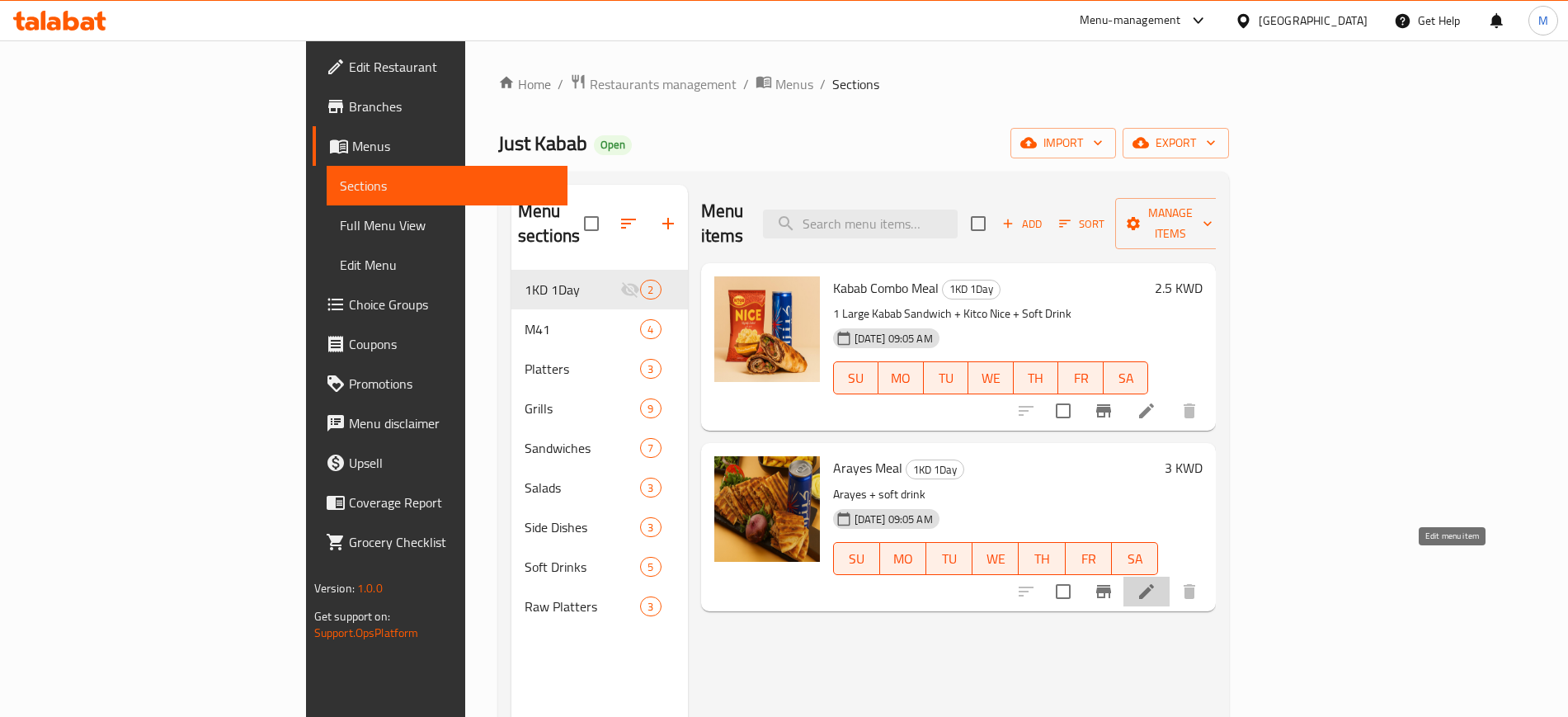
click at [1157, 582] on icon at bounding box center [1146, 591] width 20 height 20
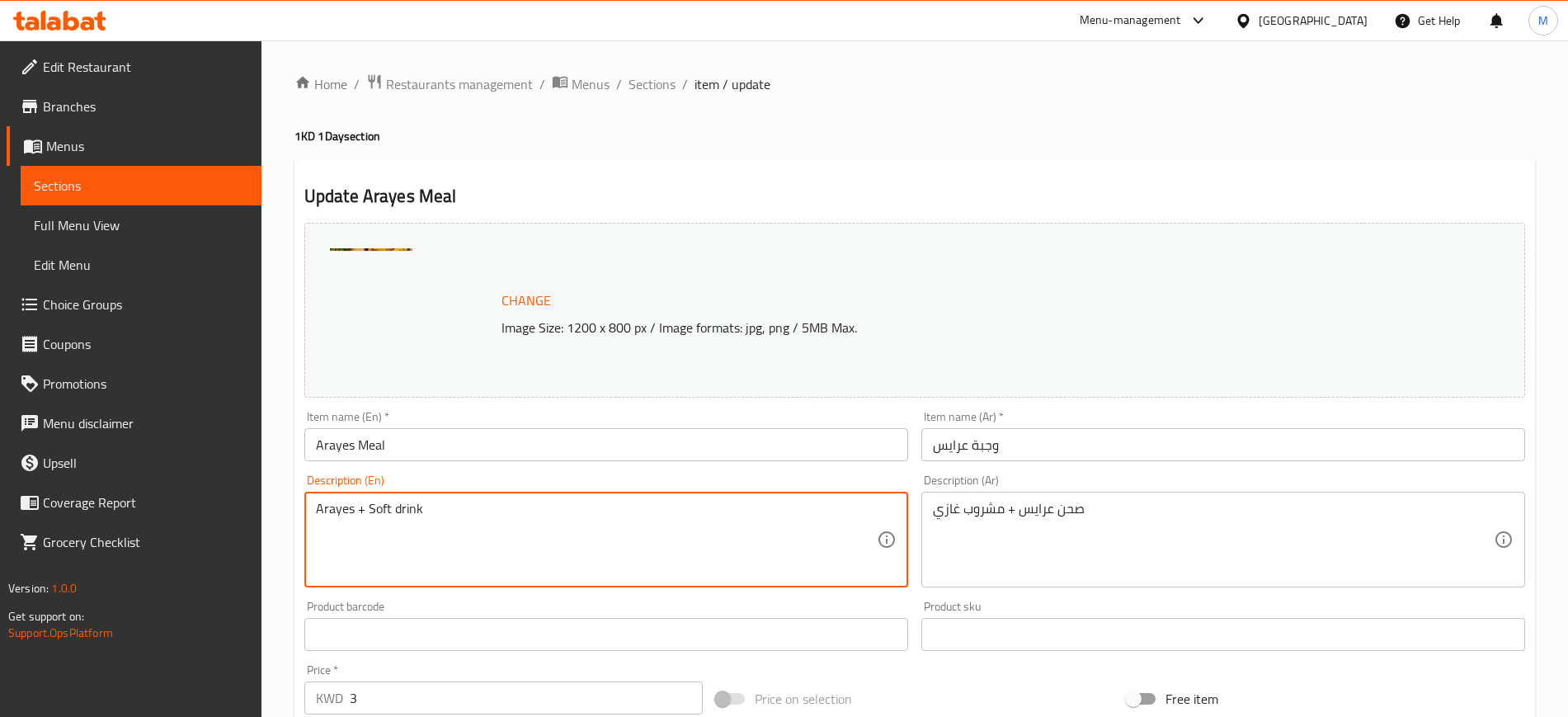
click at [395, 512] on textarea "Arayes + Soft drink" at bounding box center [596, 540] width 561 height 78
type textarea "Arayes + Soft Drink"
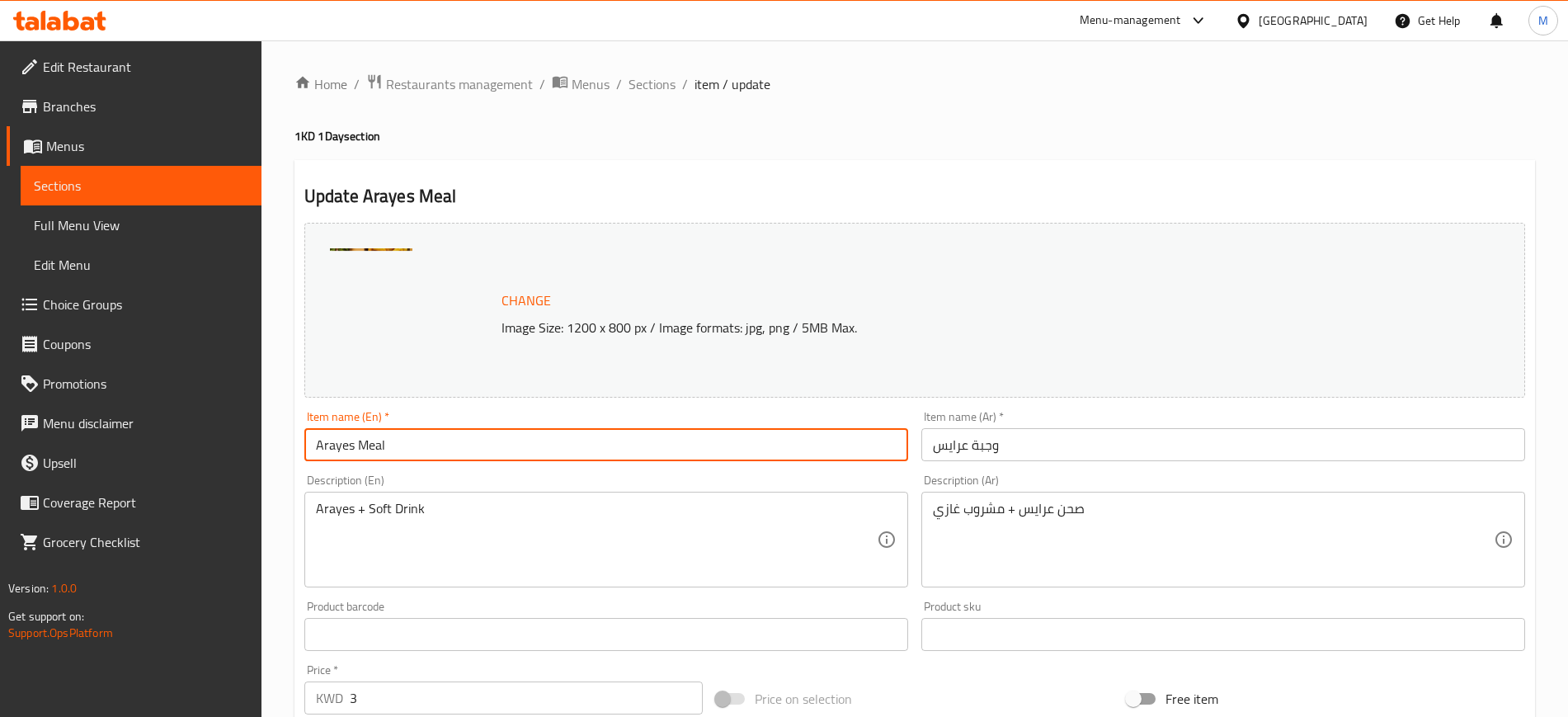
click at [468, 454] on input "Arayes Meal" at bounding box center [605, 445] width 603 height 33
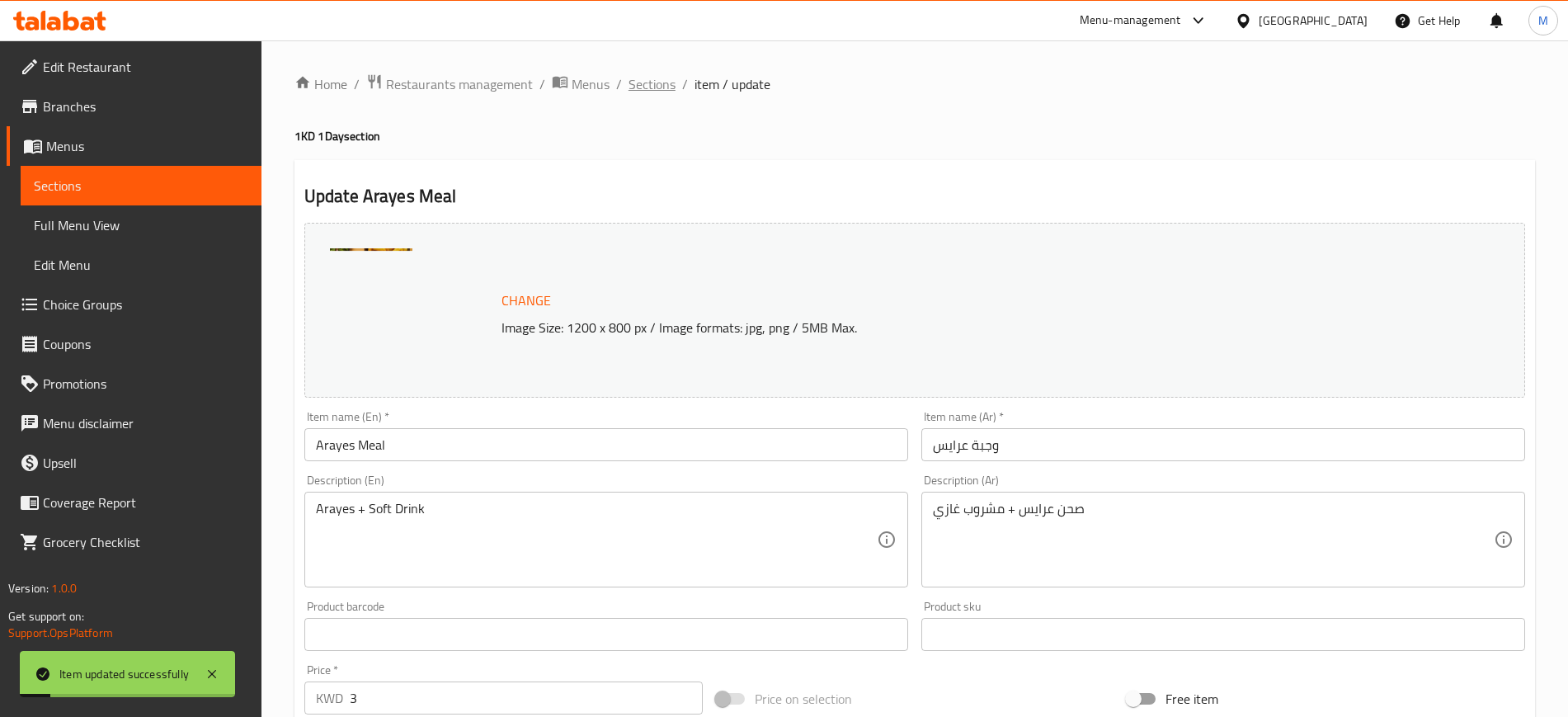
click at [654, 87] on span "Sections" at bounding box center [651, 84] width 47 height 20
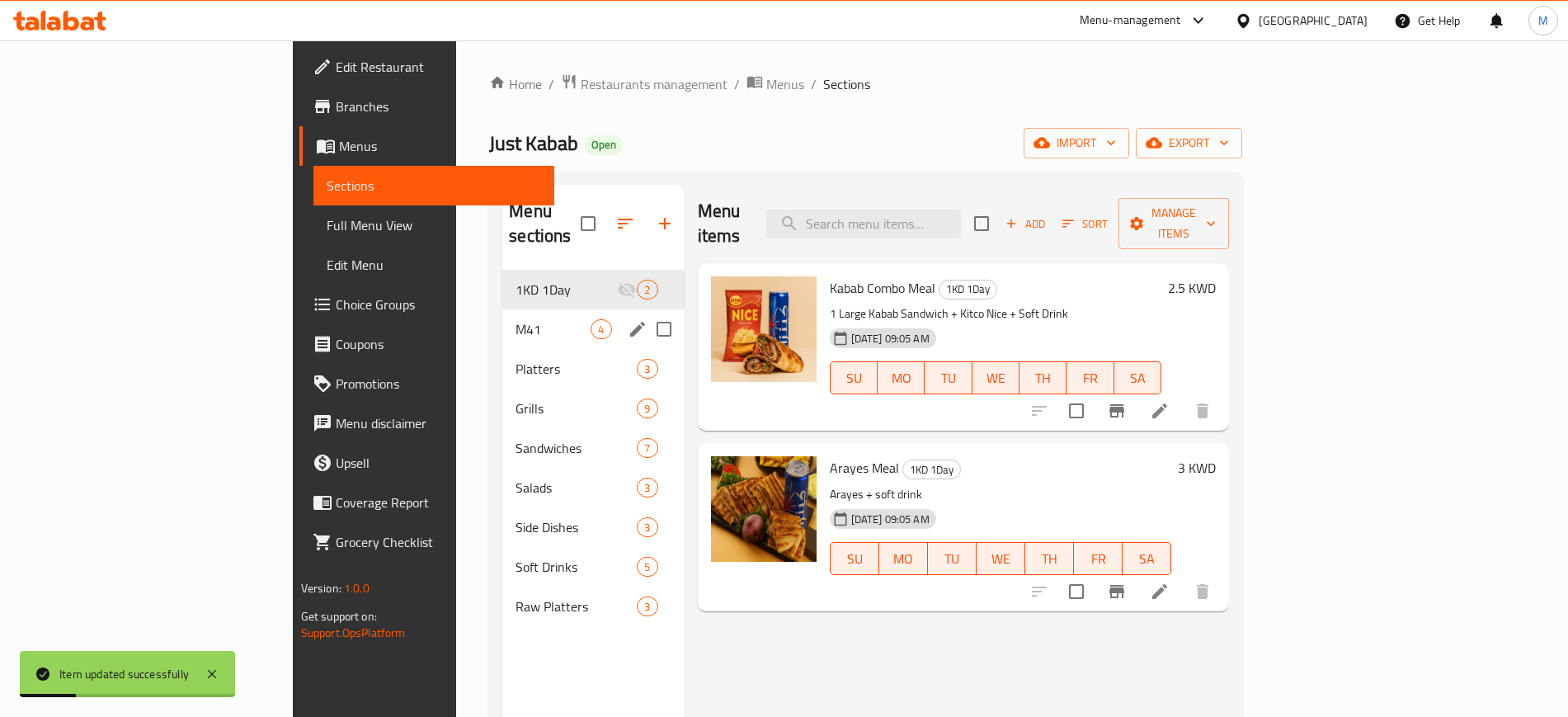
click at [503, 310] on div "M41 4" at bounding box center [593, 330] width 182 height 40
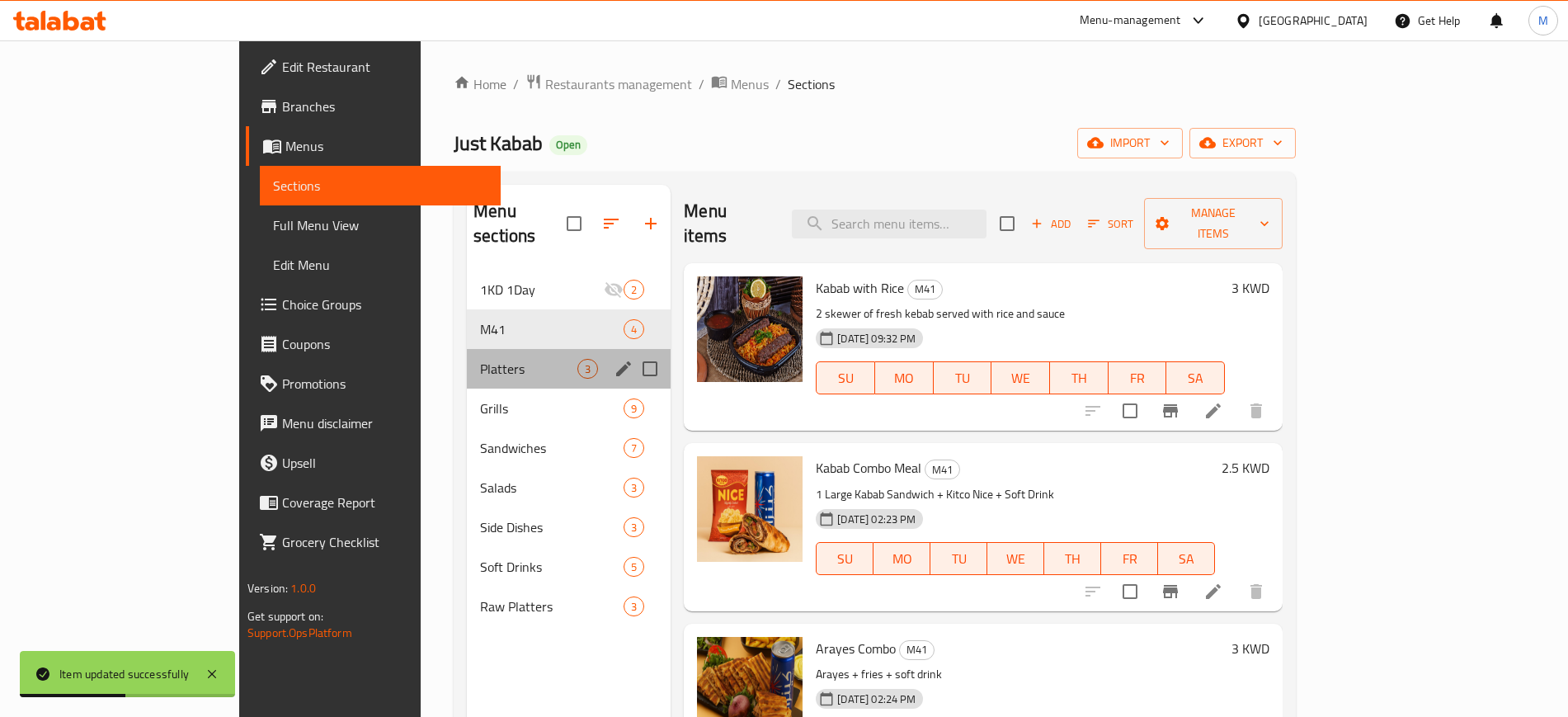
click at [467, 349] on div "Platters 3" at bounding box center [568, 369] width 203 height 40
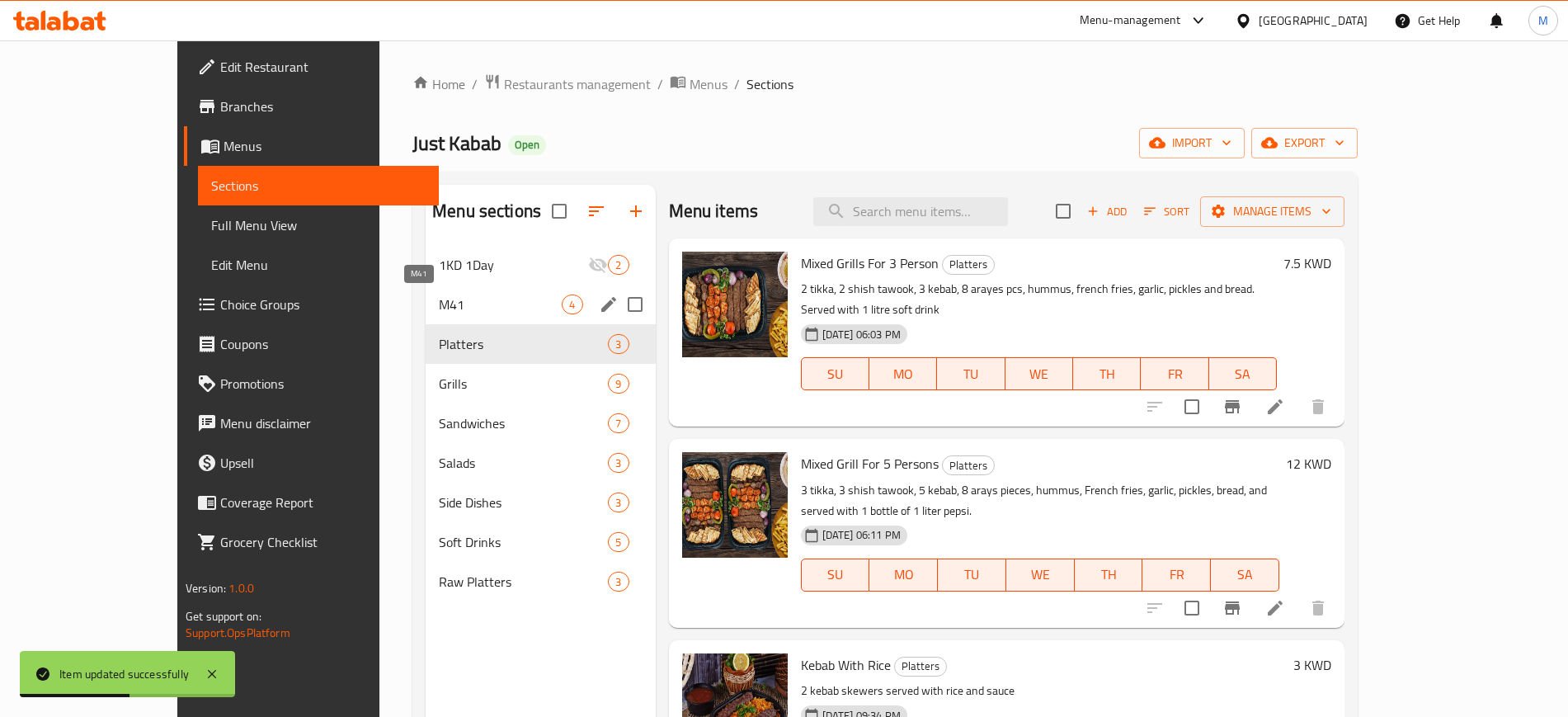
click at [439, 305] on span "M41" at bounding box center [500, 304] width 123 height 20
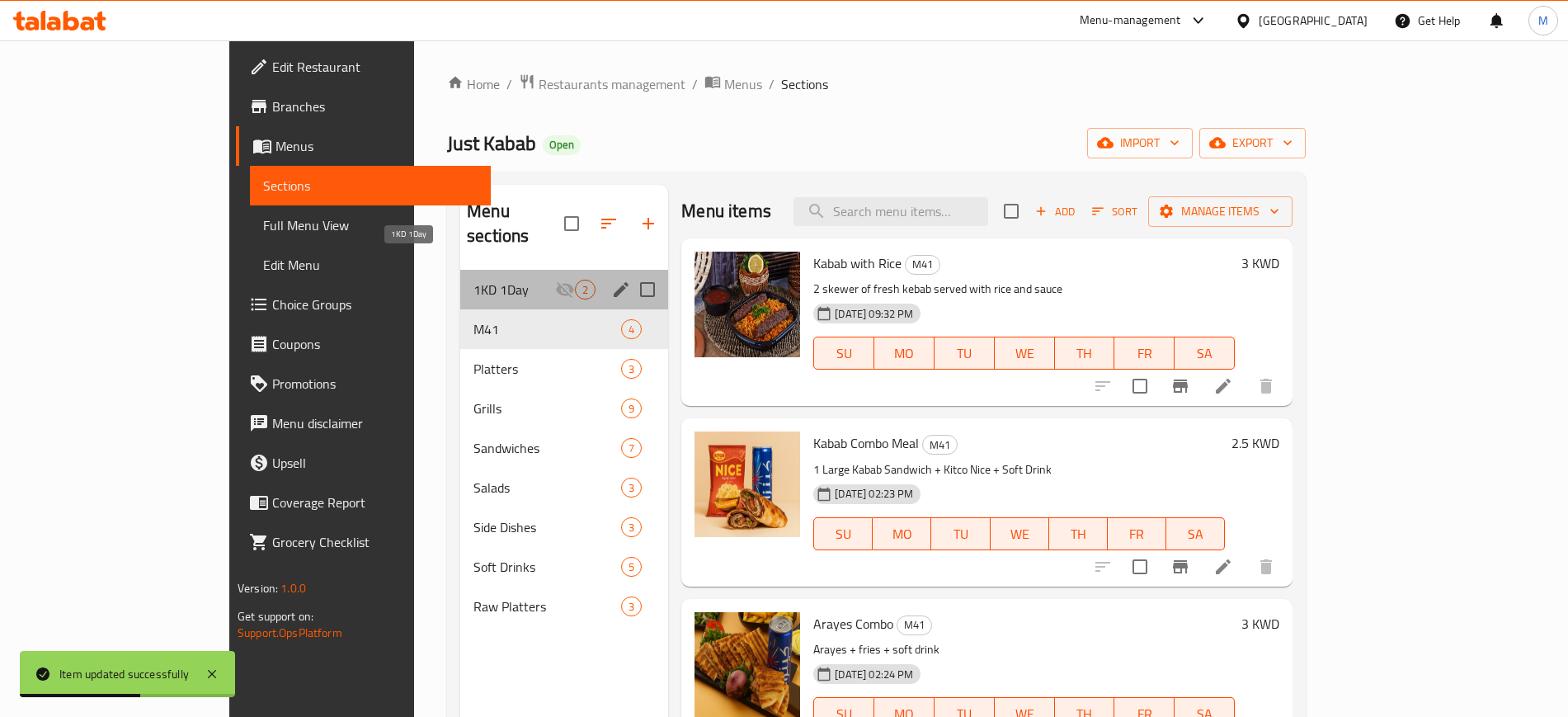
click at [473, 280] on span "1KD 1Day" at bounding box center [514, 289] width 82 height 20
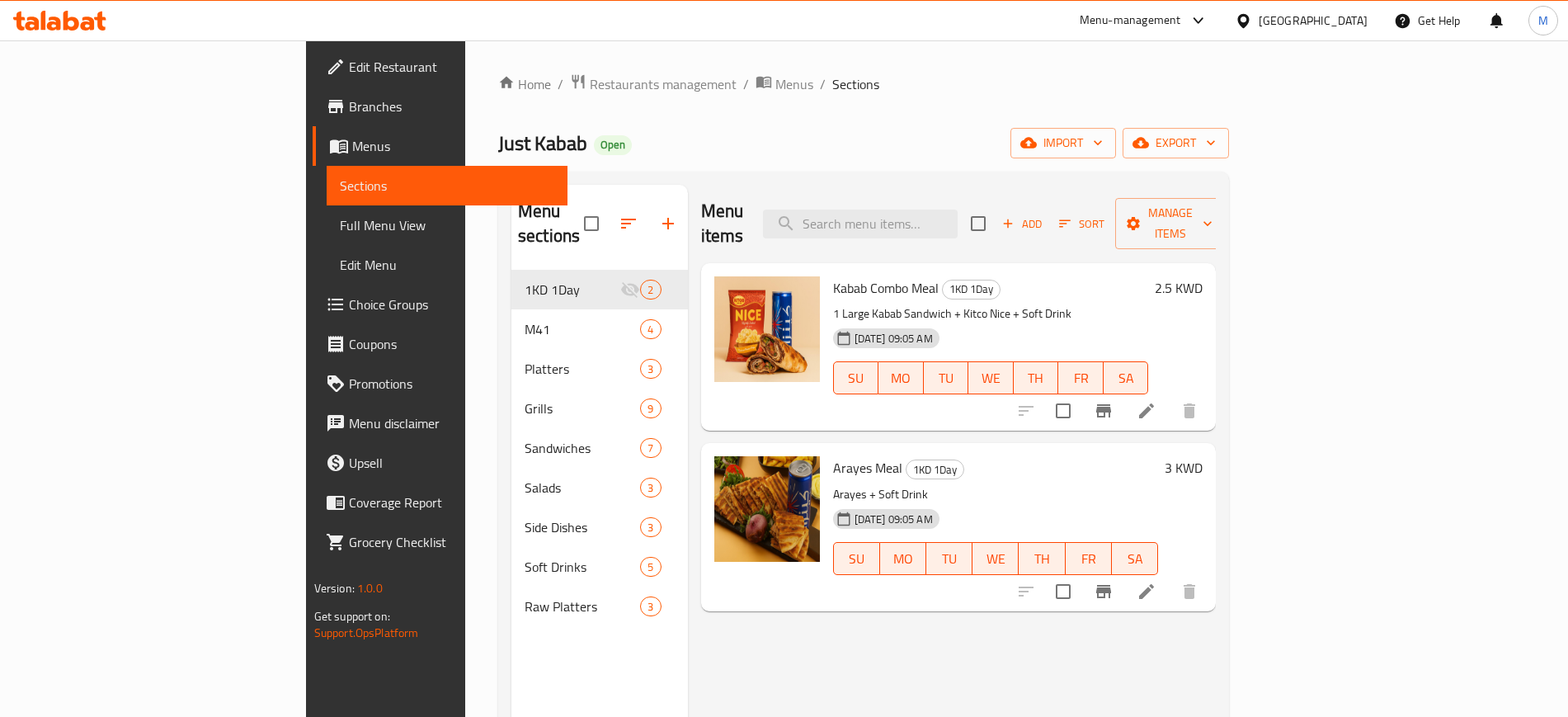
click at [900, 104] on div "Home / Restaurants management / Menus / Sections Just Kabab Open import export …" at bounding box center [863, 494] width 731 height 842
